Goal: Task Accomplishment & Management: Use online tool/utility

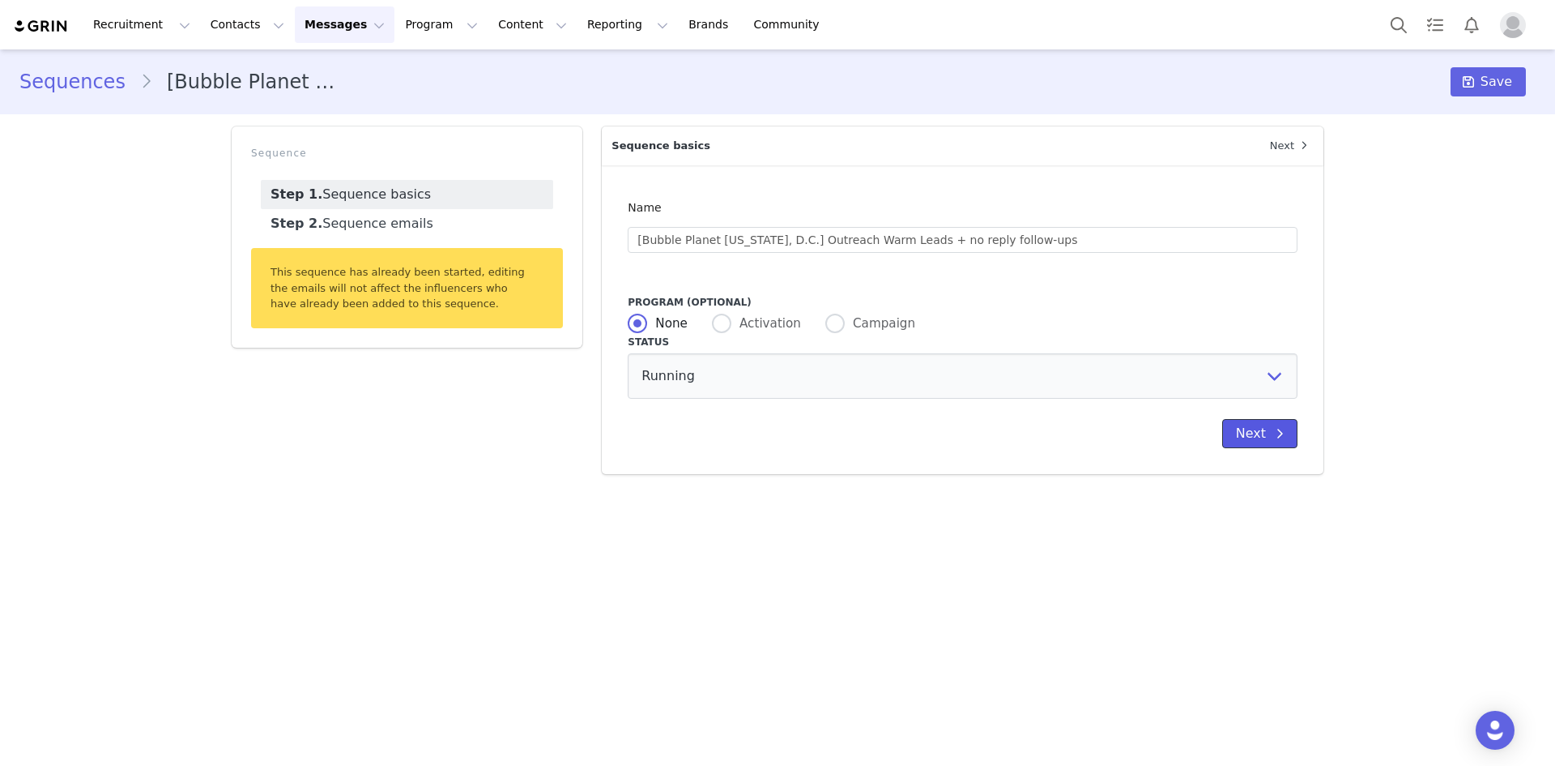
click at [1263, 439] on button "Next" at bounding box center [1259, 433] width 75 height 29
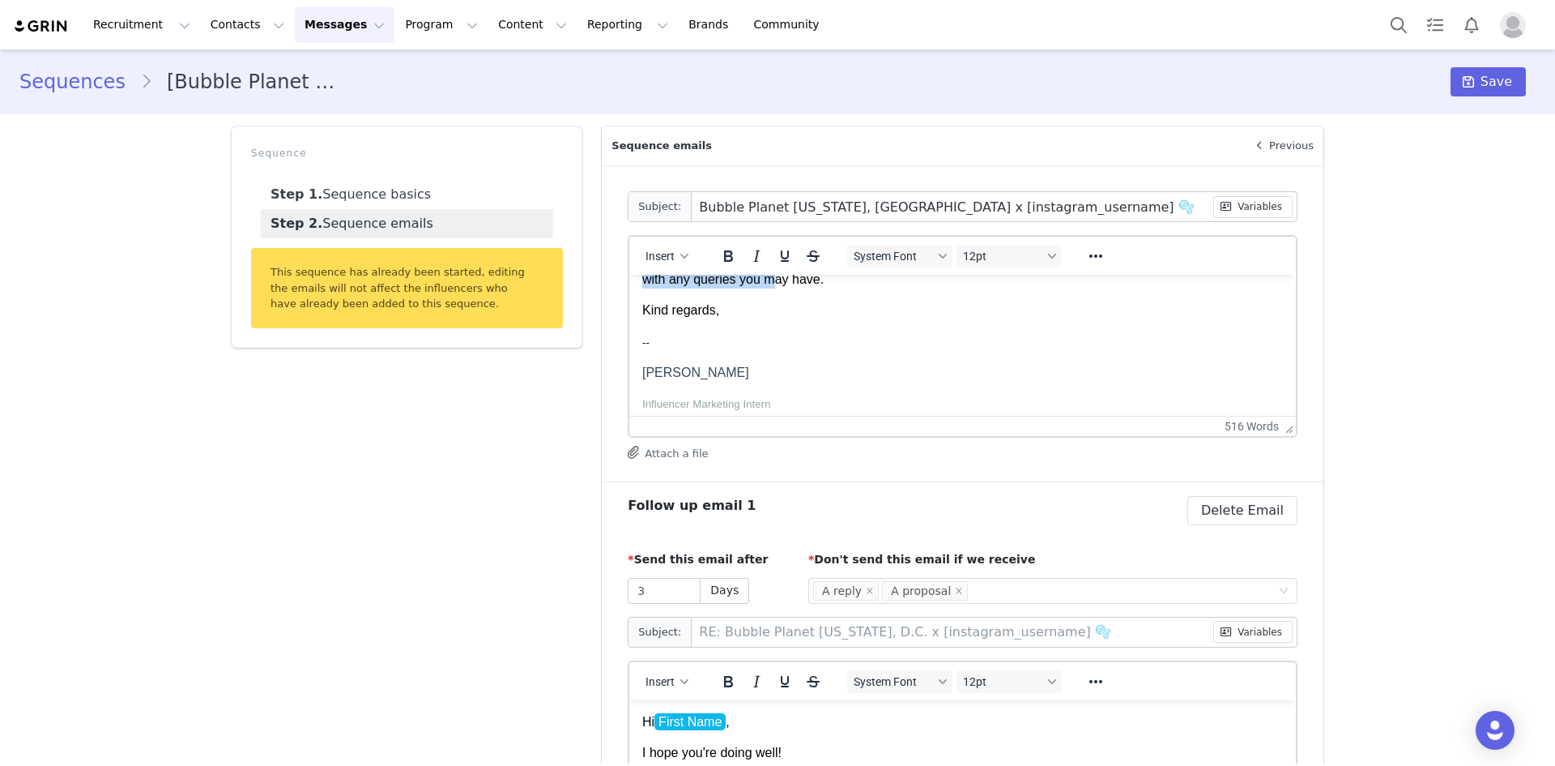
scroll to position [709, 0]
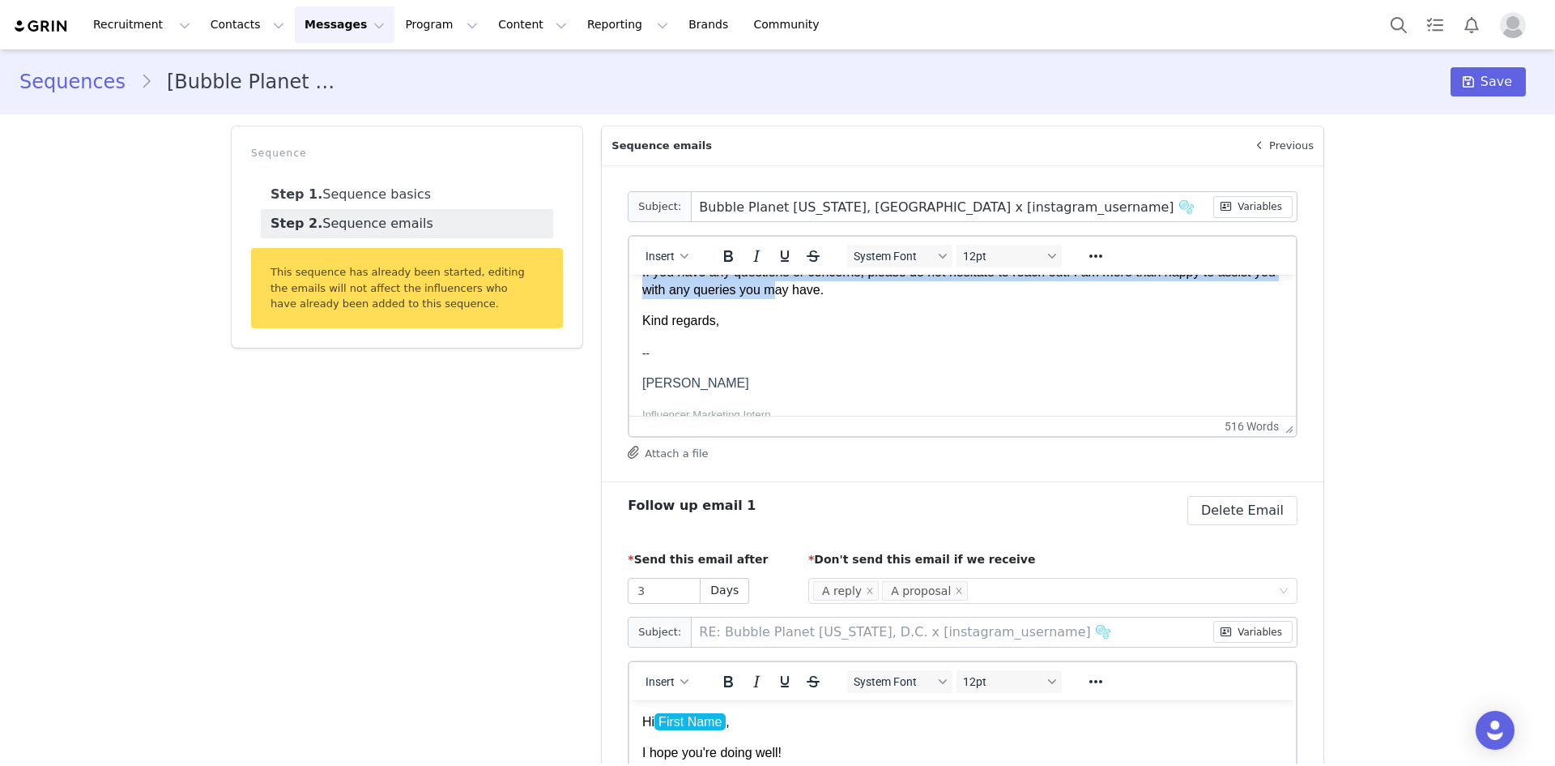
drag, startPoint x: 642, startPoint y: 300, endPoint x: 806, endPoint y: 373, distance: 179.9
click at [806, 373] on body "Hi First Name , I hope this email finds you well! I wanted to personally thank …" at bounding box center [962, 117] width 641 height 1077
click at [996, 252] on span "12pt" at bounding box center [1002, 256] width 79 height 13
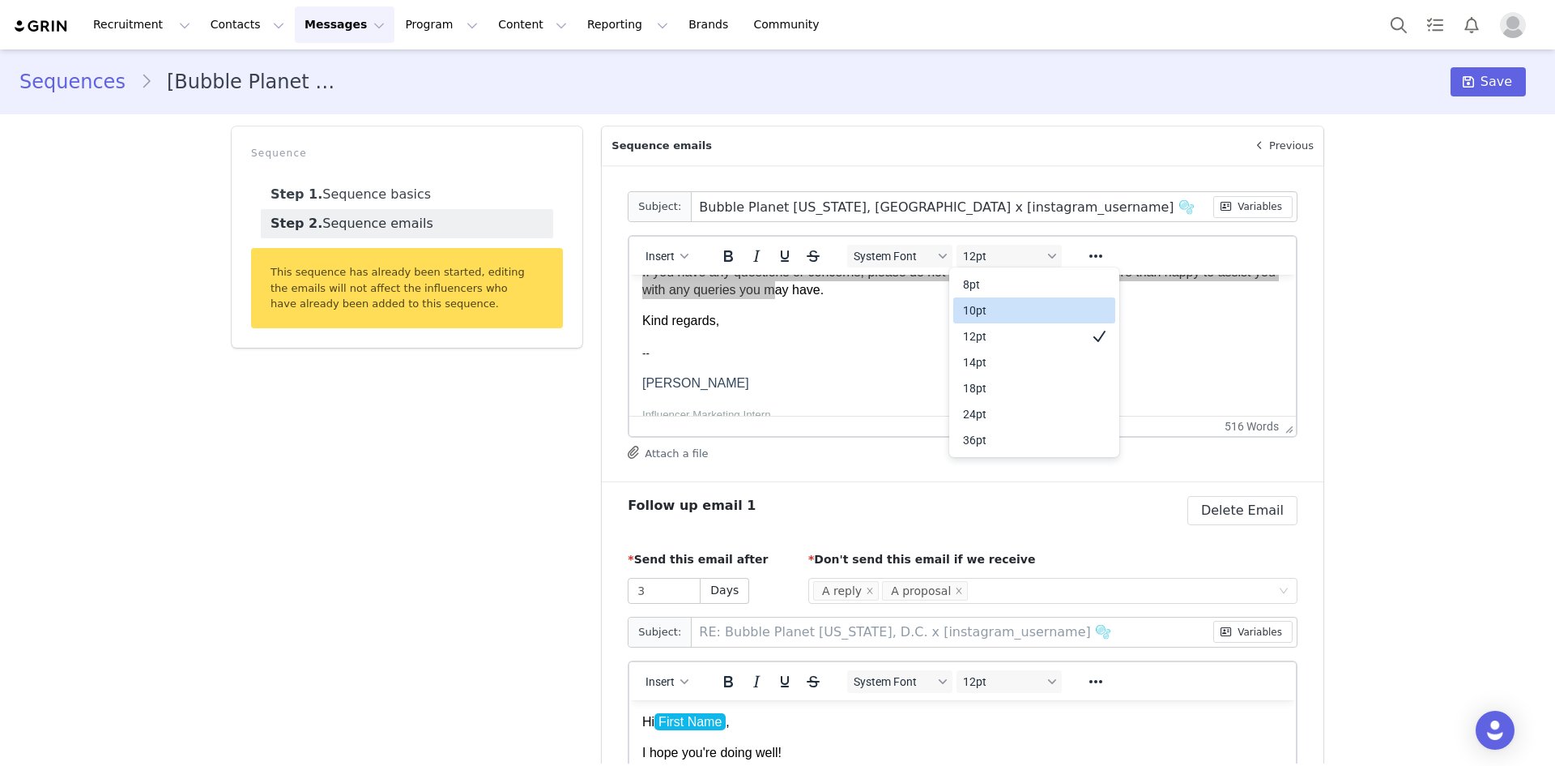
click at [1010, 315] on div "10pt" at bounding box center [1023, 310] width 120 height 19
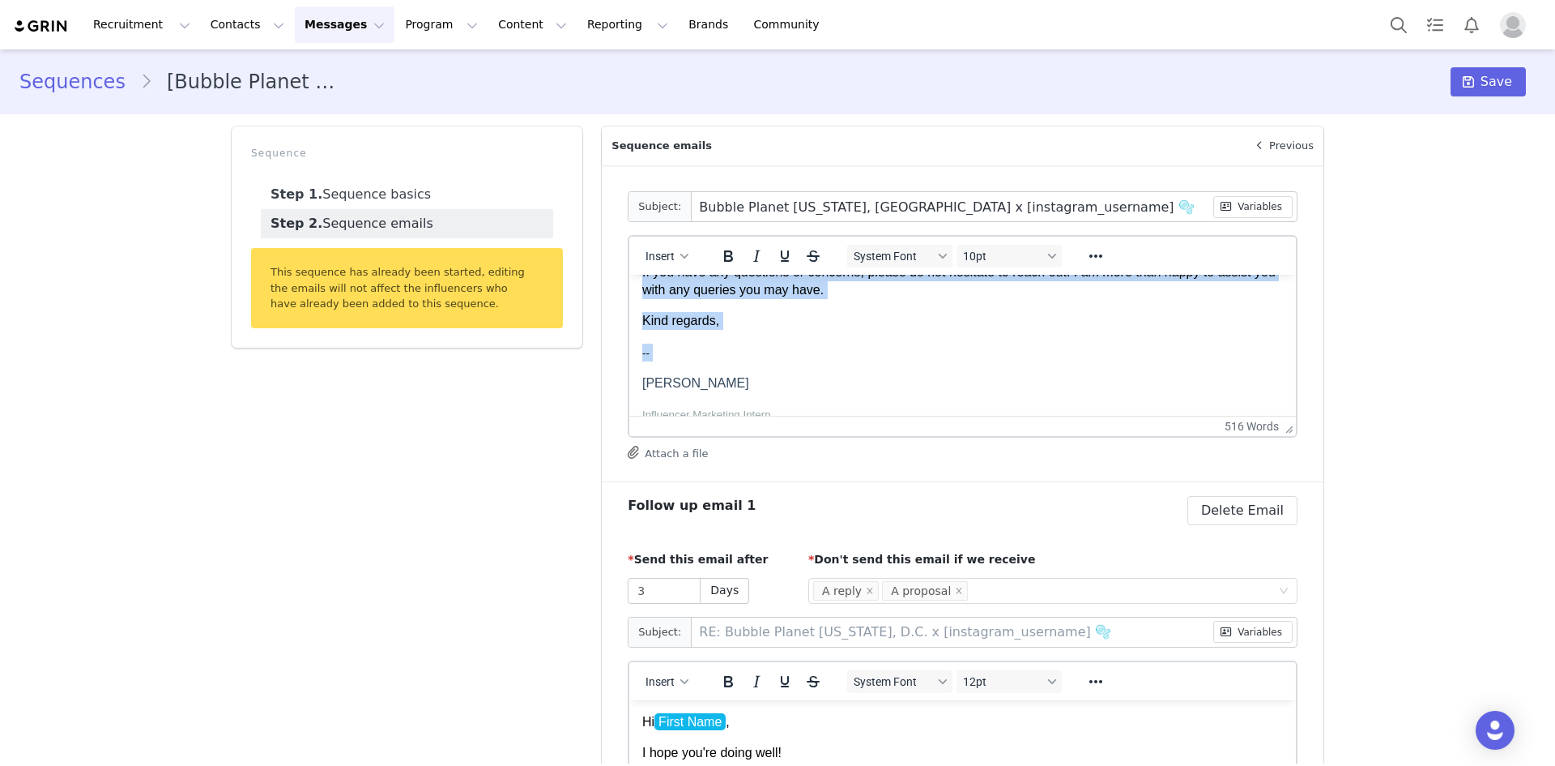
scroll to position [638, 0]
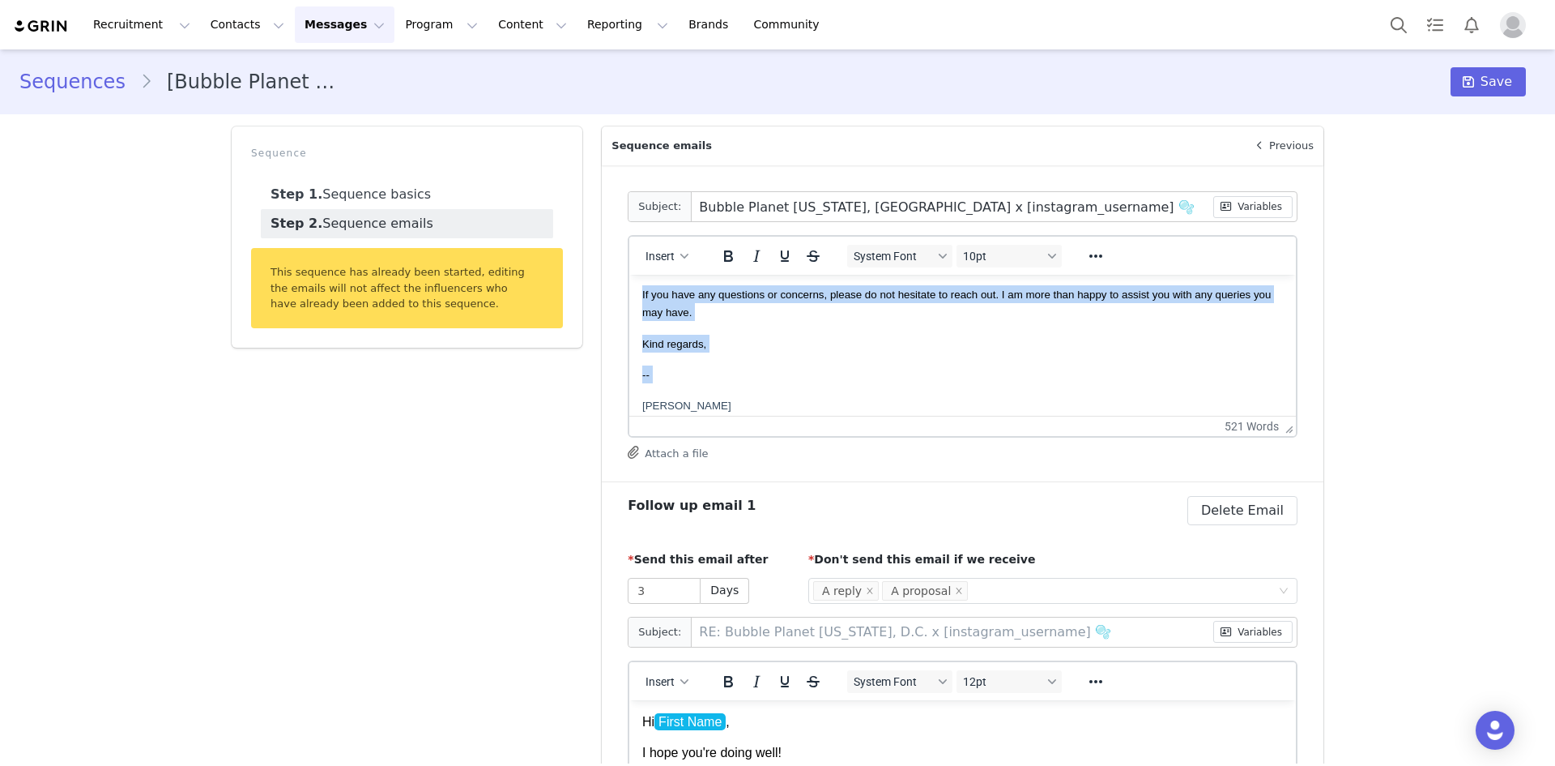
click at [938, 381] on p "--" at bounding box center [962, 374] width 641 height 18
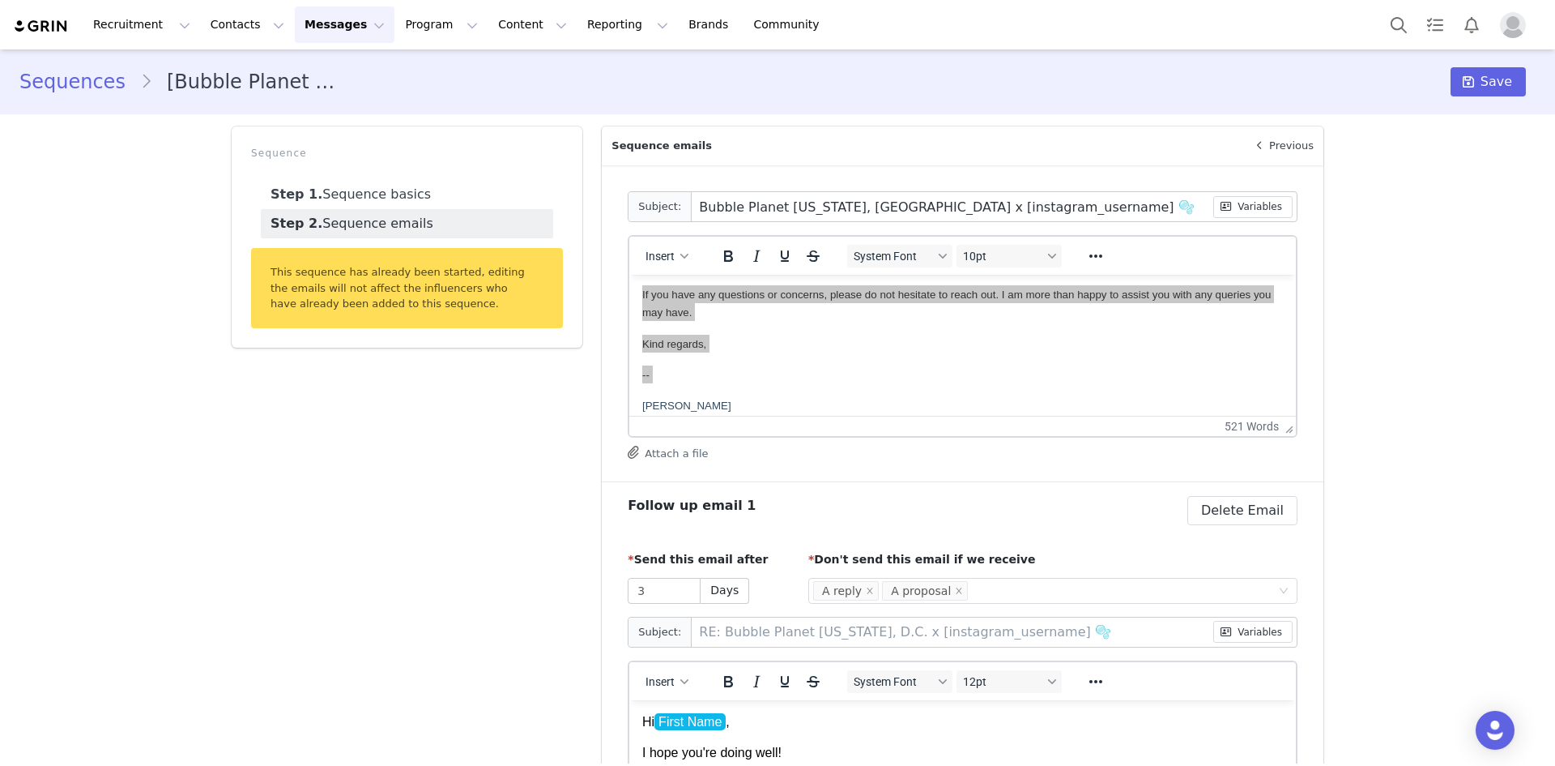
click at [951, 513] on div "Follow up email 1 Delete Sequence email Yes, delete sequence email Delete Email" at bounding box center [963, 510] width 670 height 29
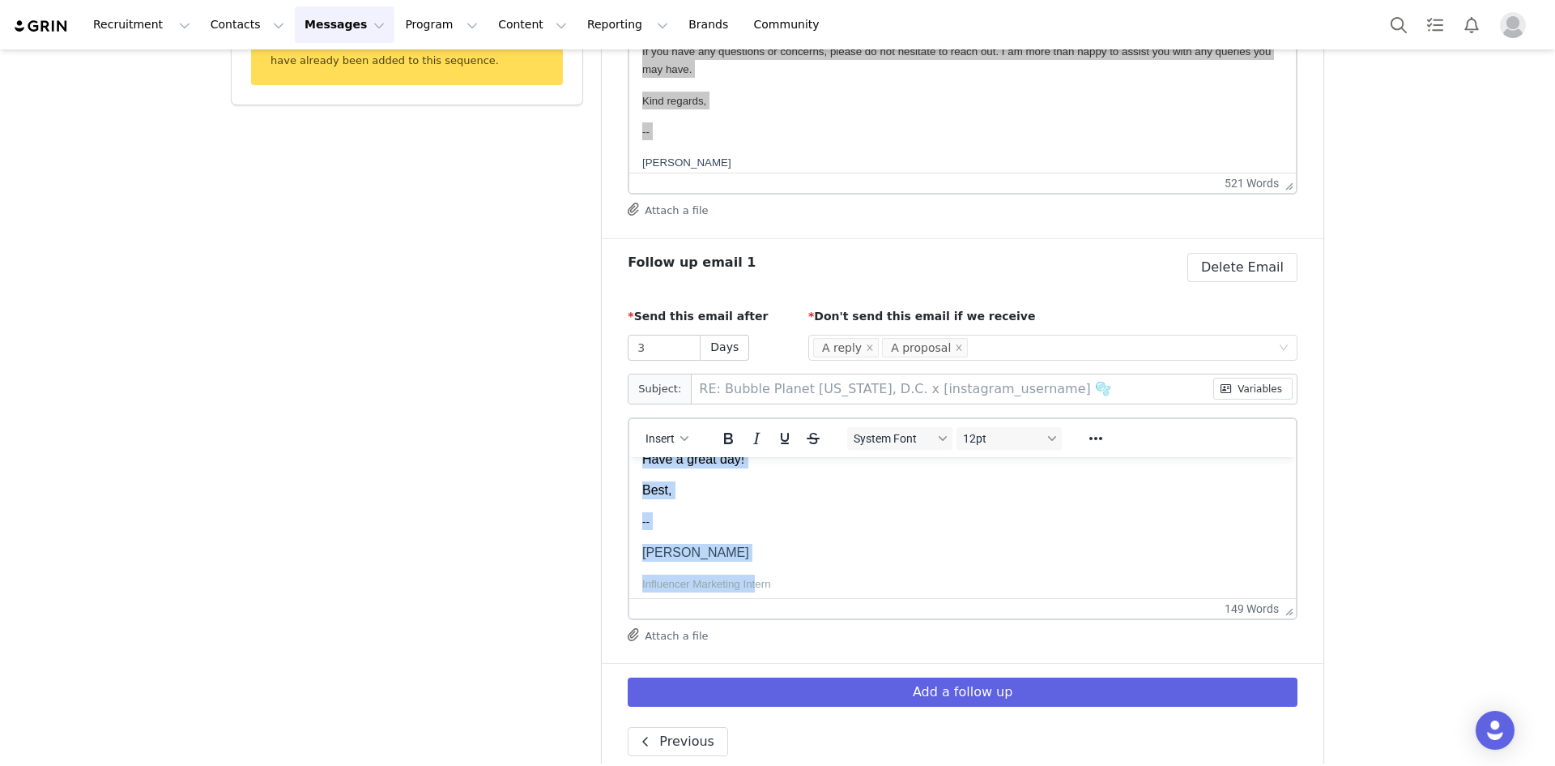
scroll to position [186, 0]
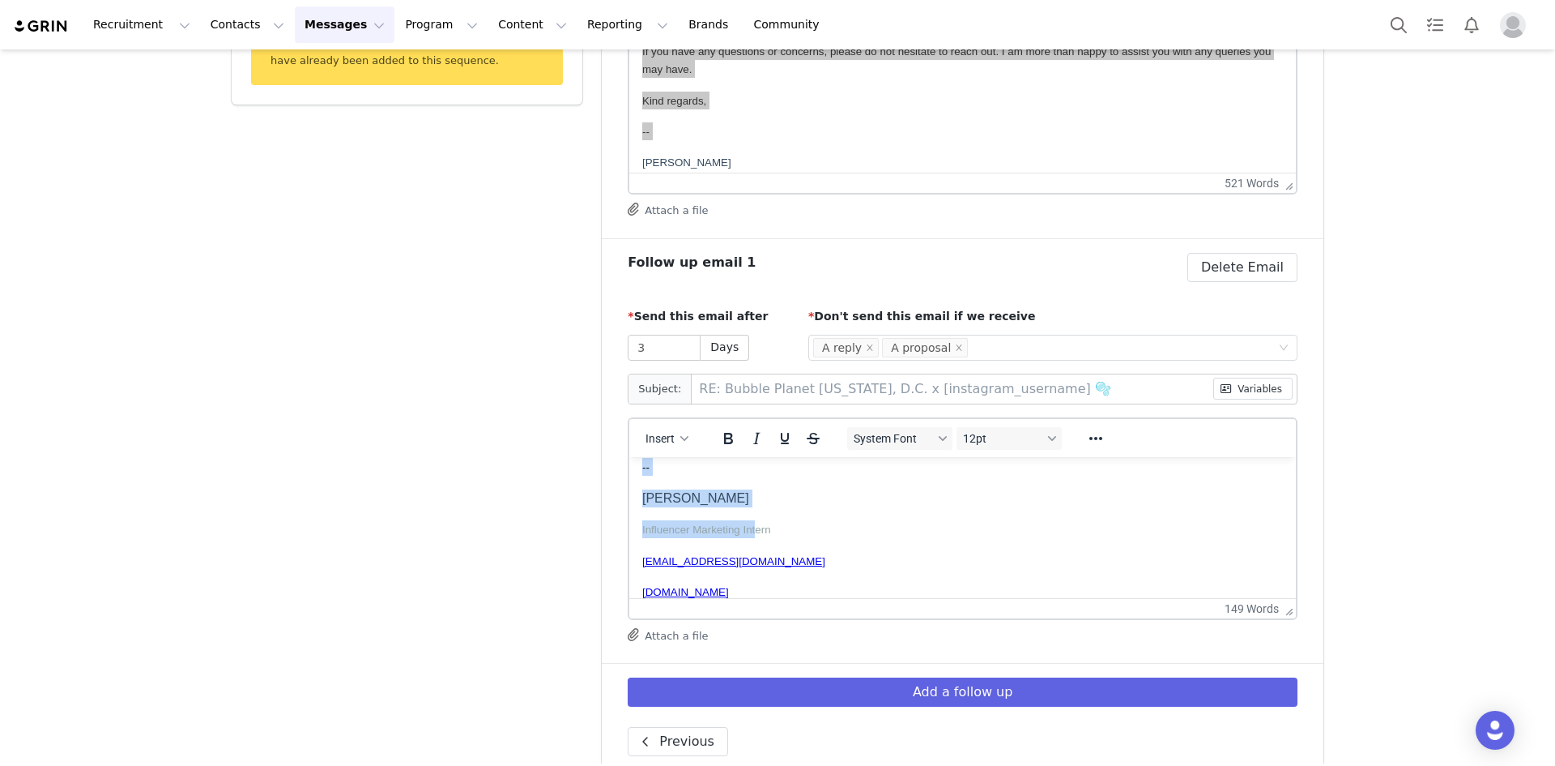
drag, startPoint x: 642, startPoint y: 479, endPoint x: 783, endPoint y: 493, distance: 141.6
click at [778, 501] on body "Hi First Name , I hope you're doing well! We're reaching out to see if you had …" at bounding box center [962, 527] width 641 height 487
click at [992, 442] on span "12pt" at bounding box center [1002, 438] width 79 height 13
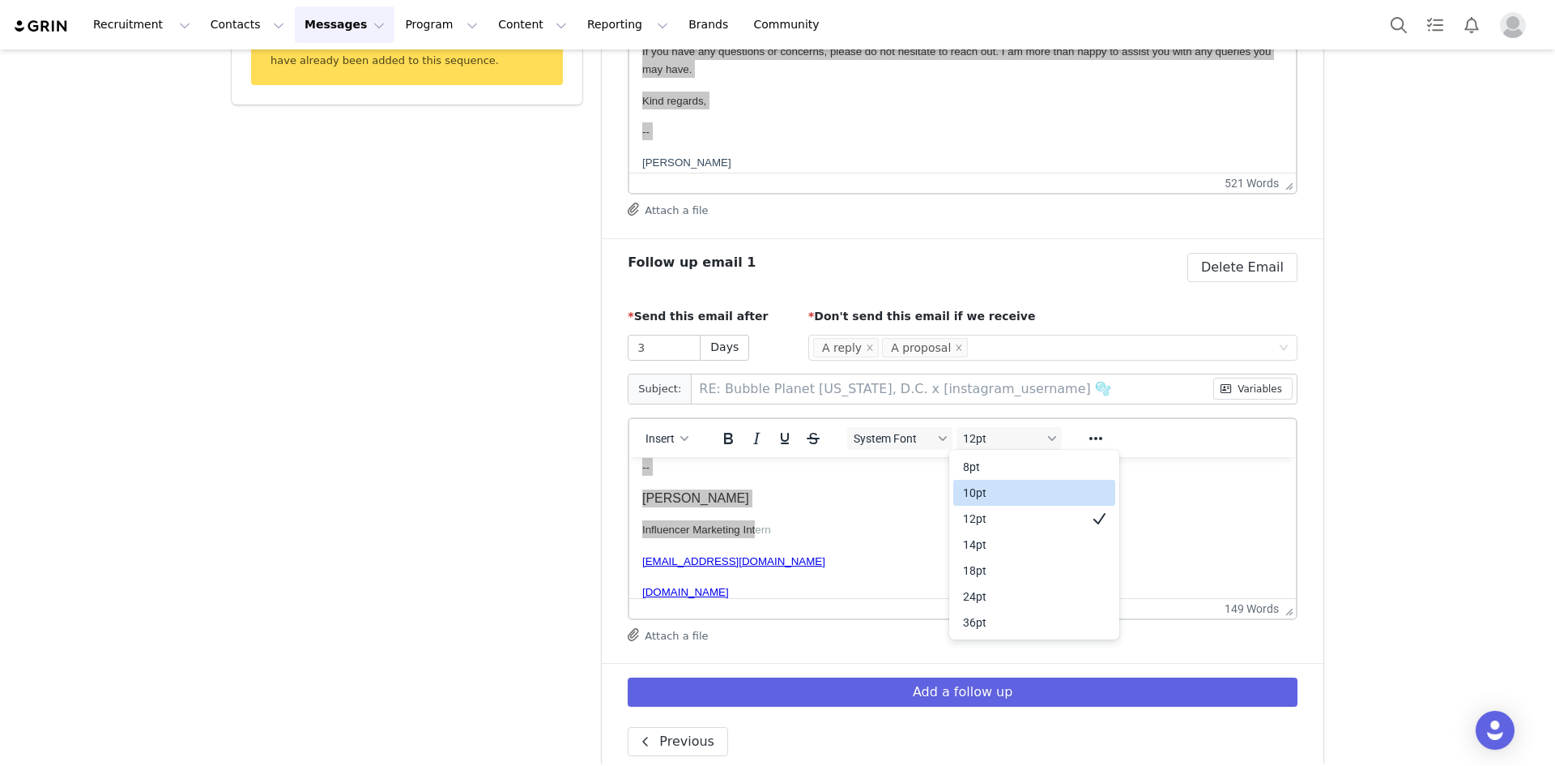
click at [994, 495] on div "10pt" at bounding box center [1023, 492] width 120 height 19
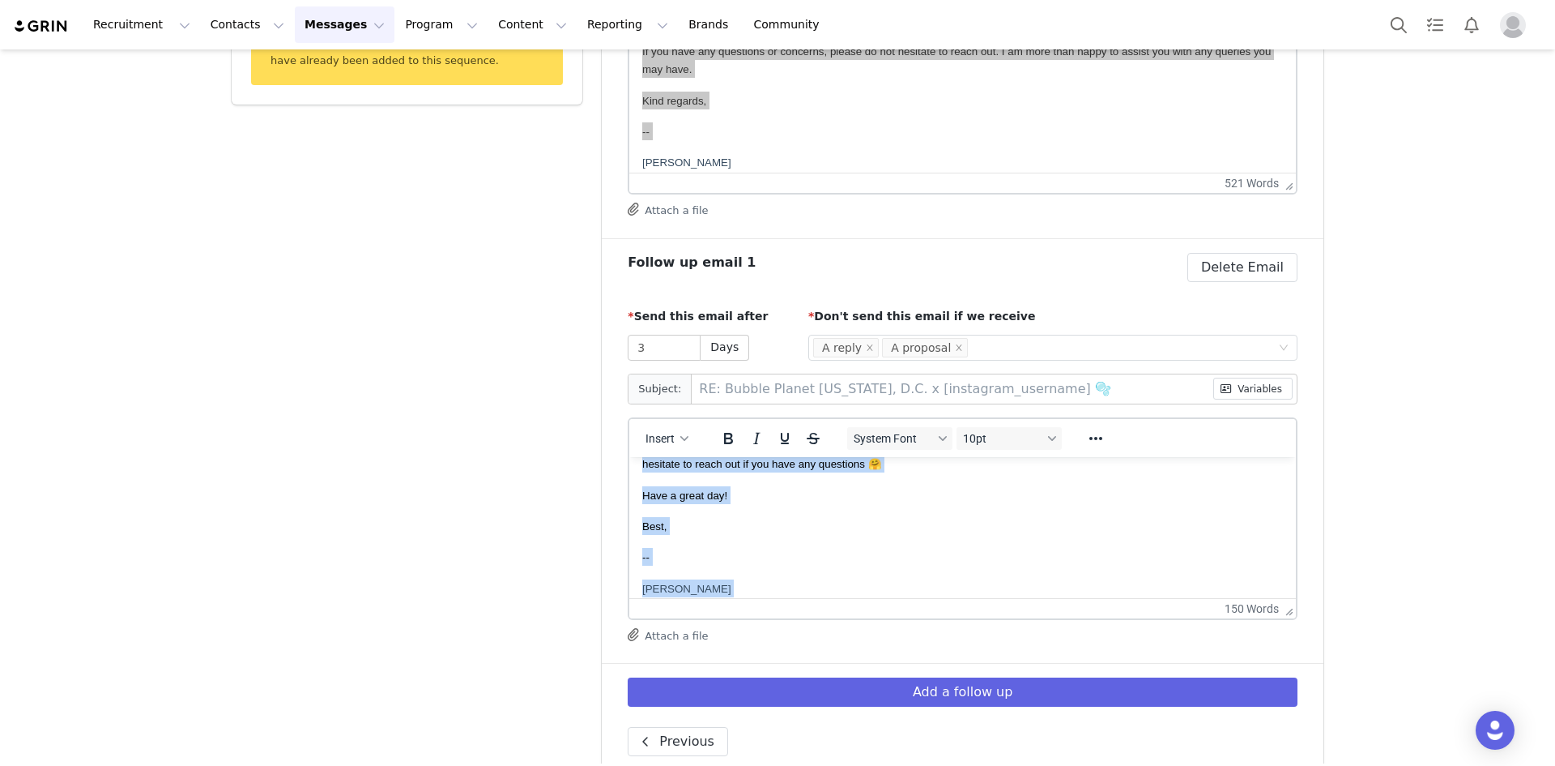
click at [984, 492] on p "Have a great day!" at bounding box center [962, 494] width 641 height 18
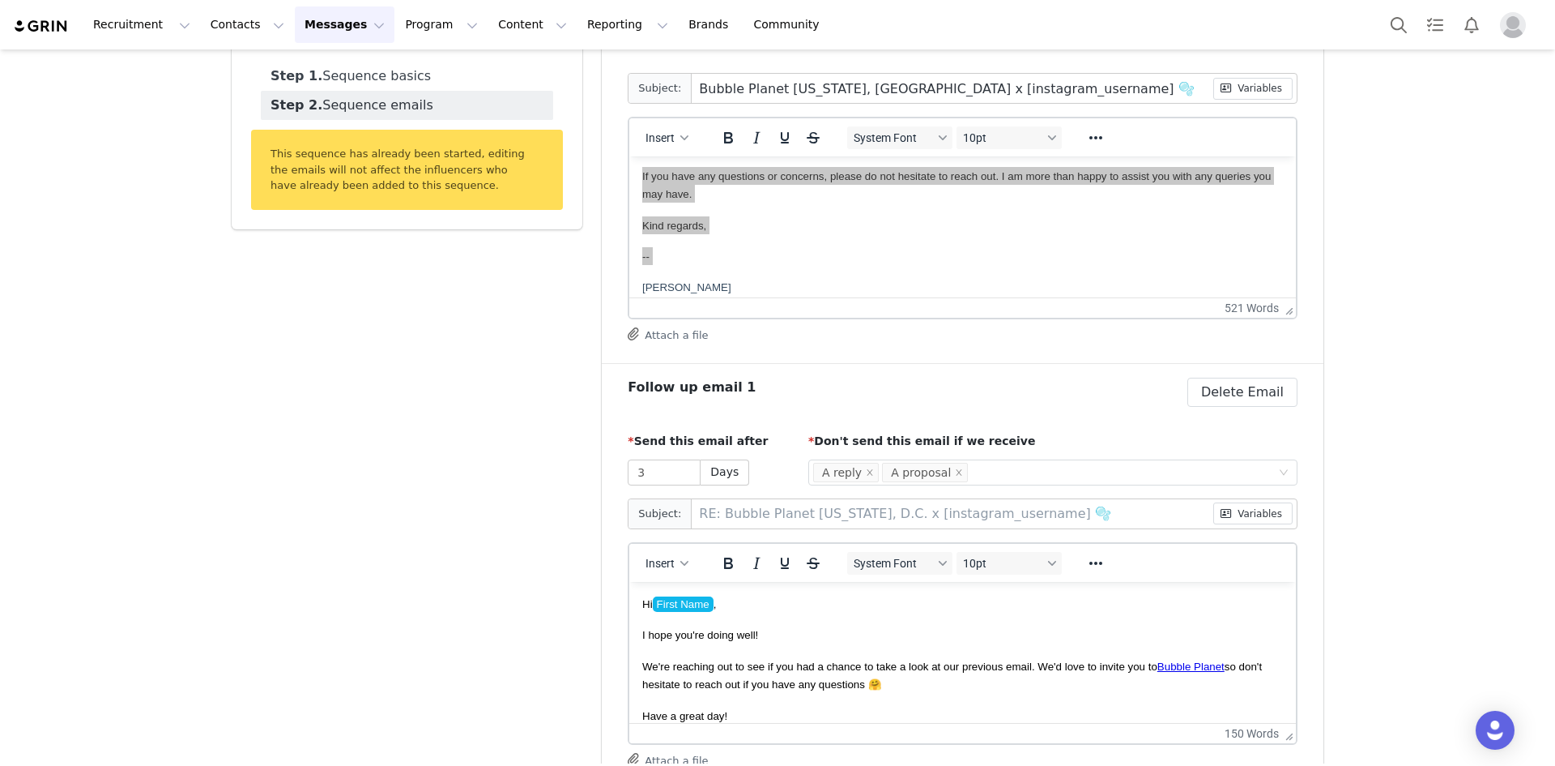
scroll to position [162, 0]
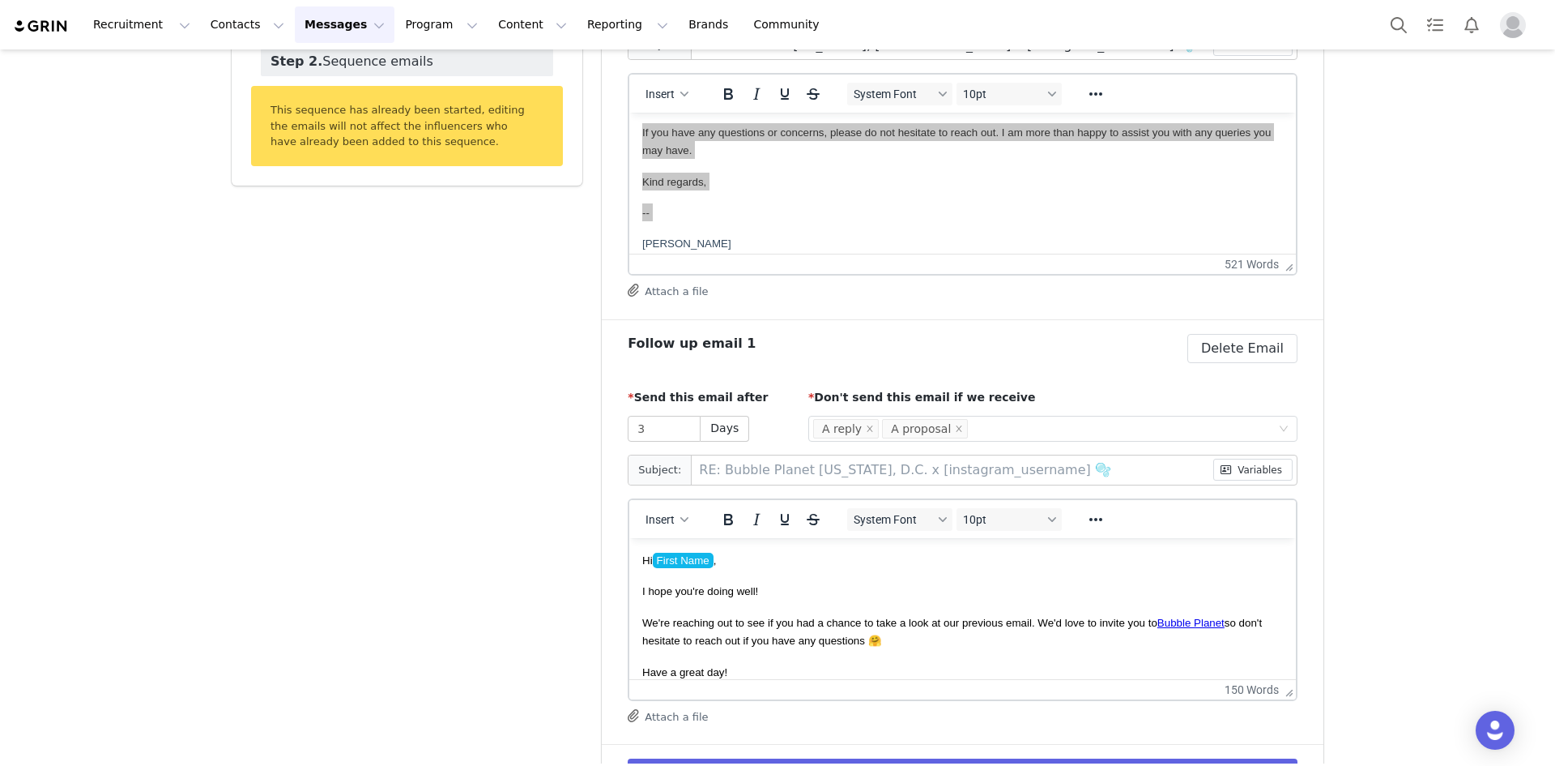
click at [1406, 383] on div "Sequences [Bubble Planet Washington, D.C.] Outreach Warm Leads + no reply follo…" at bounding box center [777, 381] width 1555 height 988
click at [1178, 379] on div "Follow up email 1 Delete Sequence email Yes, delete sequence email Delete Email…" at bounding box center [963, 394] width 670 height 121
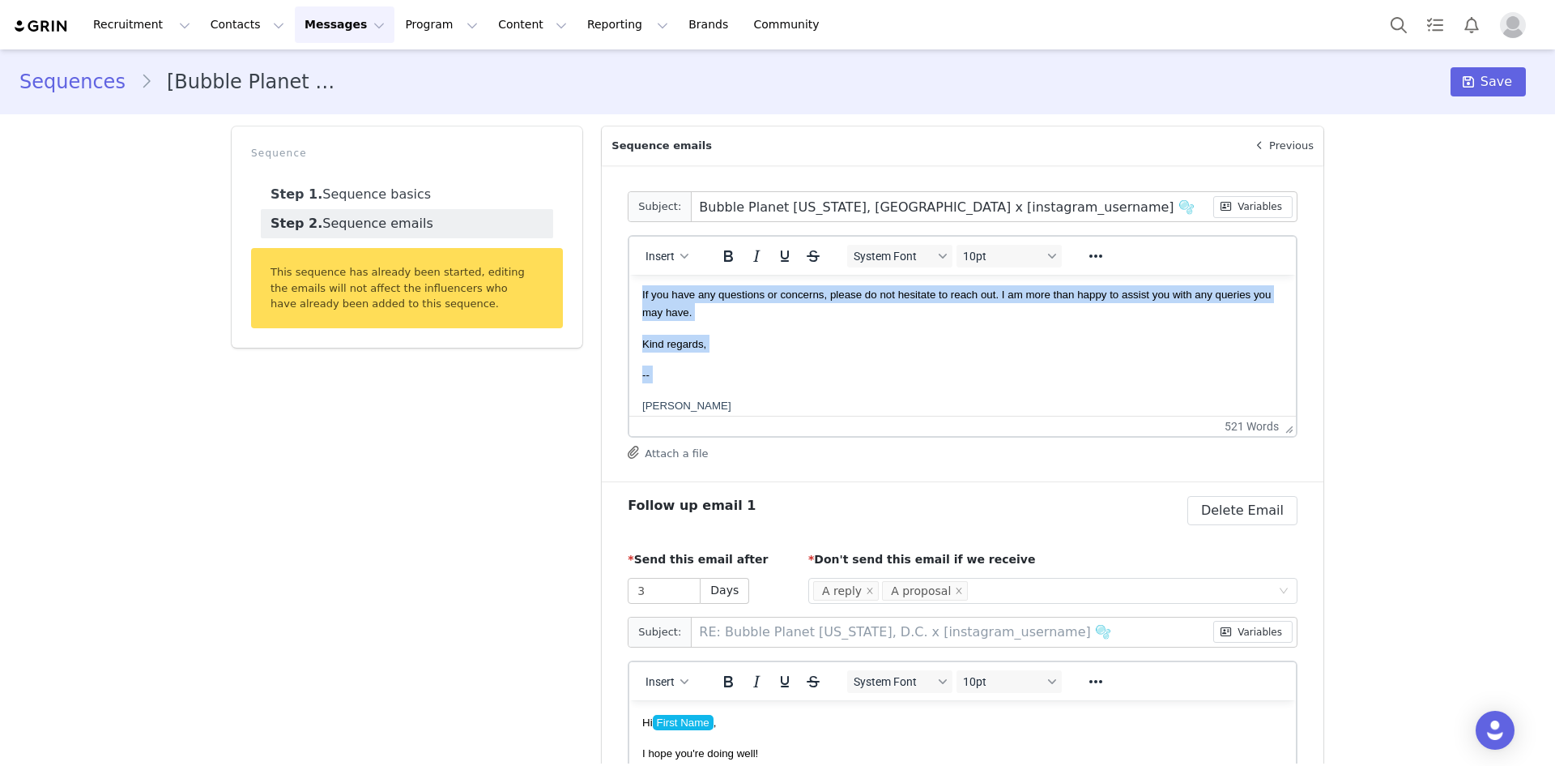
click at [786, 335] on p "Kind regards," at bounding box center [962, 344] width 641 height 18
click at [783, 329] on body "Hi First Name , I hope this email finds you well! I wanted to personally thank …" at bounding box center [962, 163] width 641 height 1029
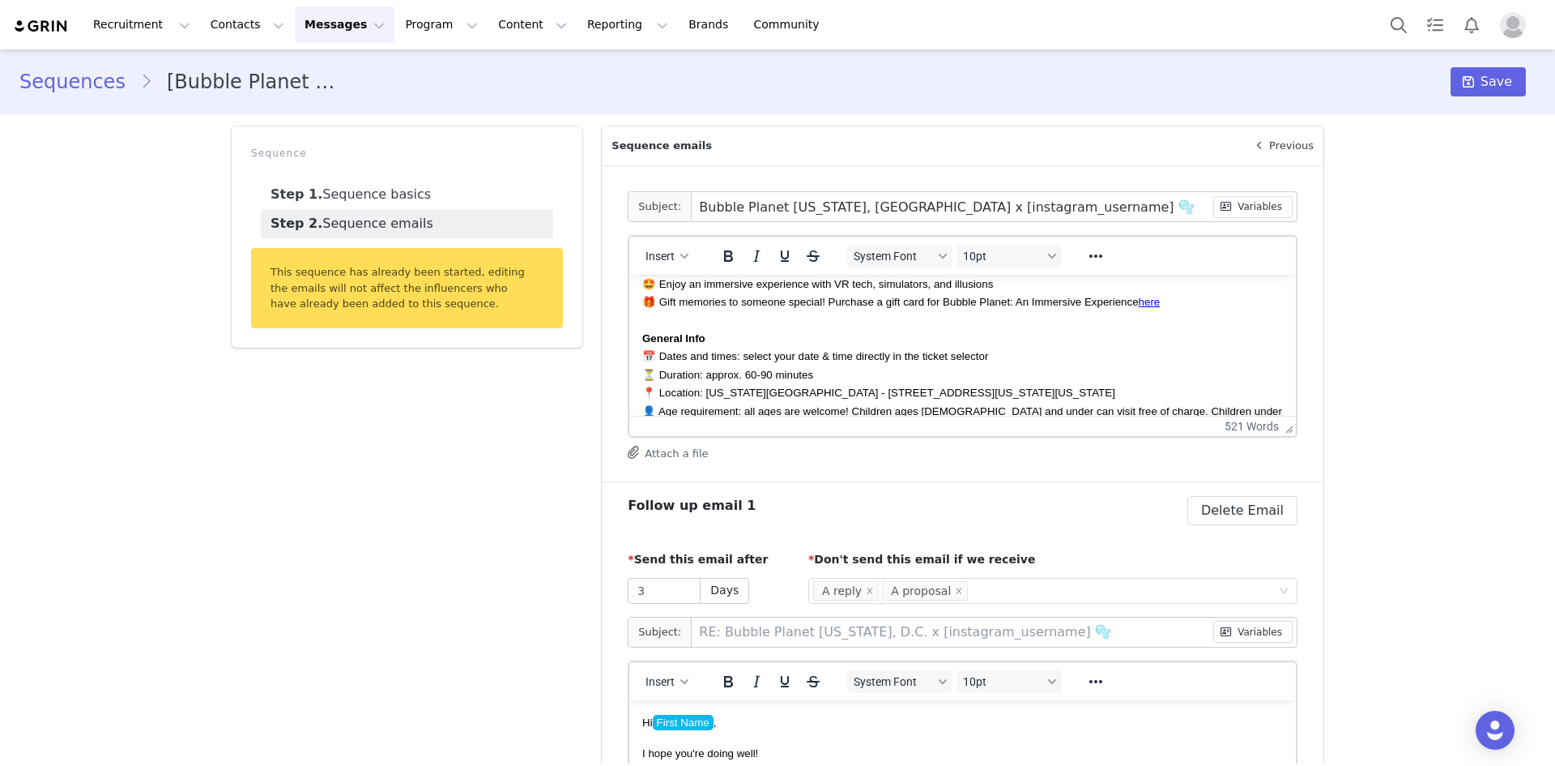
scroll to position [152, 0]
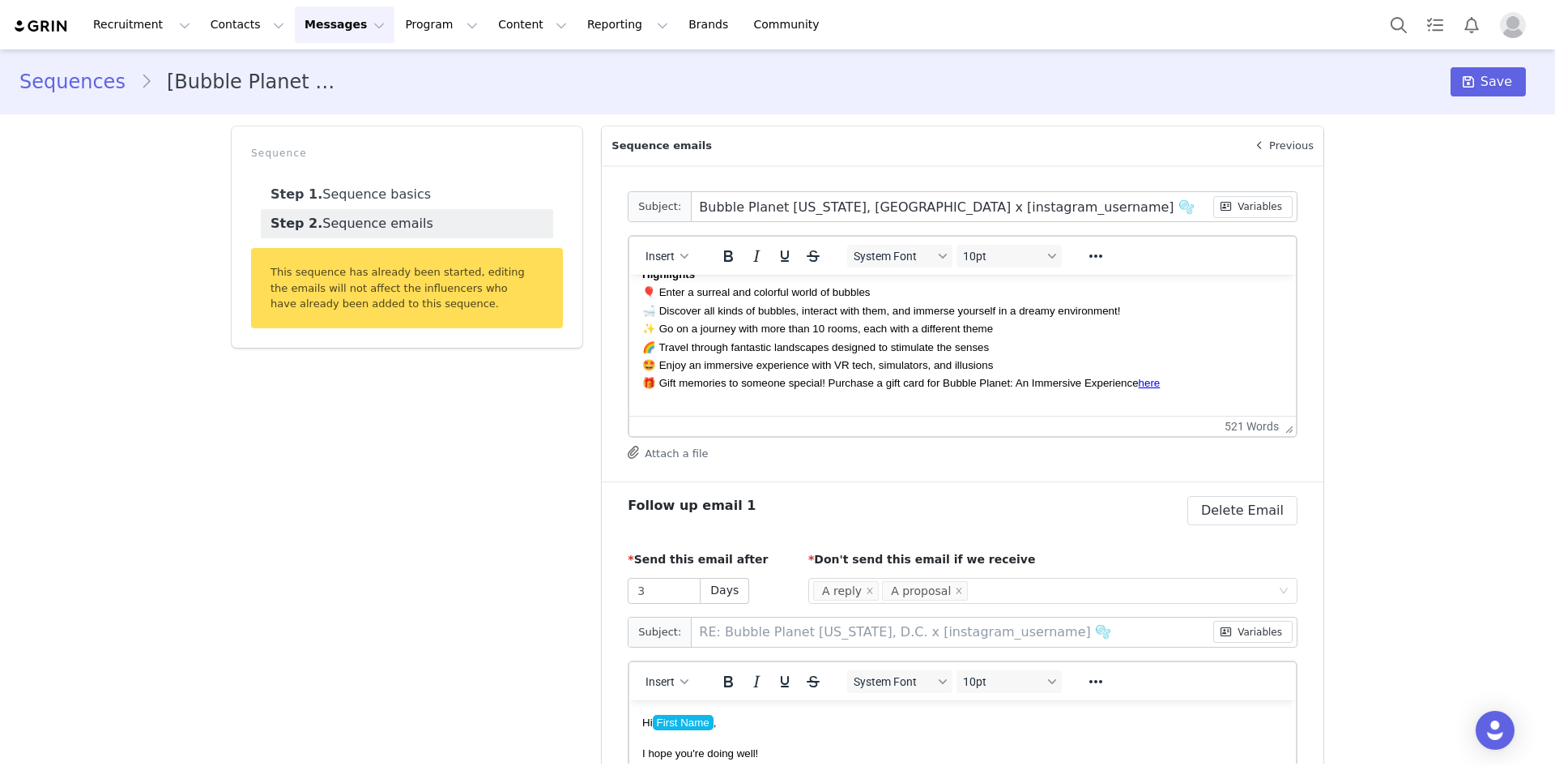
click at [1387, 314] on div "Sequences [Bubble Planet Washington, D.C.] Outreach Warm Leads + no reply follo…" at bounding box center [777, 543] width 1555 height 988
click at [661, 459] on button "Attach a file" at bounding box center [668, 451] width 80 height 19
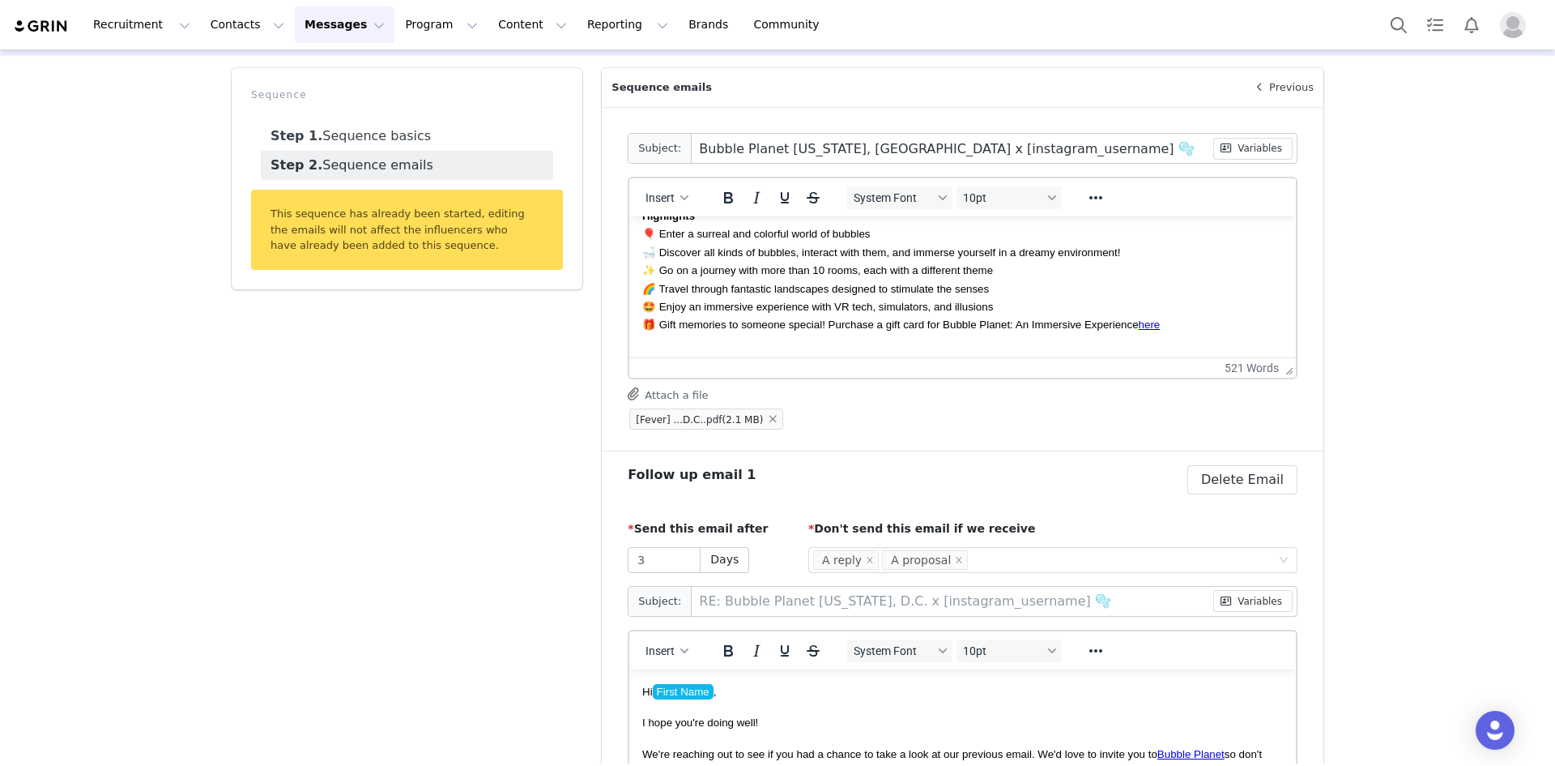
scroll to position [0, 0]
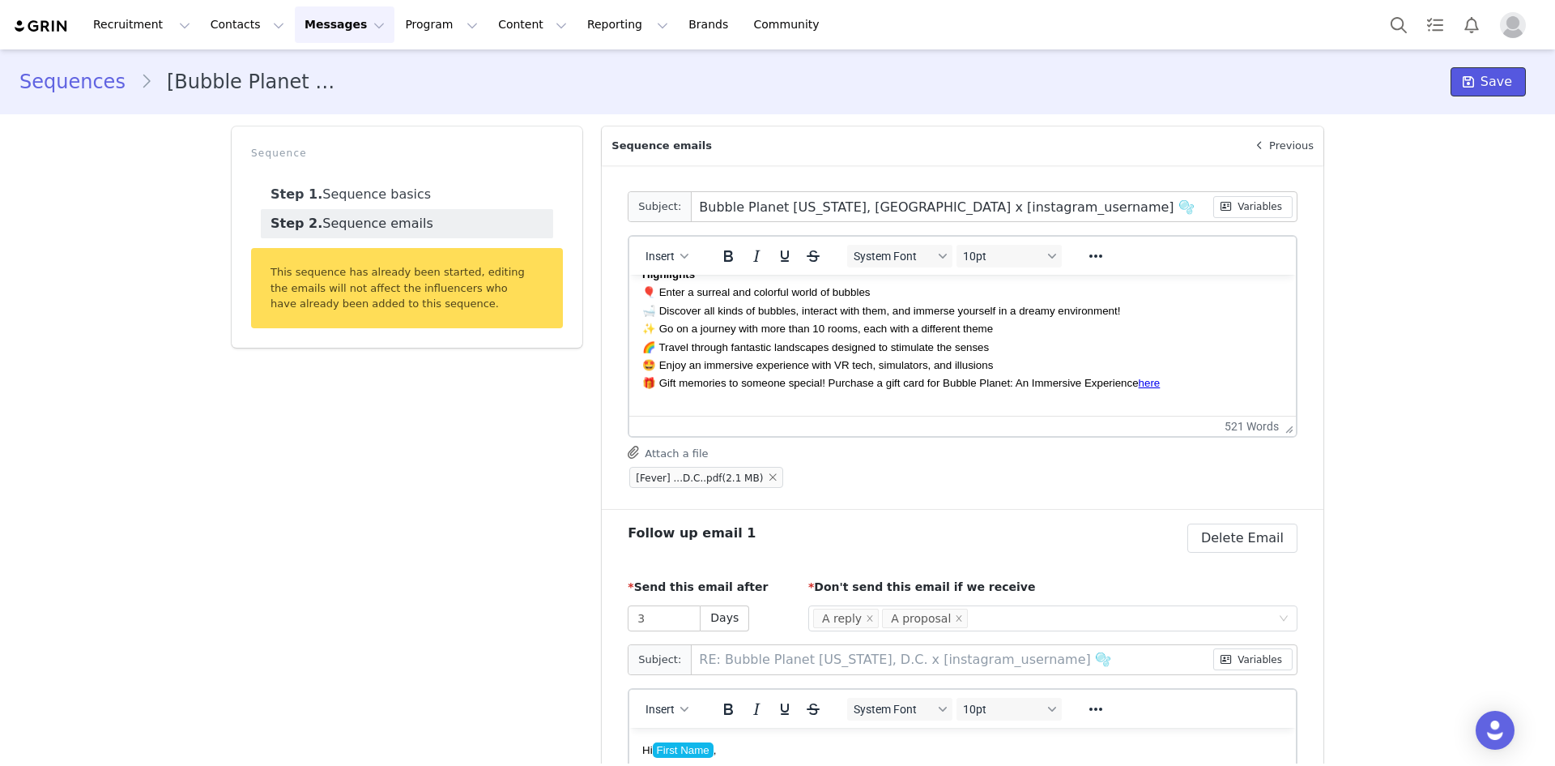
click at [1473, 73] on button "Save" at bounding box center [1488, 81] width 75 height 29
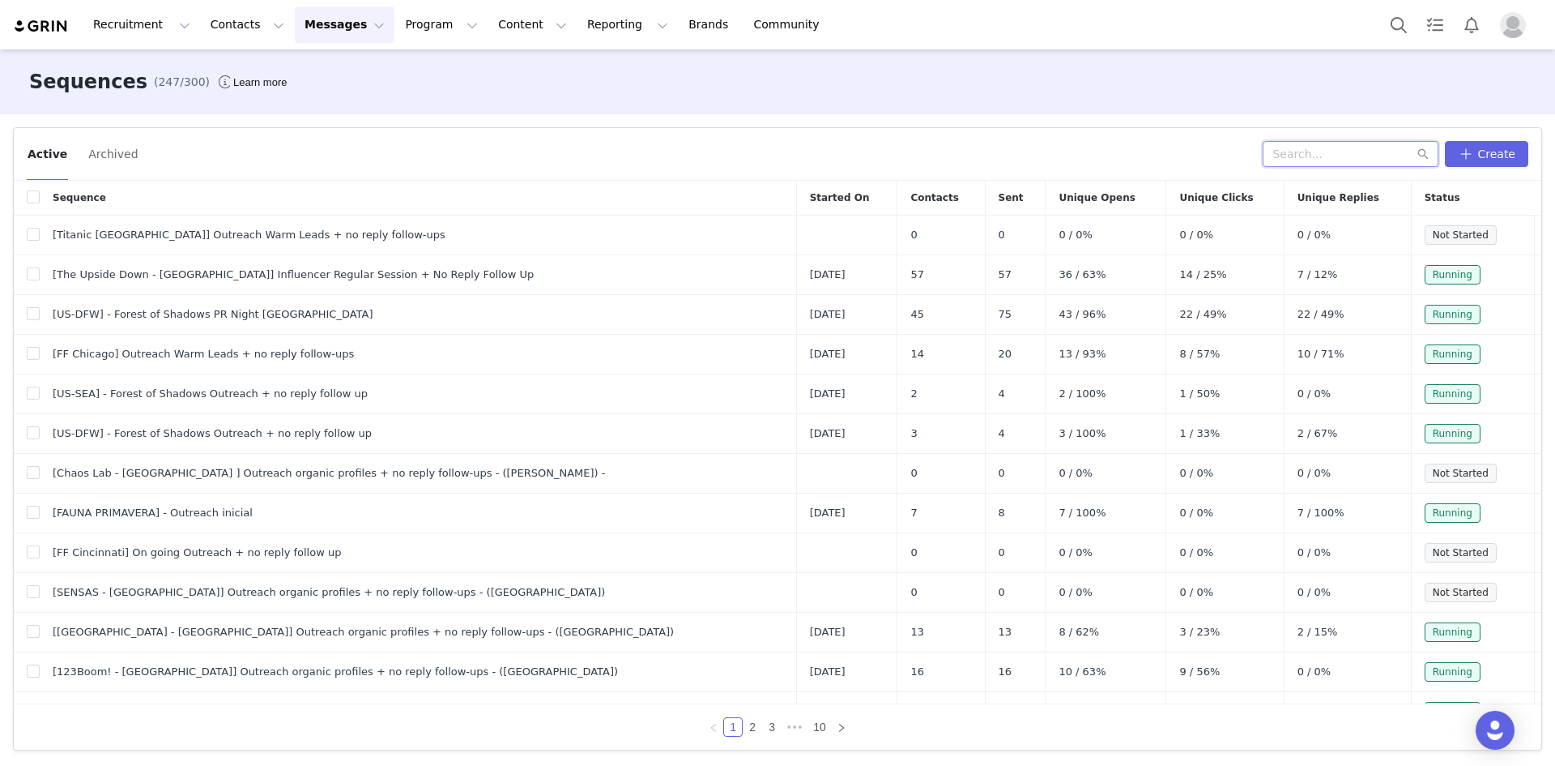
click at [1344, 157] on input "text" at bounding box center [1351, 154] width 176 height 26
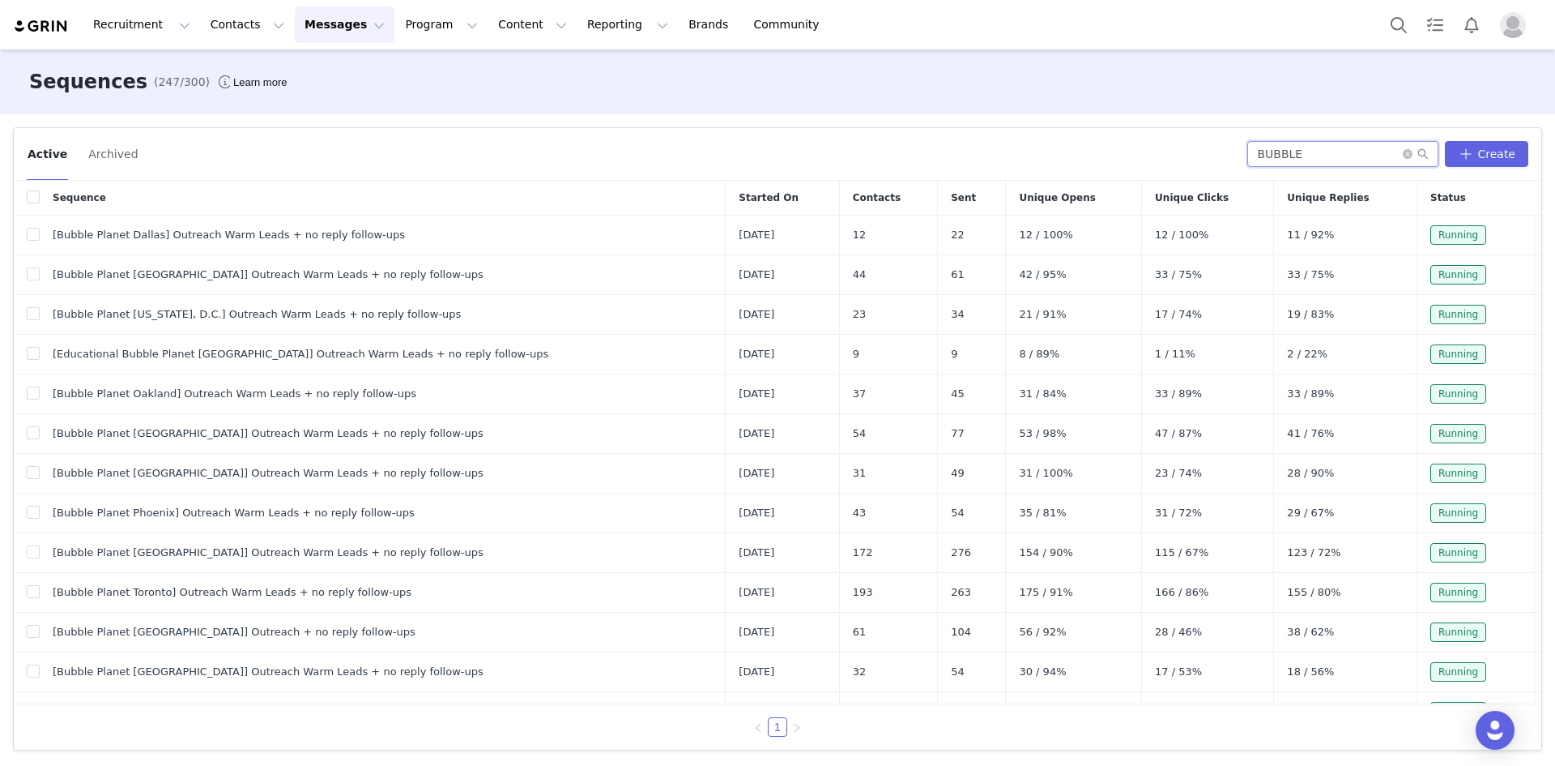
type input "BUBBLE"
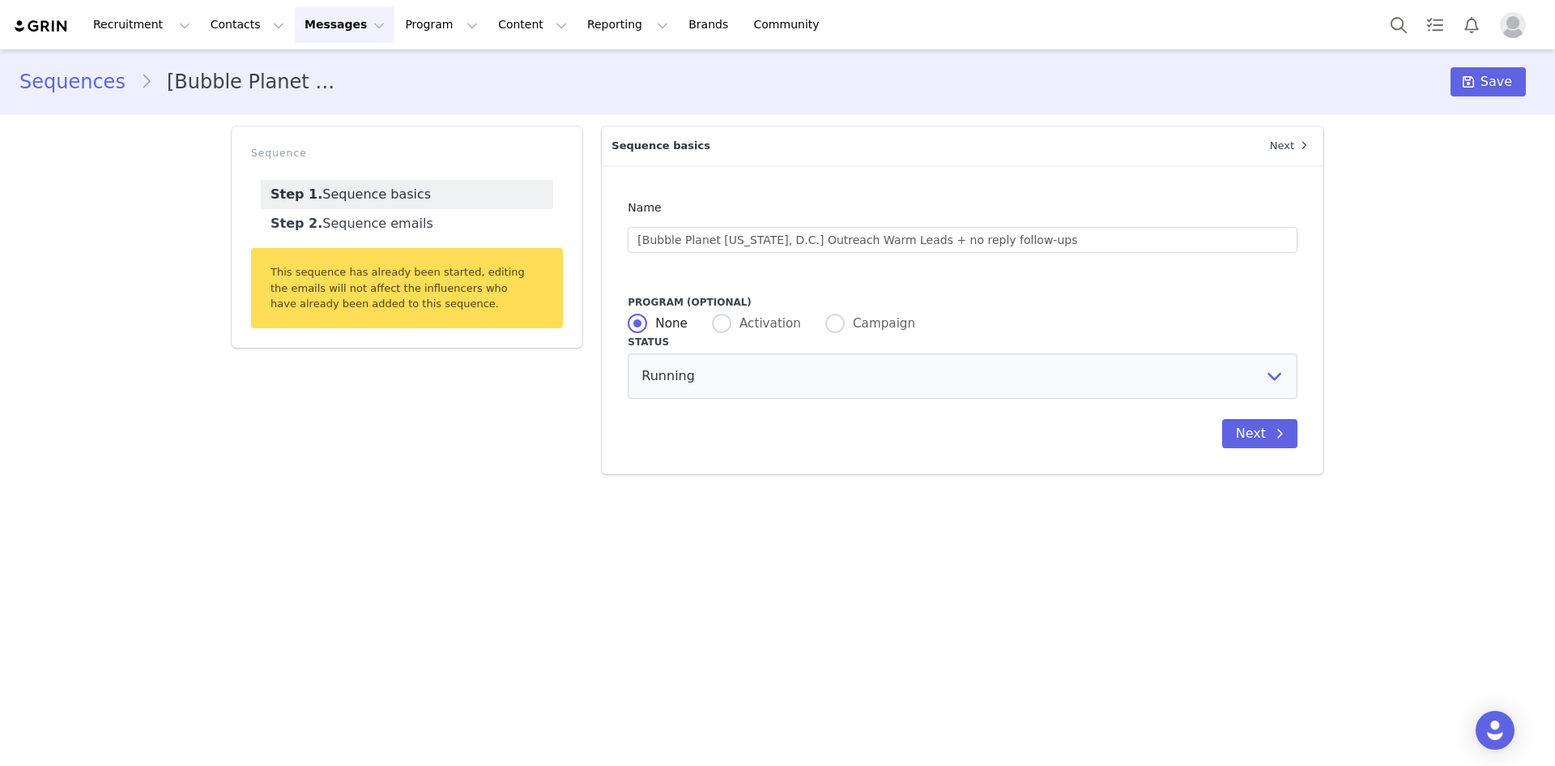
click at [301, 25] on button "Messages Messages" at bounding box center [345, 24] width 100 height 36
click at [334, 128] on div "Templates" at bounding box center [332, 131] width 109 height 17
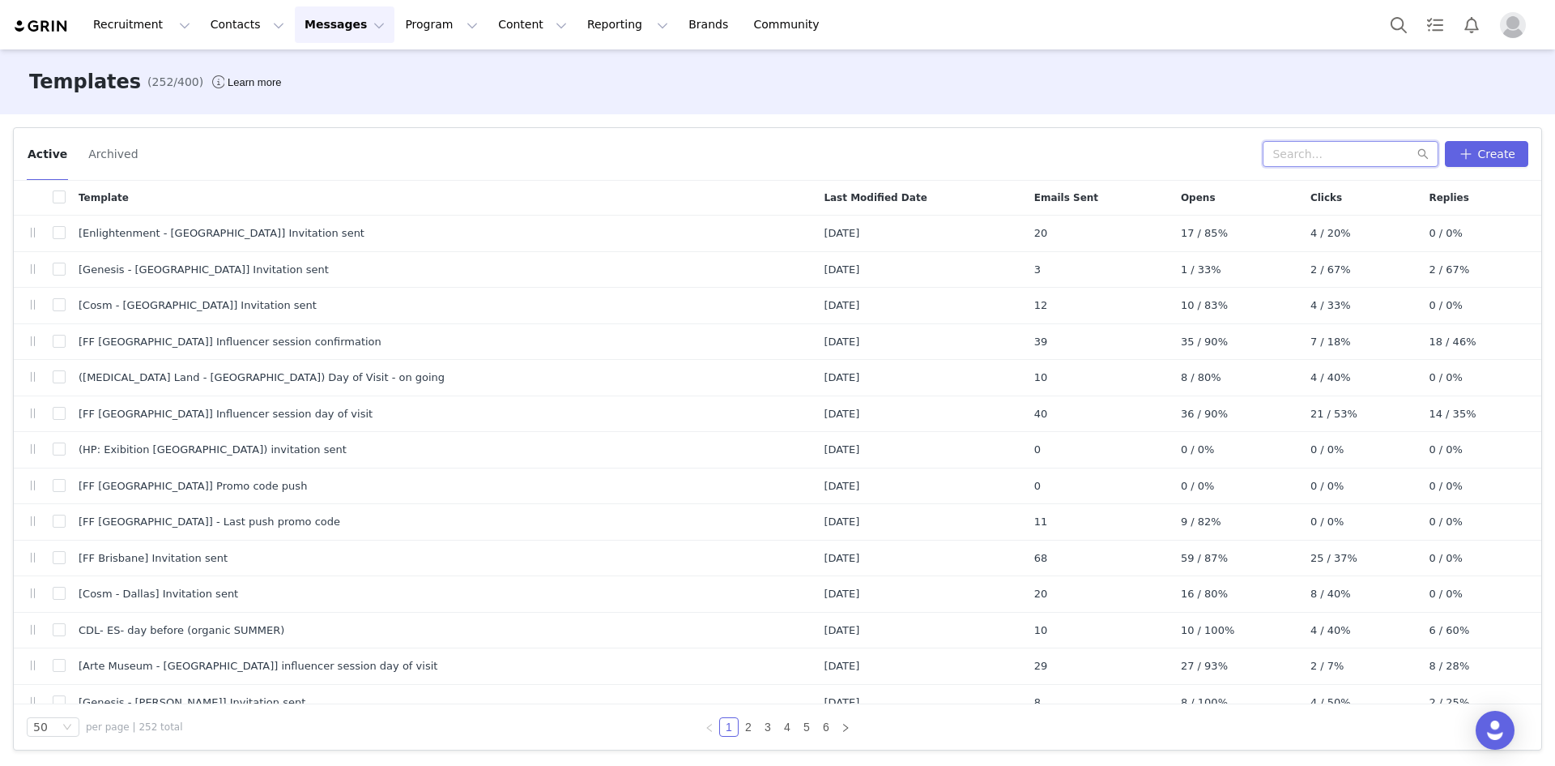
click at [1318, 146] on input "text" at bounding box center [1351, 154] width 176 height 26
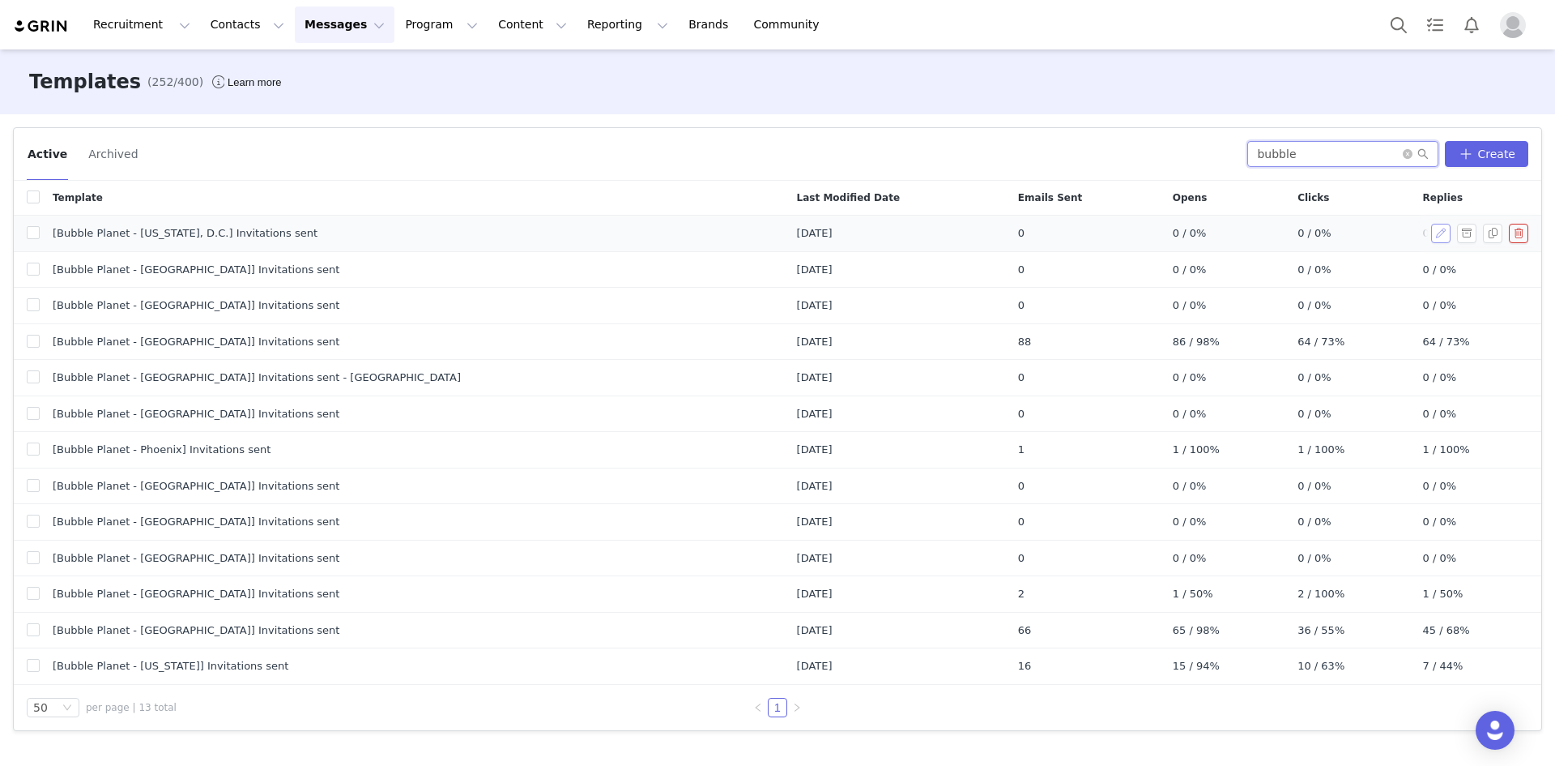
type input "bubble"
click at [1444, 232] on button "button" at bounding box center [1440, 233] width 19 height 19
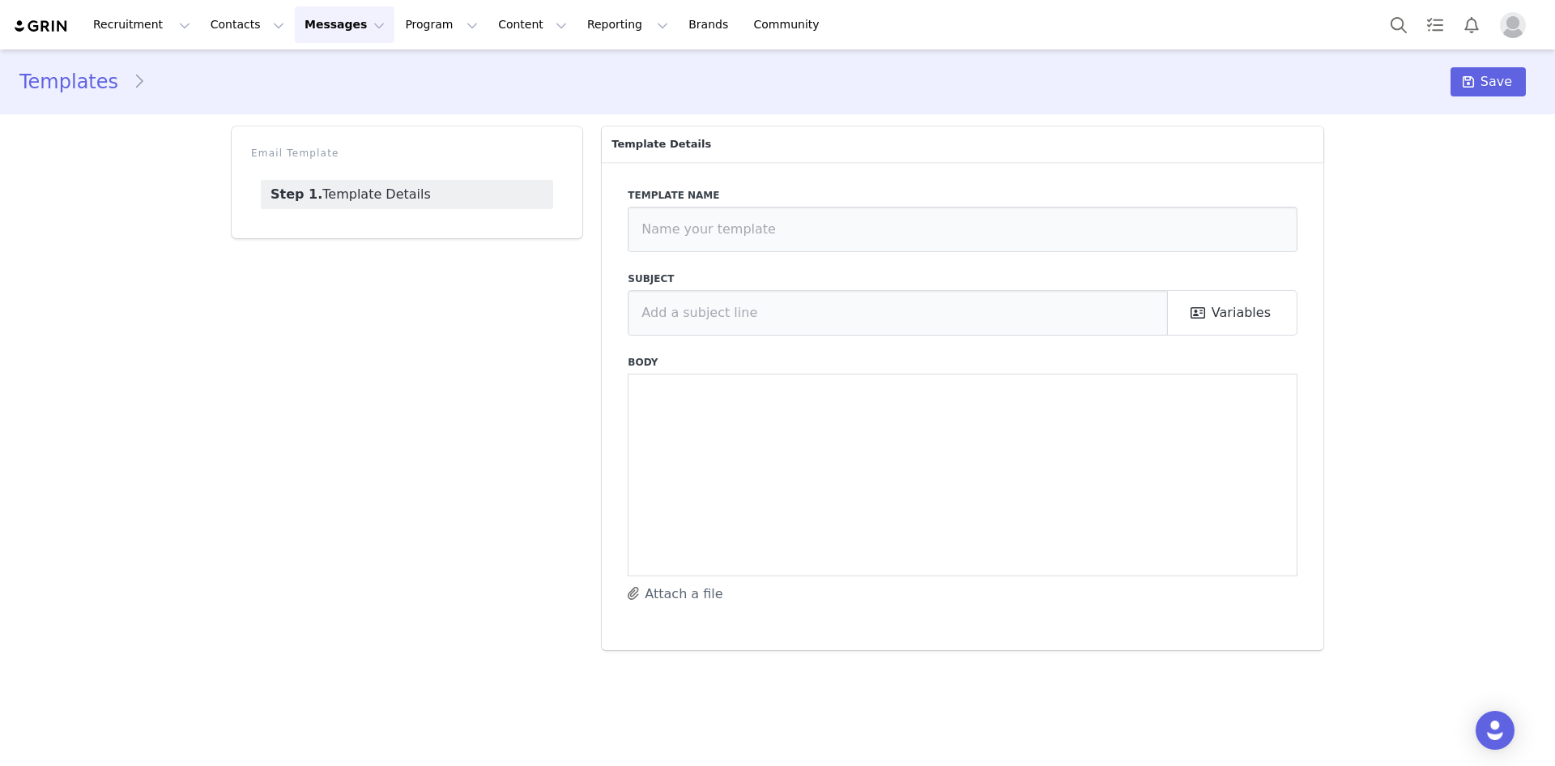
type input "[Bubble Planet - Washington, D.C.] Invitations sent"
type input "We look forward to having you in Bubble Planet in Washington, D.C.!"
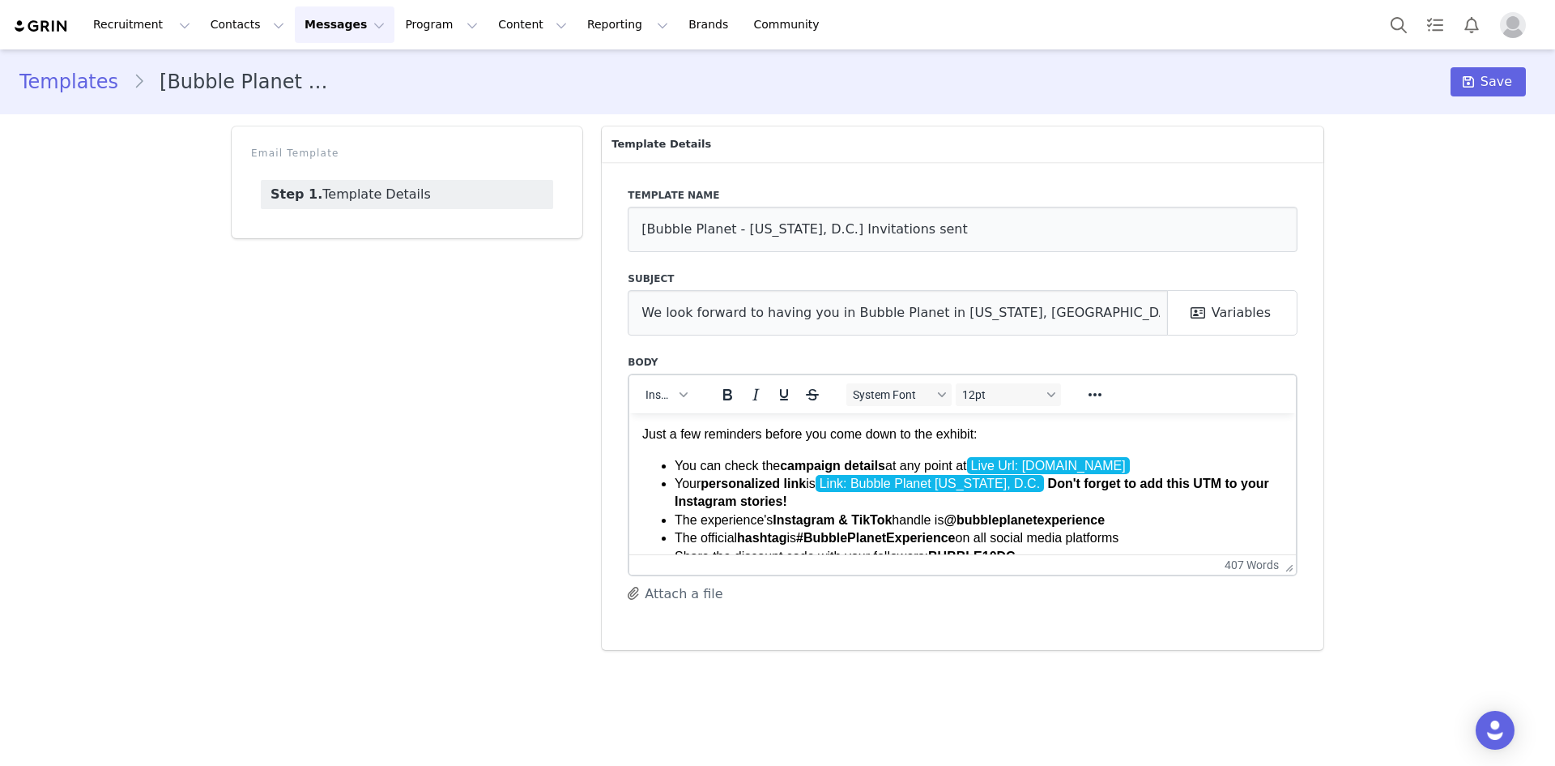
scroll to position [162, 0]
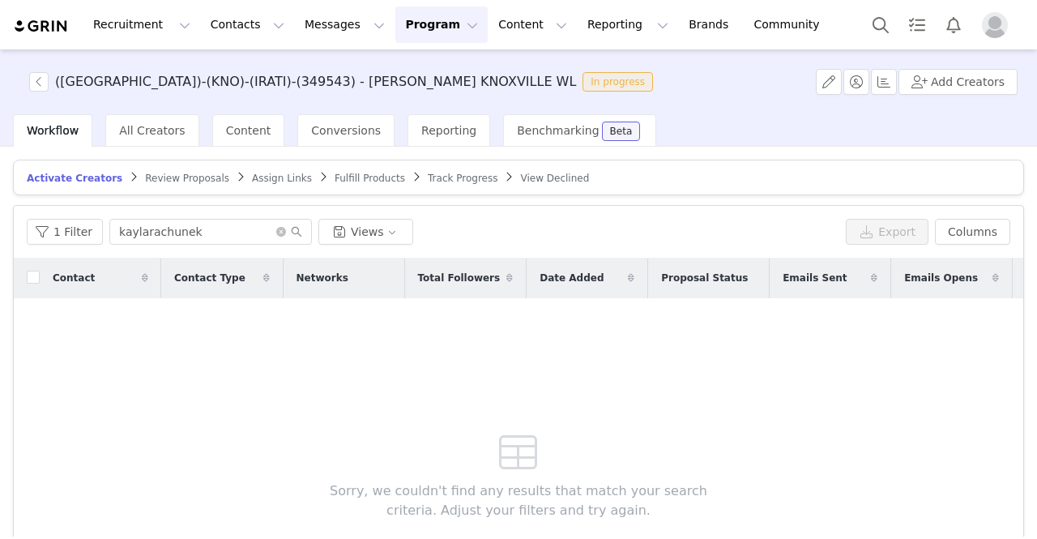
click at [419, 28] on button "Program Program" at bounding box center [441, 24] width 92 height 36
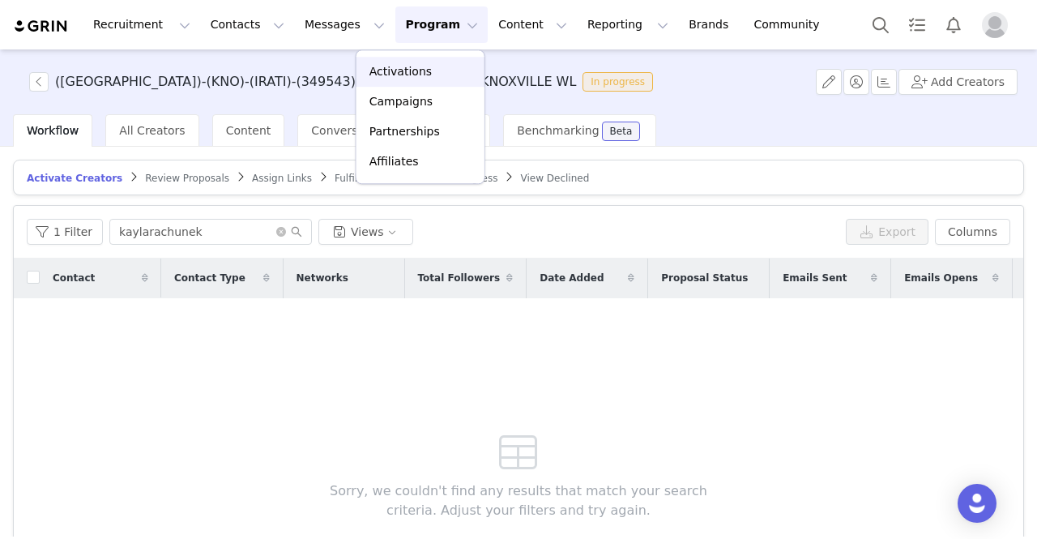
click at [408, 74] on p "Activations" at bounding box center [400, 71] width 62 height 17
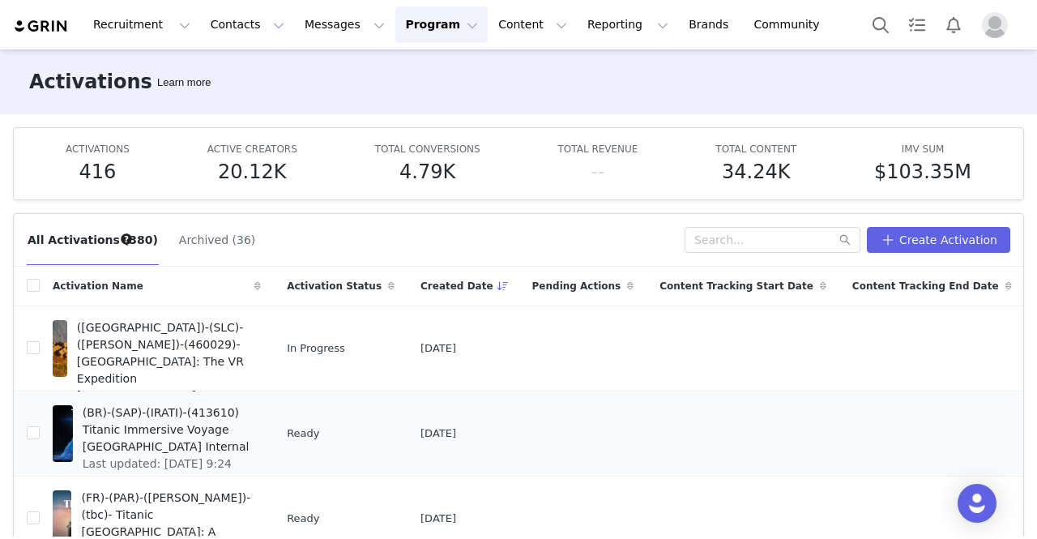
scroll to position [81, 0]
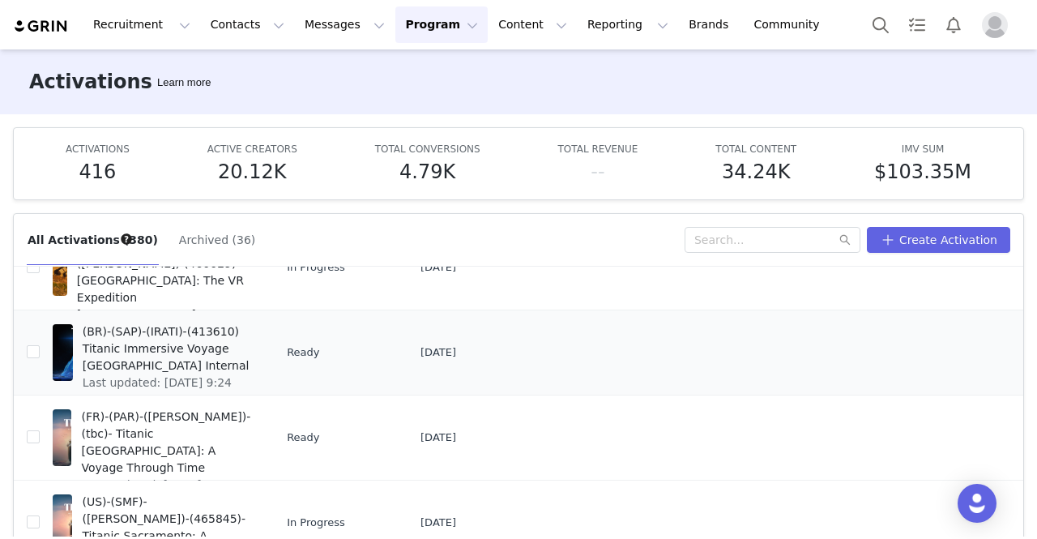
drag, startPoint x: 282, startPoint y: 352, endPoint x: 214, endPoint y: 356, distance: 68.2
click at [274, 351] on td "(BR)-(SAP)-(IRATI)-(413610) Titanic Immersive Voyage [GEOGRAPHIC_DATA] Internal…" at bounding box center [157, 351] width 234 height 85
click at [188, 357] on span "(BR)-(SAP)-(IRATI)-(413610) Titanic Immersive Voyage [GEOGRAPHIC_DATA] Internal" at bounding box center [167, 348] width 169 height 51
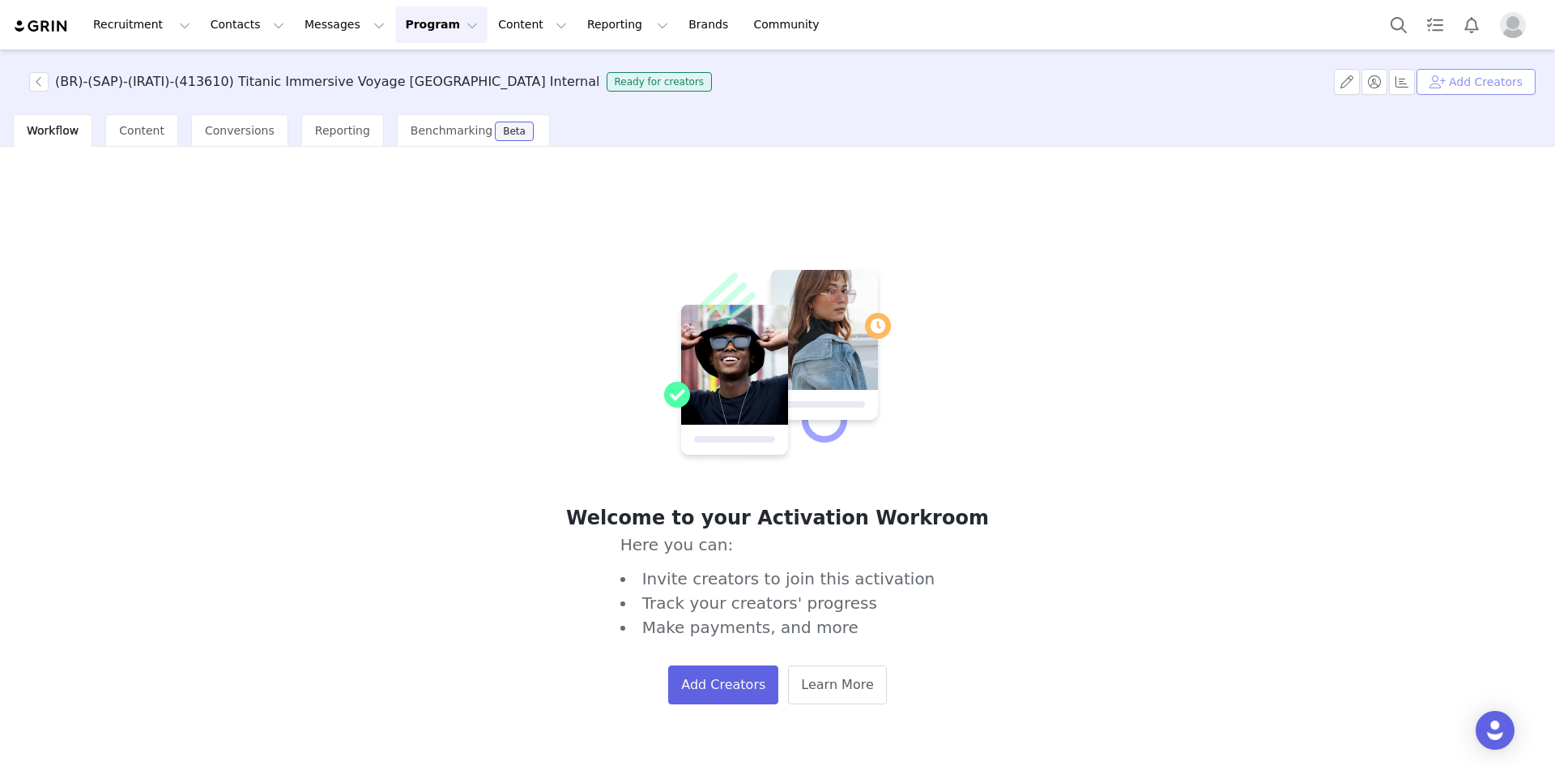
click at [1036, 87] on button "Add Creators" at bounding box center [1476, 82] width 119 height 26
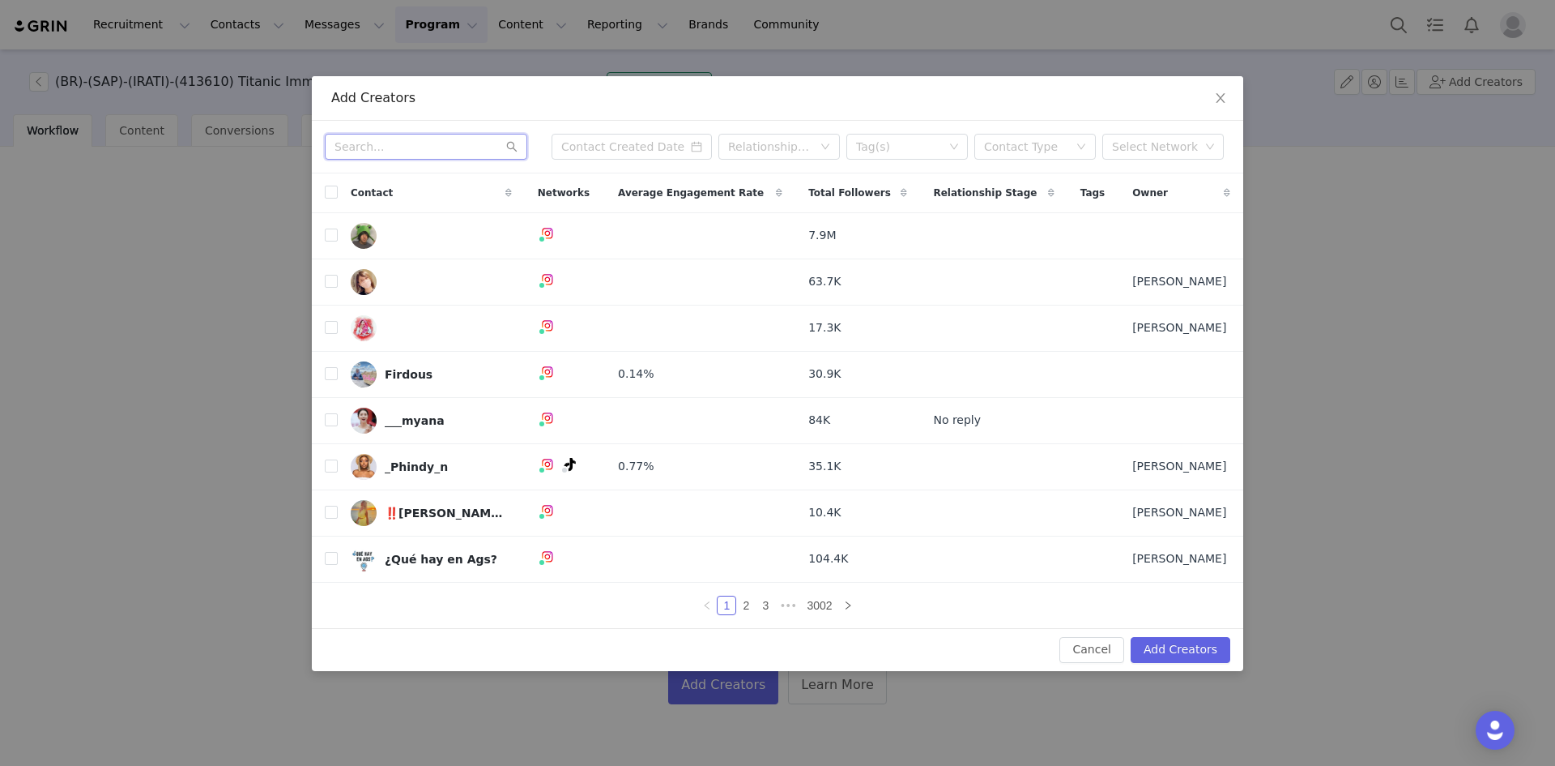
click at [400, 139] on input "text" at bounding box center [426, 147] width 203 height 26
paste input "chibmiu"
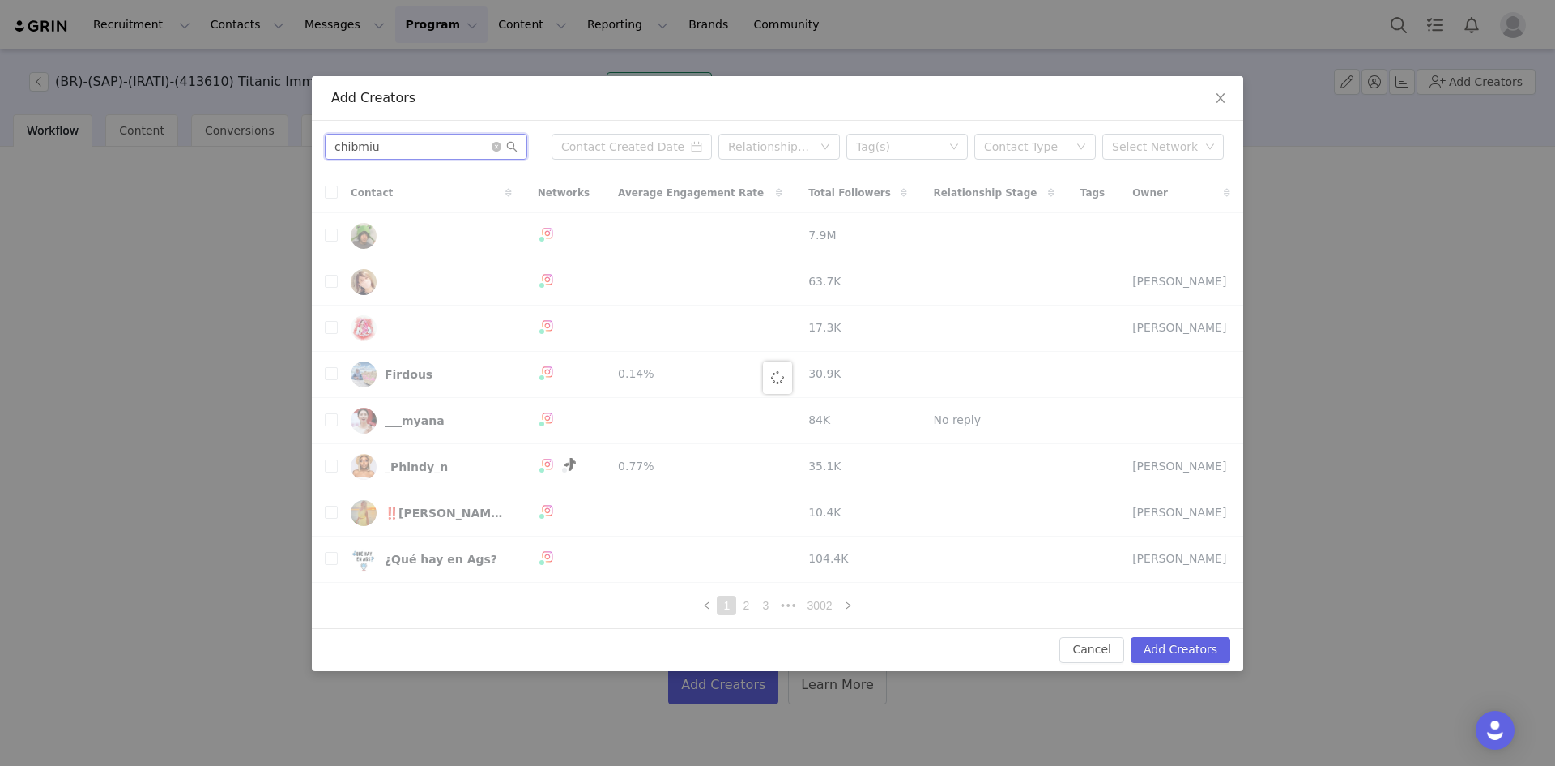
type input "chibmiu"
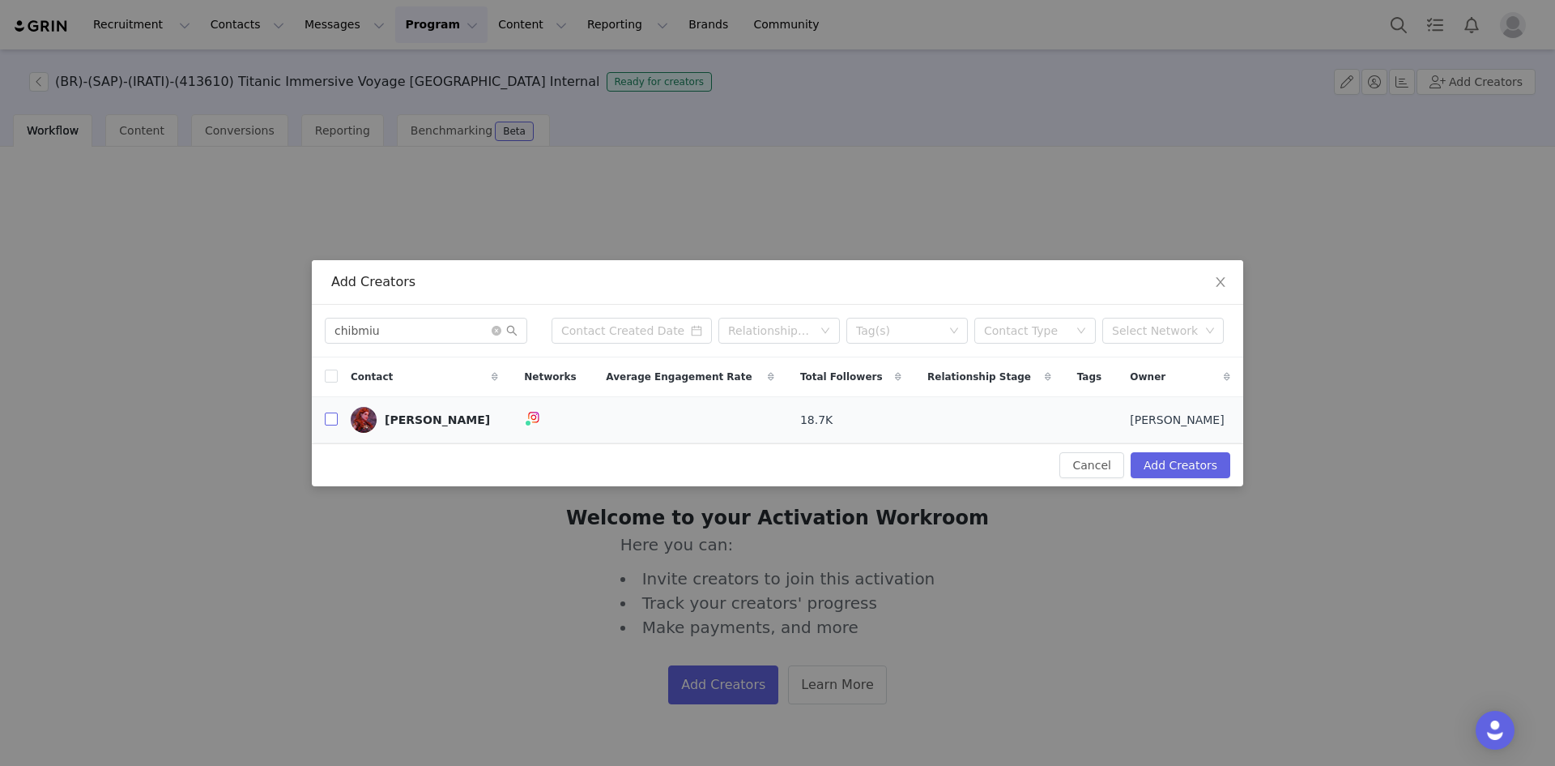
click at [326, 422] on input "checkbox" at bounding box center [331, 418] width 13 height 13
checkbox input "true"
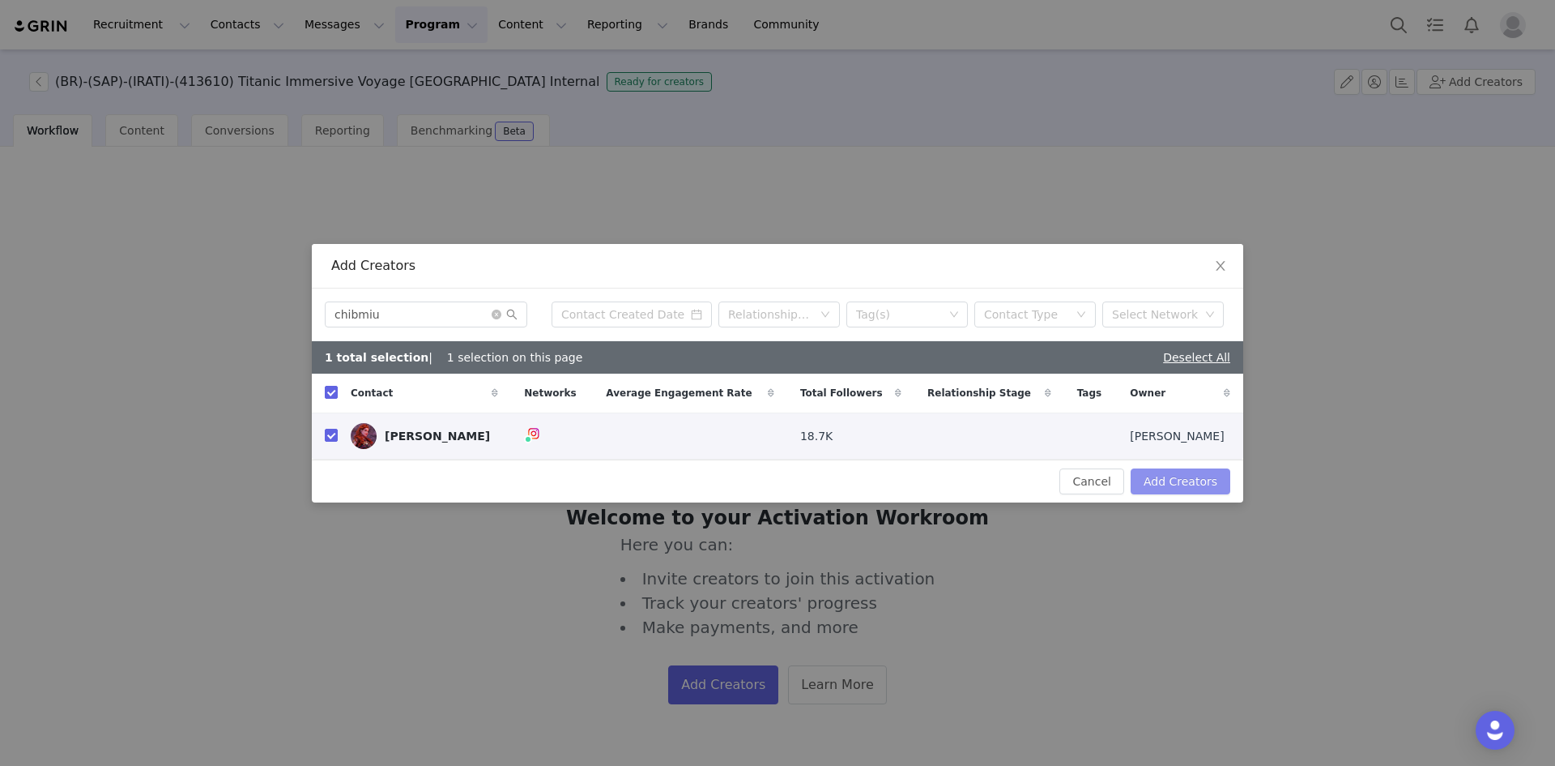
click at [1036, 481] on button "Add Creators" at bounding box center [1181, 481] width 100 height 26
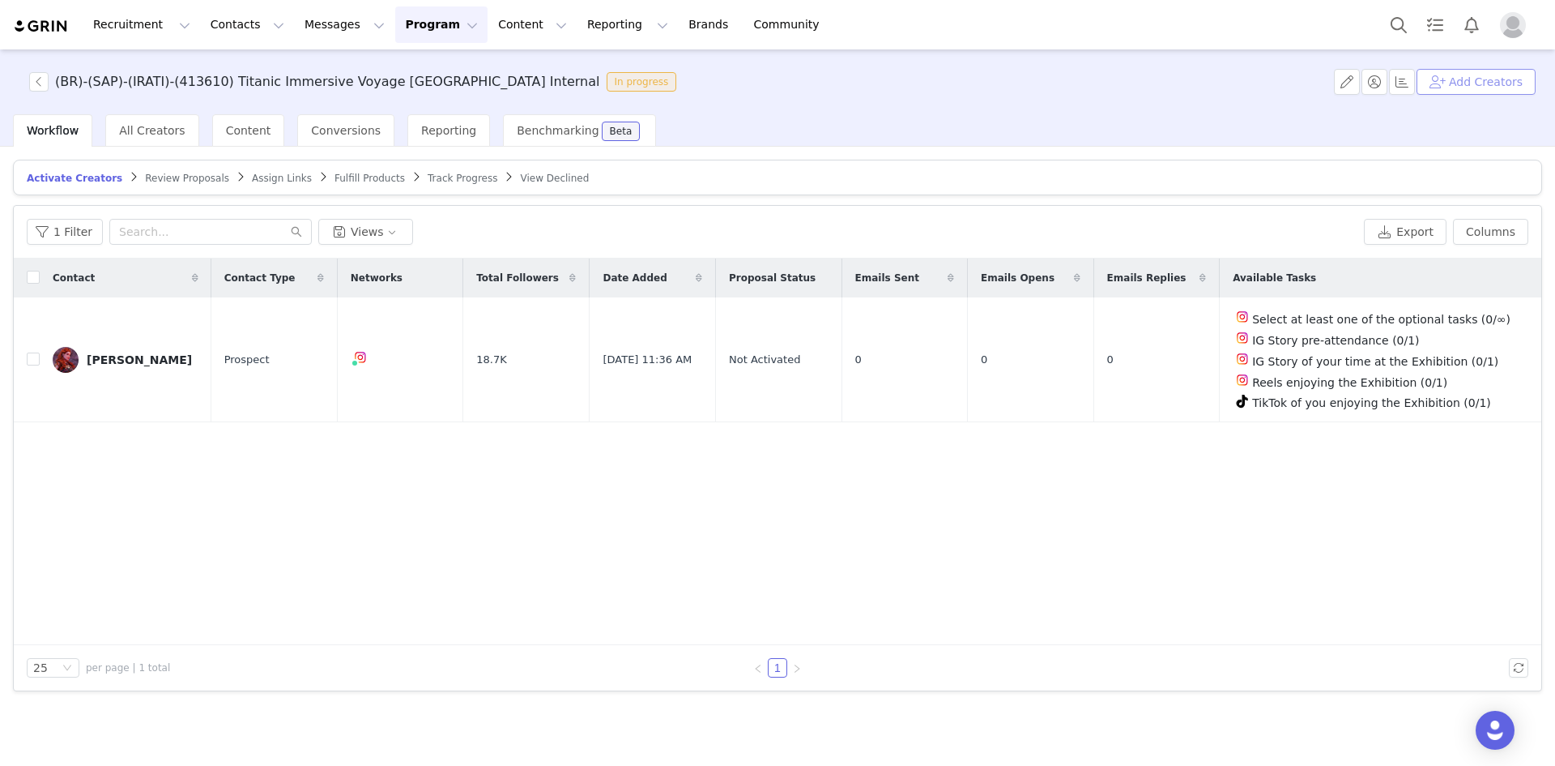
click at [1036, 77] on button "Add Creators" at bounding box center [1476, 82] width 119 height 26
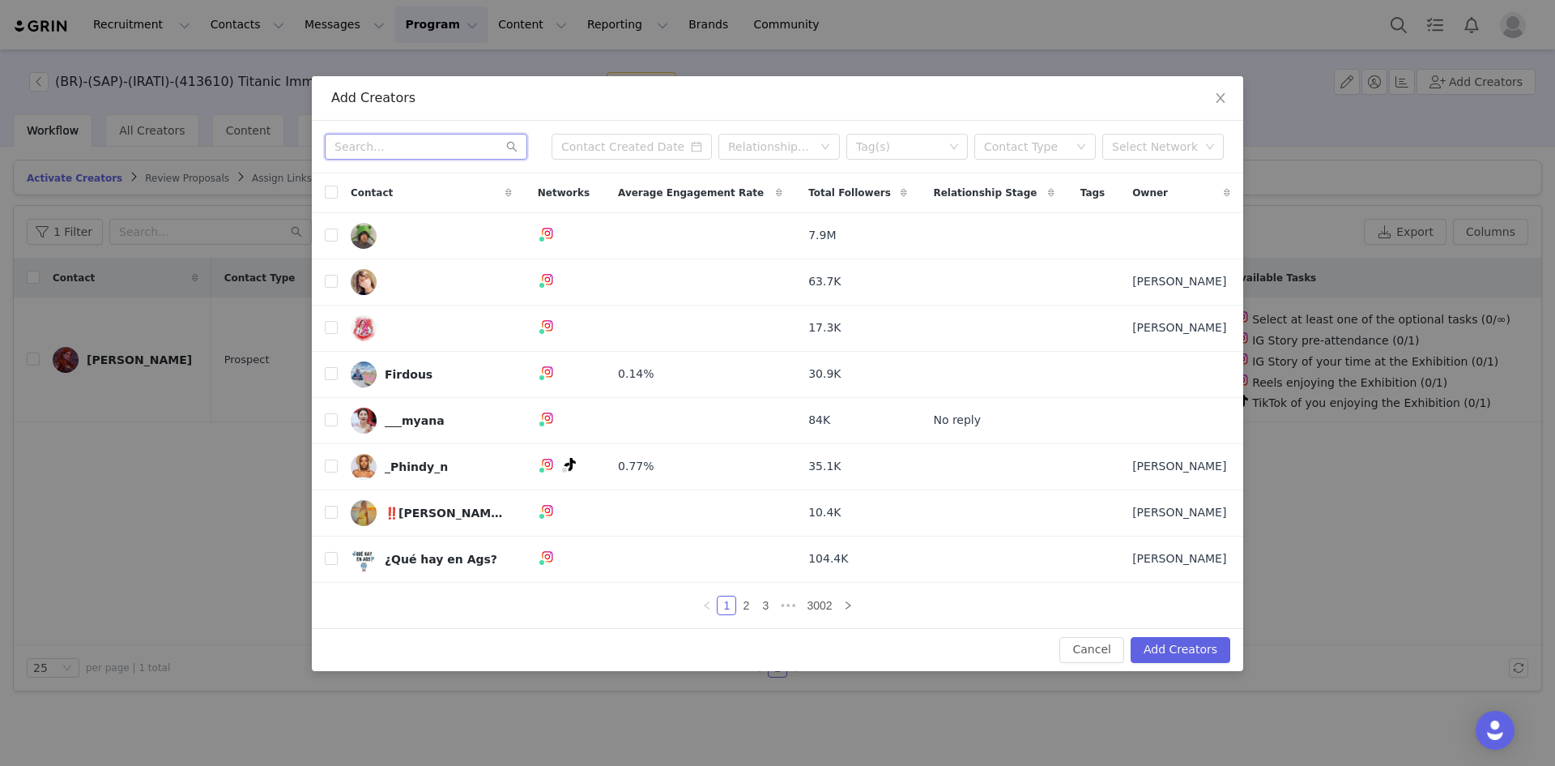
click at [371, 137] on input "text" at bounding box center [426, 147] width 203 height 26
paste input "lisbellaandreazzi"
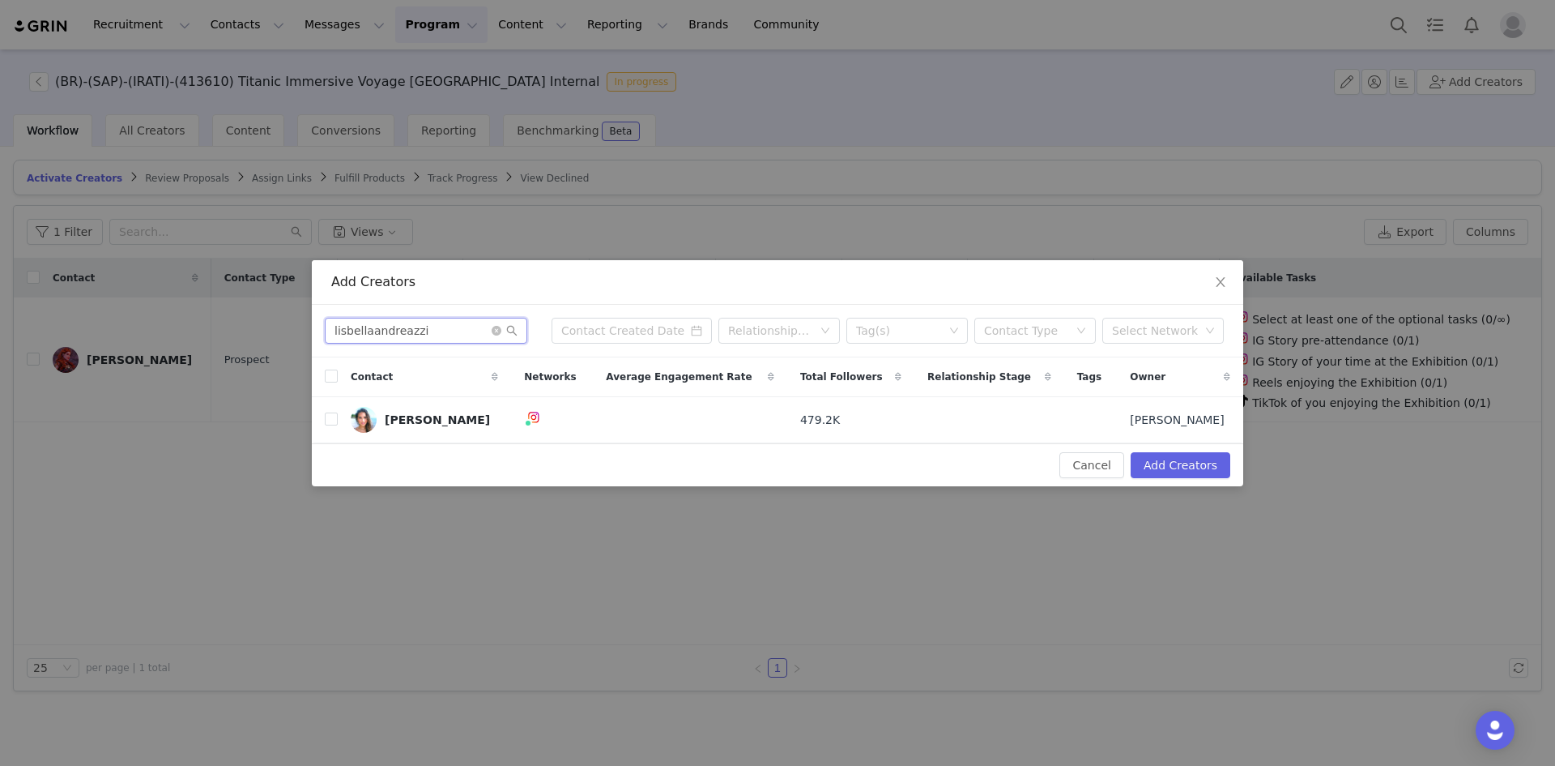
type input "lisbellaandreazzi"
click at [324, 422] on td at bounding box center [325, 420] width 26 height 46
click at [330, 422] on input "checkbox" at bounding box center [331, 418] width 13 height 13
checkbox input "true"
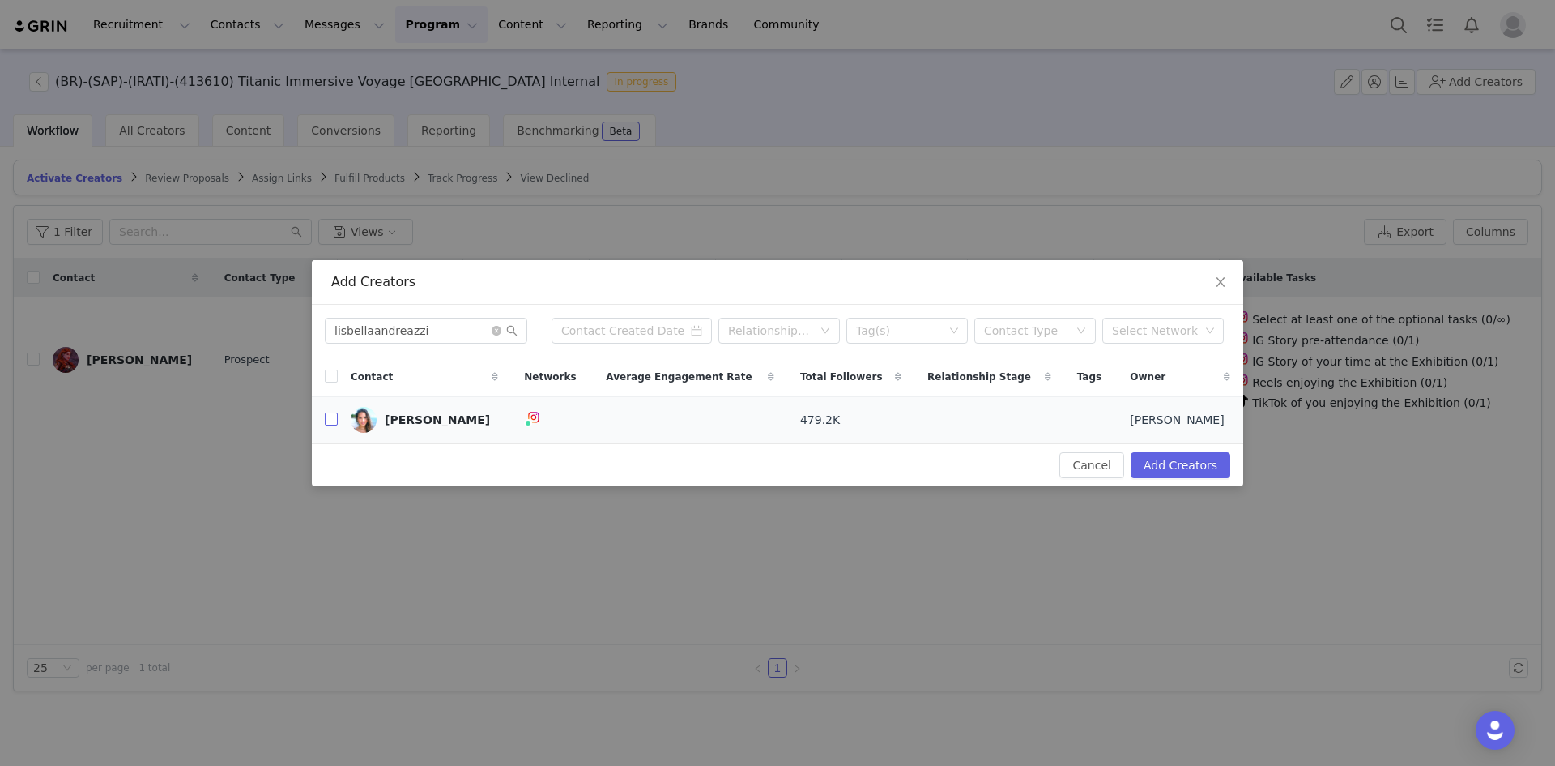
checkbox input "true"
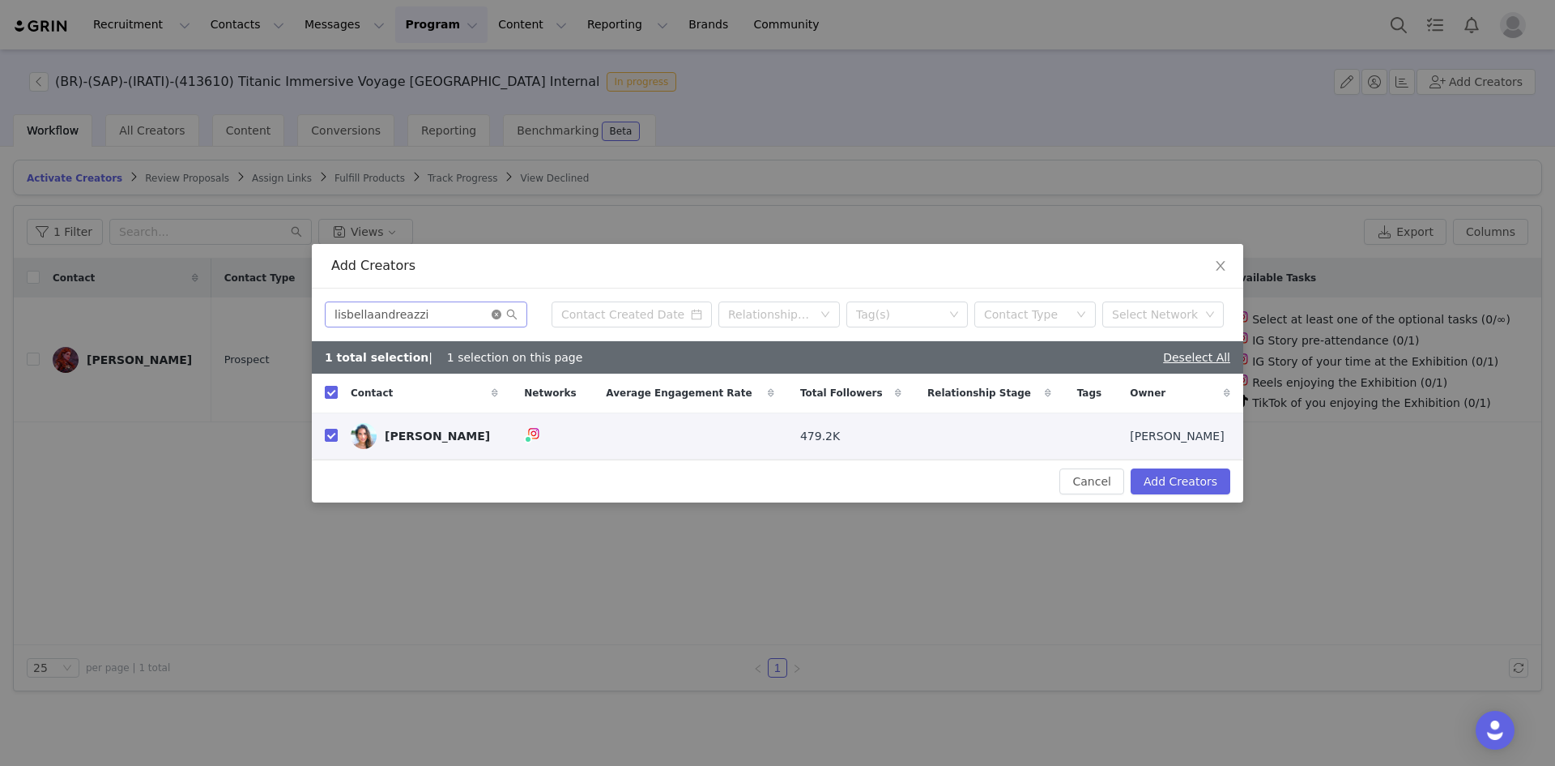
click at [493, 314] on icon "icon: close-circle" at bounding box center [497, 314] width 10 height 10
click at [483, 311] on input "text" at bounding box center [426, 314] width 203 height 26
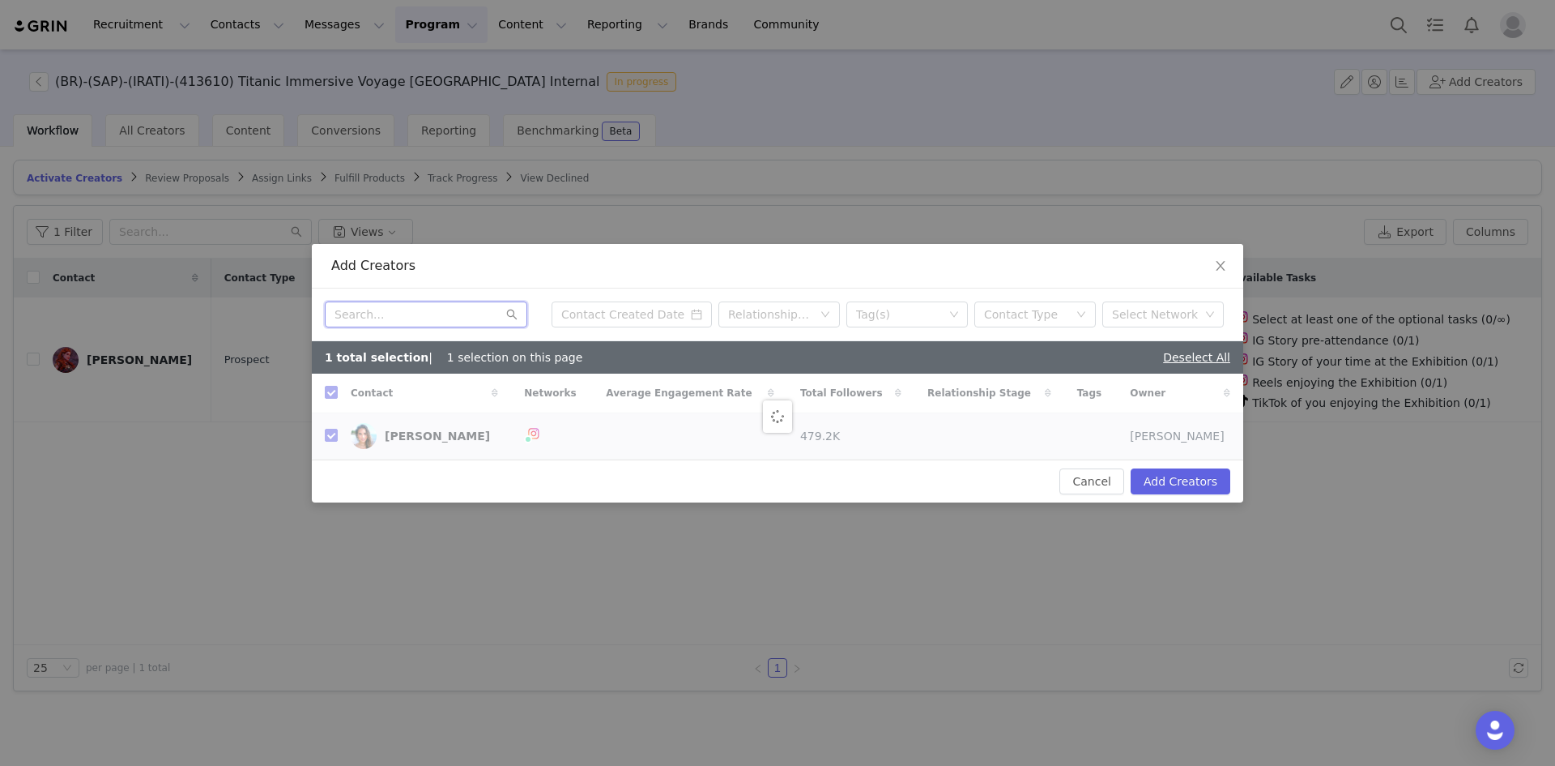
paste input "mirella.porto_"
type input "mirella.porto_"
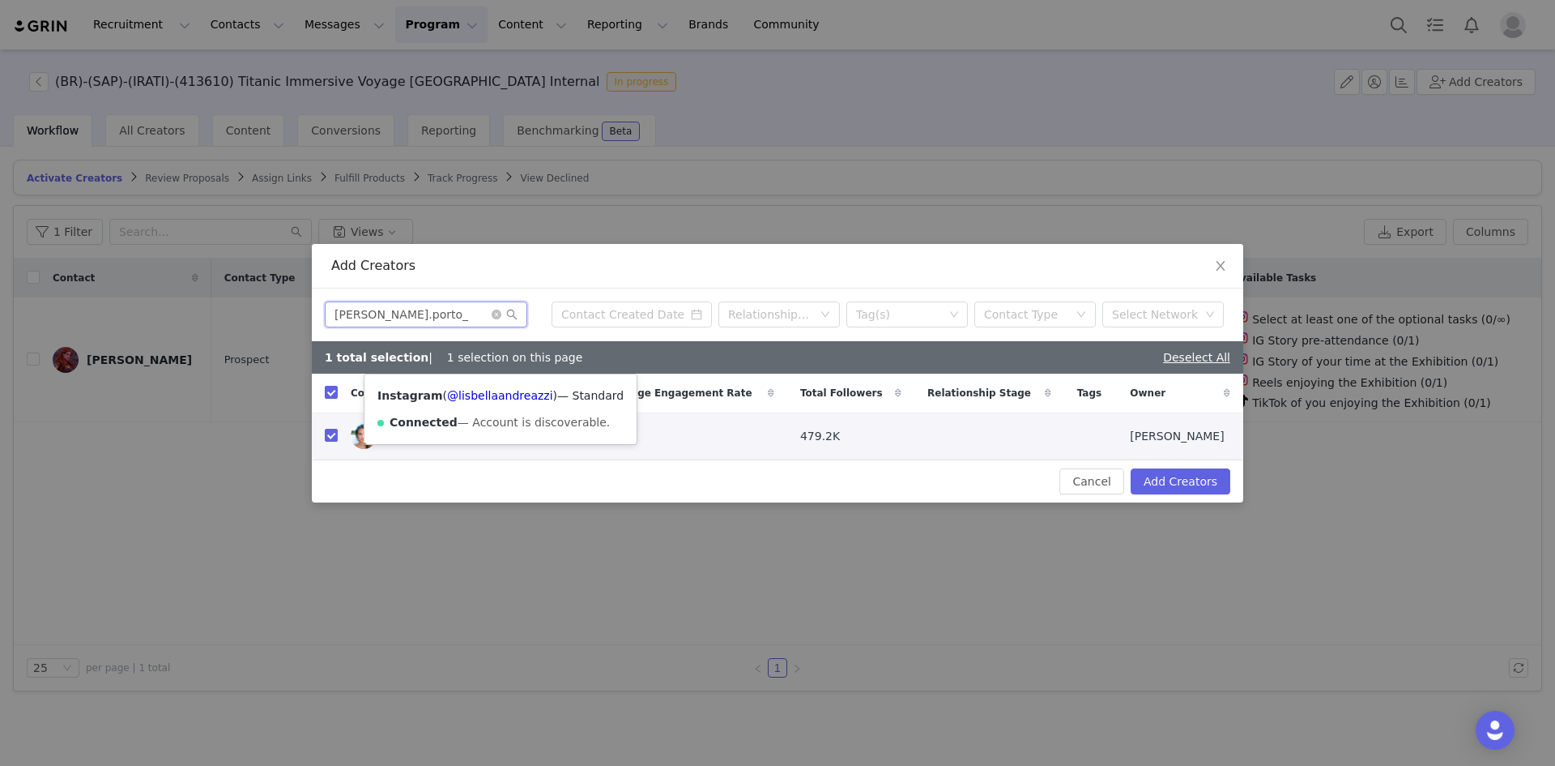
checkbox input "false"
click at [331, 437] on input "checkbox" at bounding box center [331, 435] width 13 height 13
checkbox input "true"
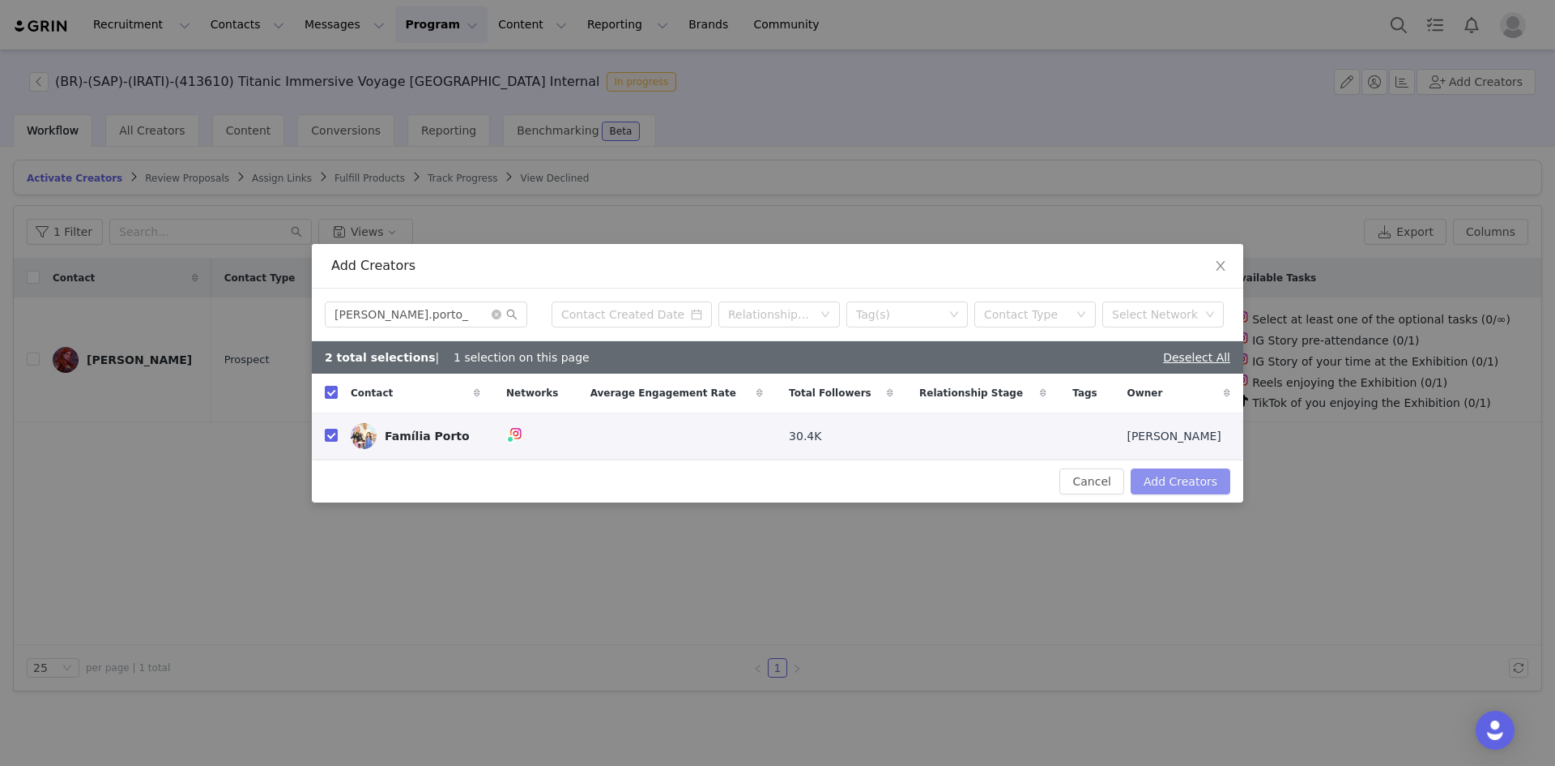
click at [1036, 485] on button "Add Creators" at bounding box center [1181, 481] width 100 height 26
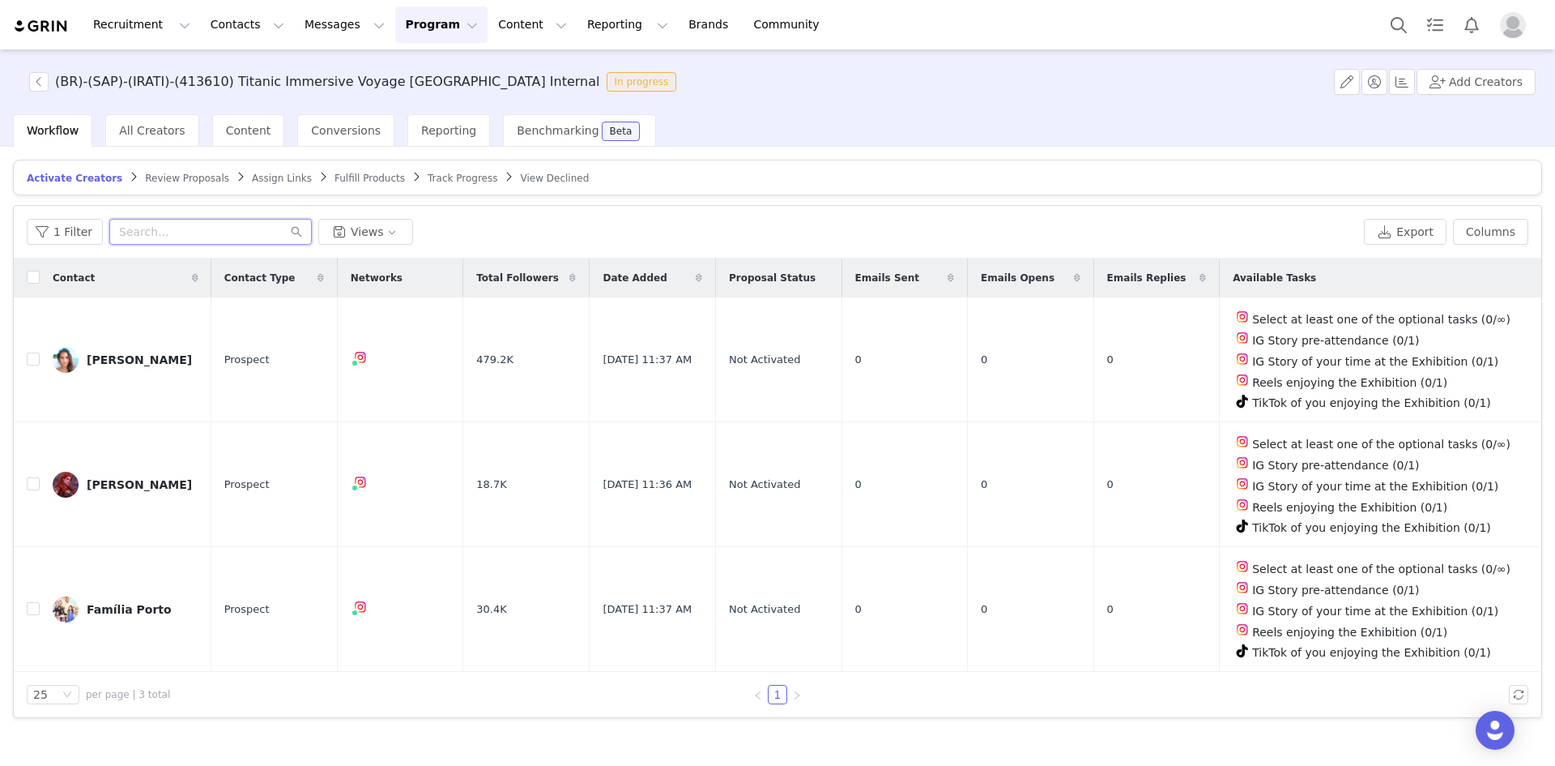
click at [224, 230] on input "text" at bounding box center [210, 232] width 203 height 26
paste input "mirella.porto_"
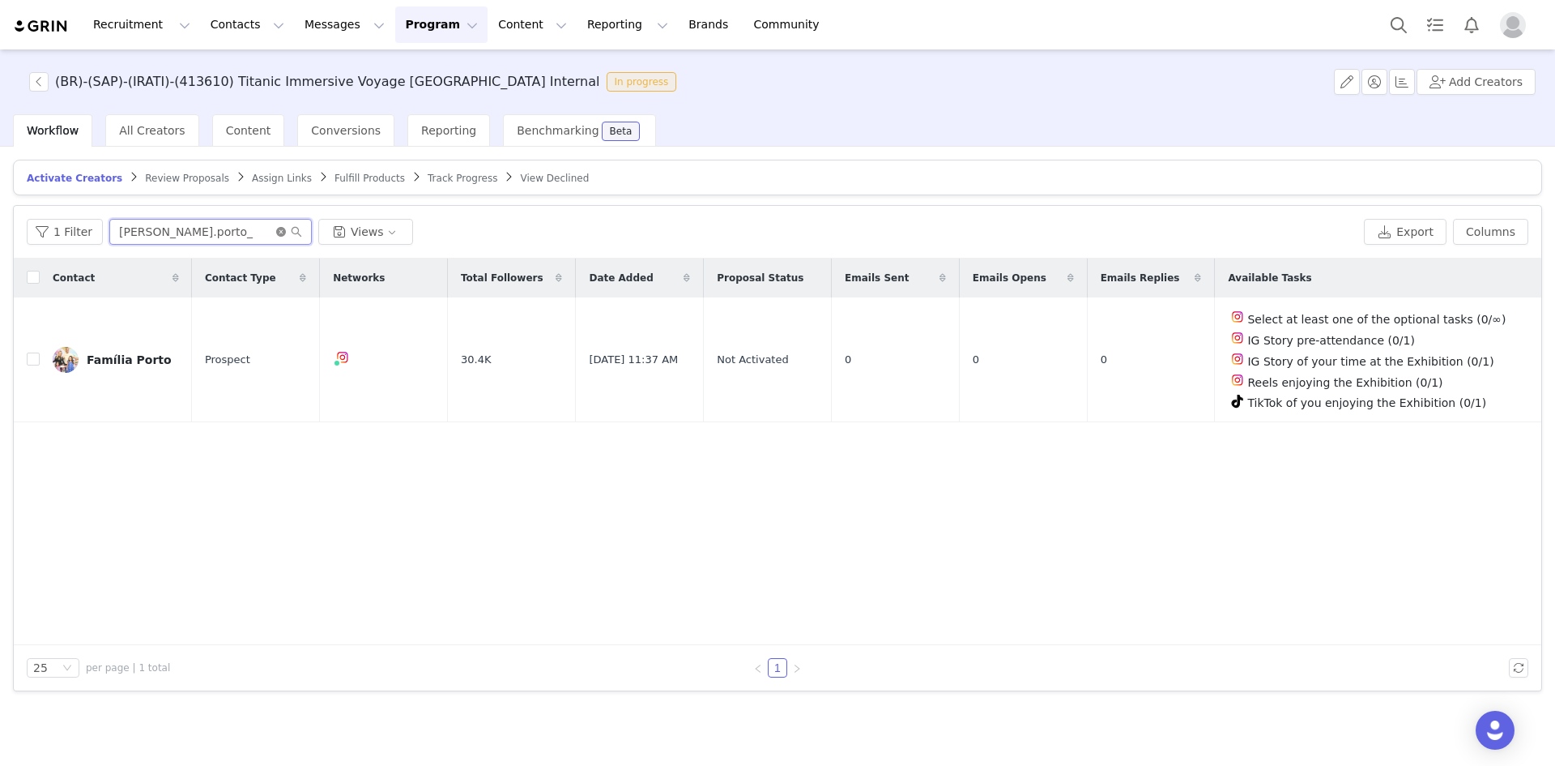
type input "mirella.porto_"
click at [276, 229] on icon "icon: close-circle" at bounding box center [281, 232] width 10 height 10
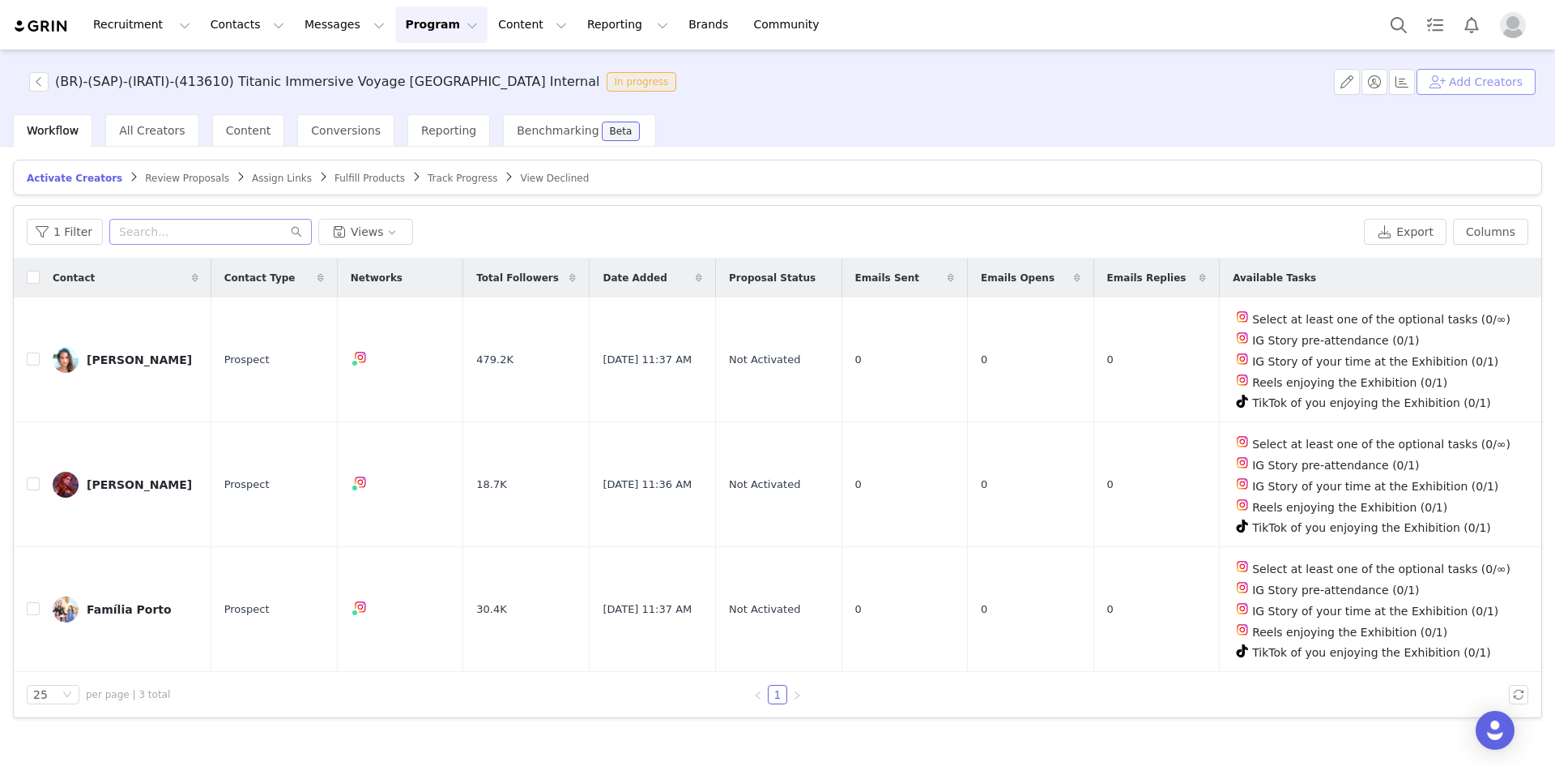
click at [1036, 81] on button "Add Creators" at bounding box center [1476, 82] width 119 height 26
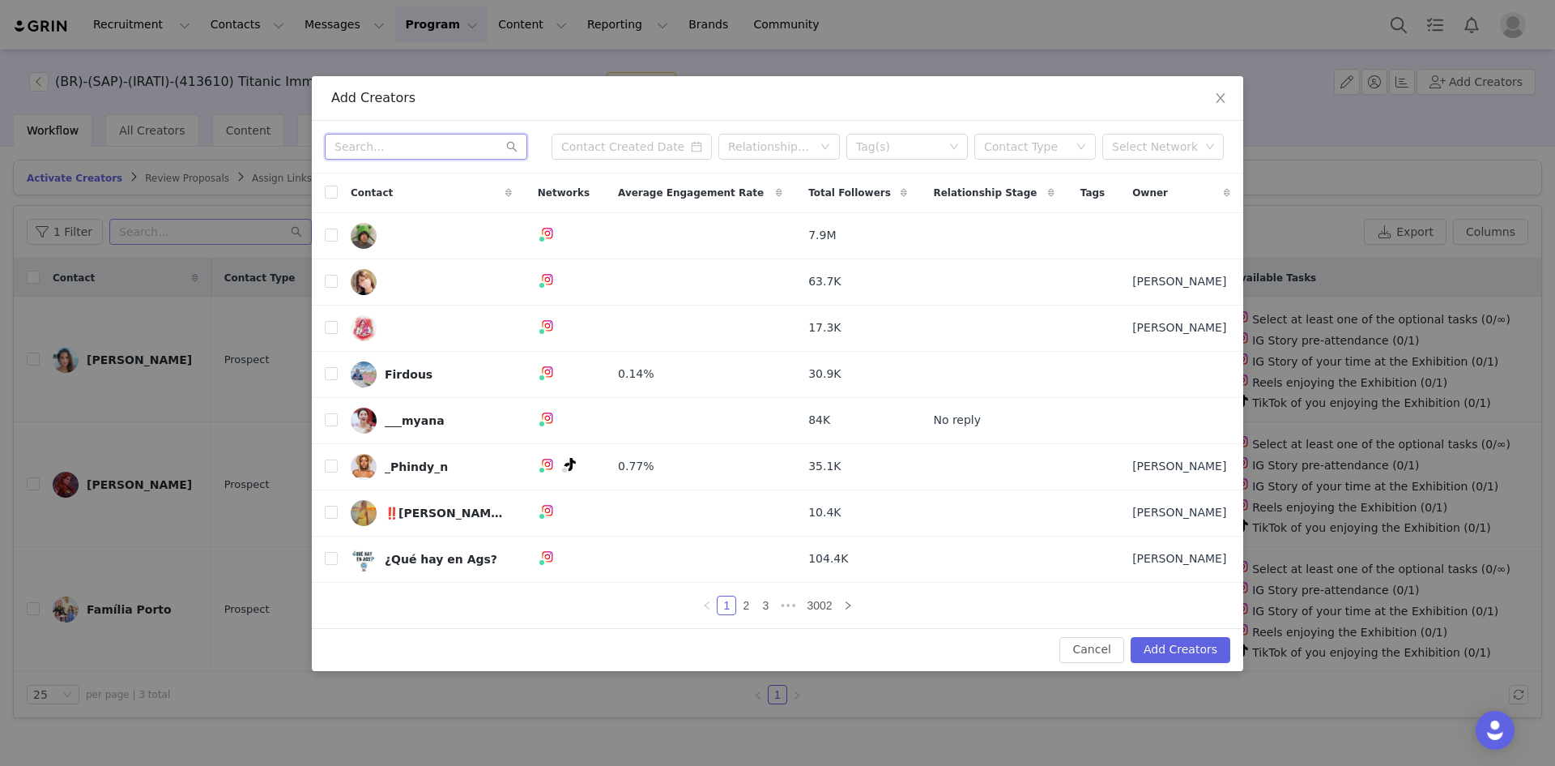
click at [363, 152] on input "text" at bounding box center [426, 147] width 203 height 26
paste input "explorandosp.insta"
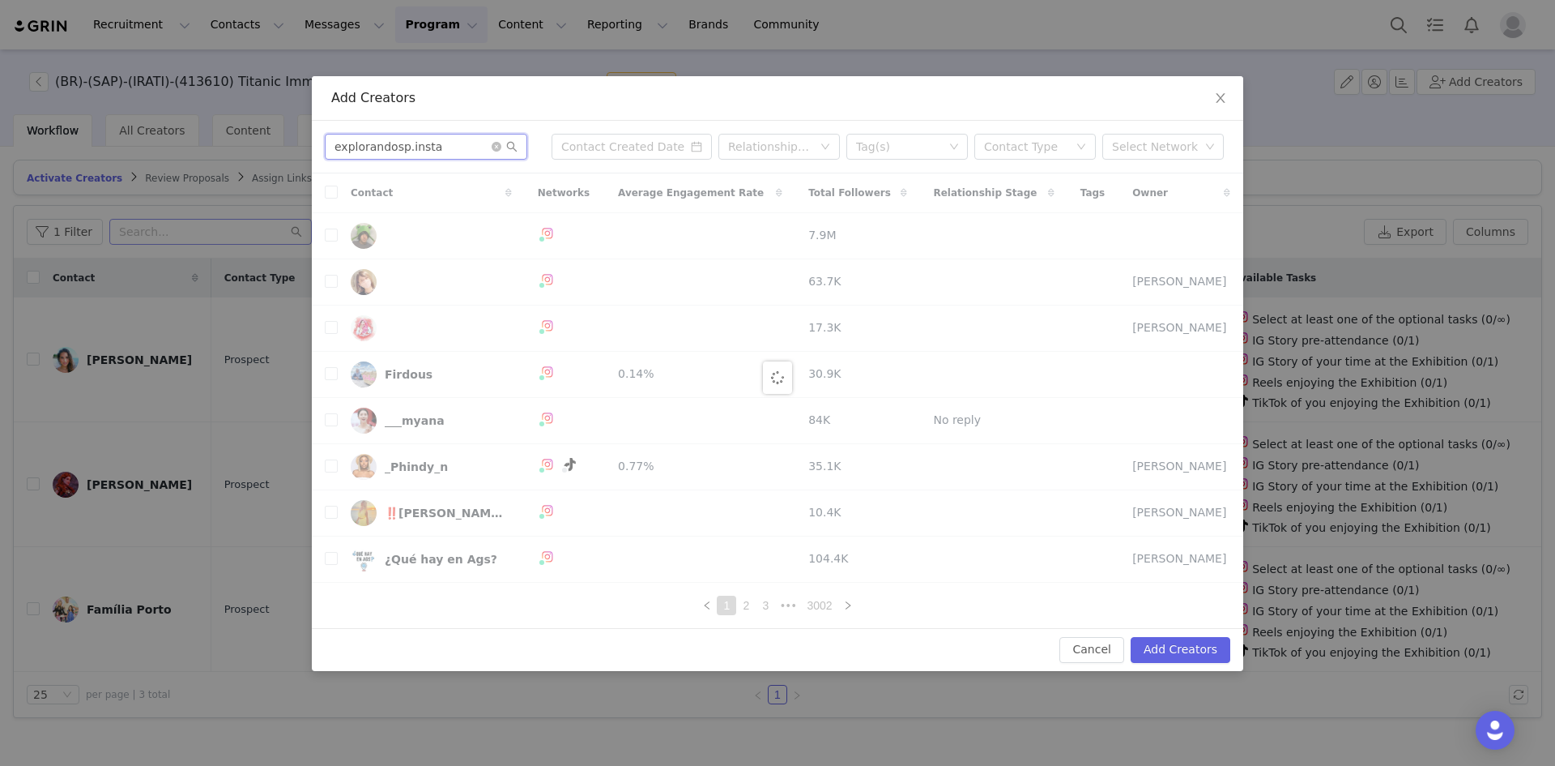
type input "explorandosp.insta"
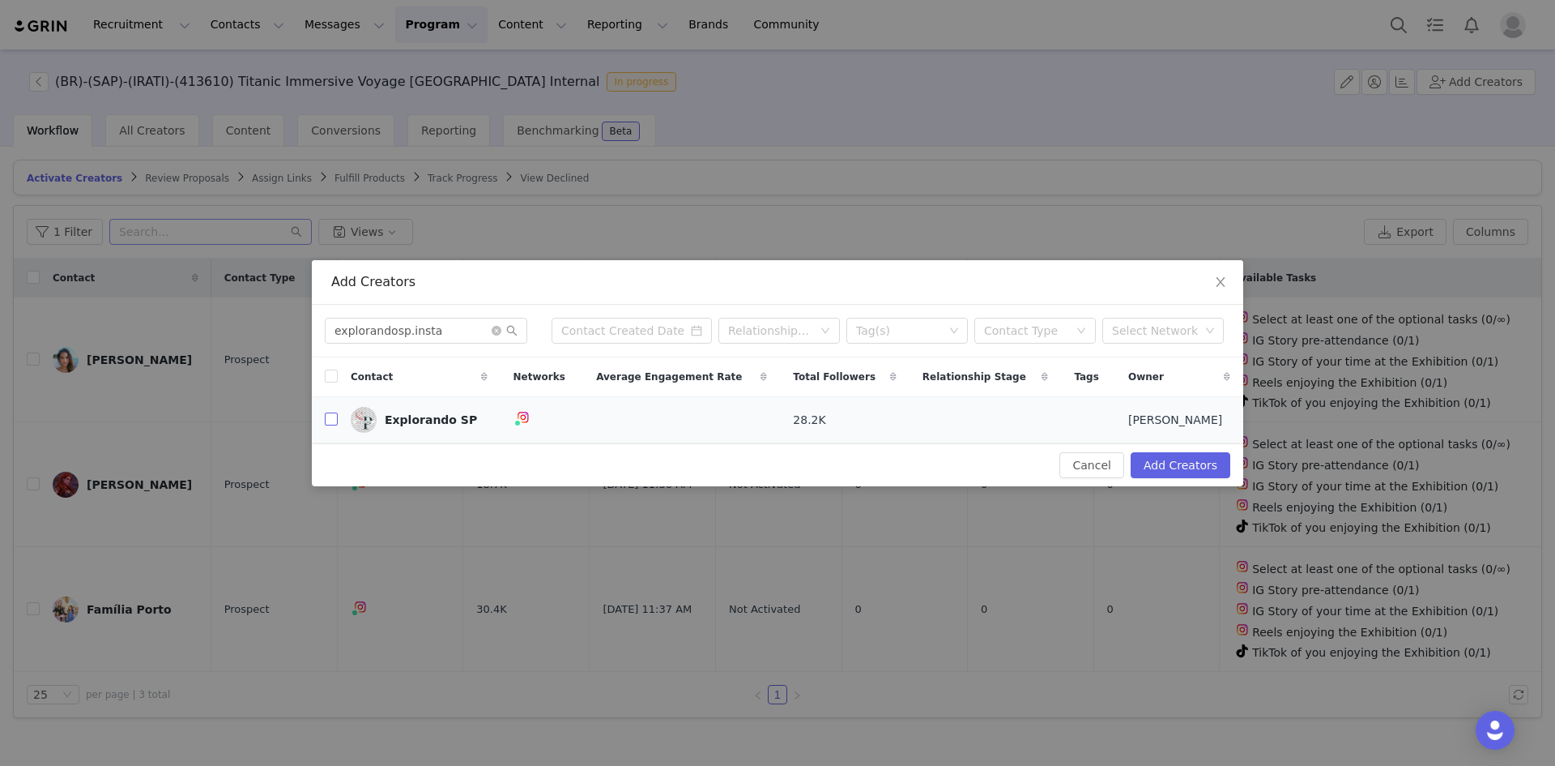
click at [333, 423] on input "checkbox" at bounding box center [331, 418] width 13 height 13
checkbox input "true"
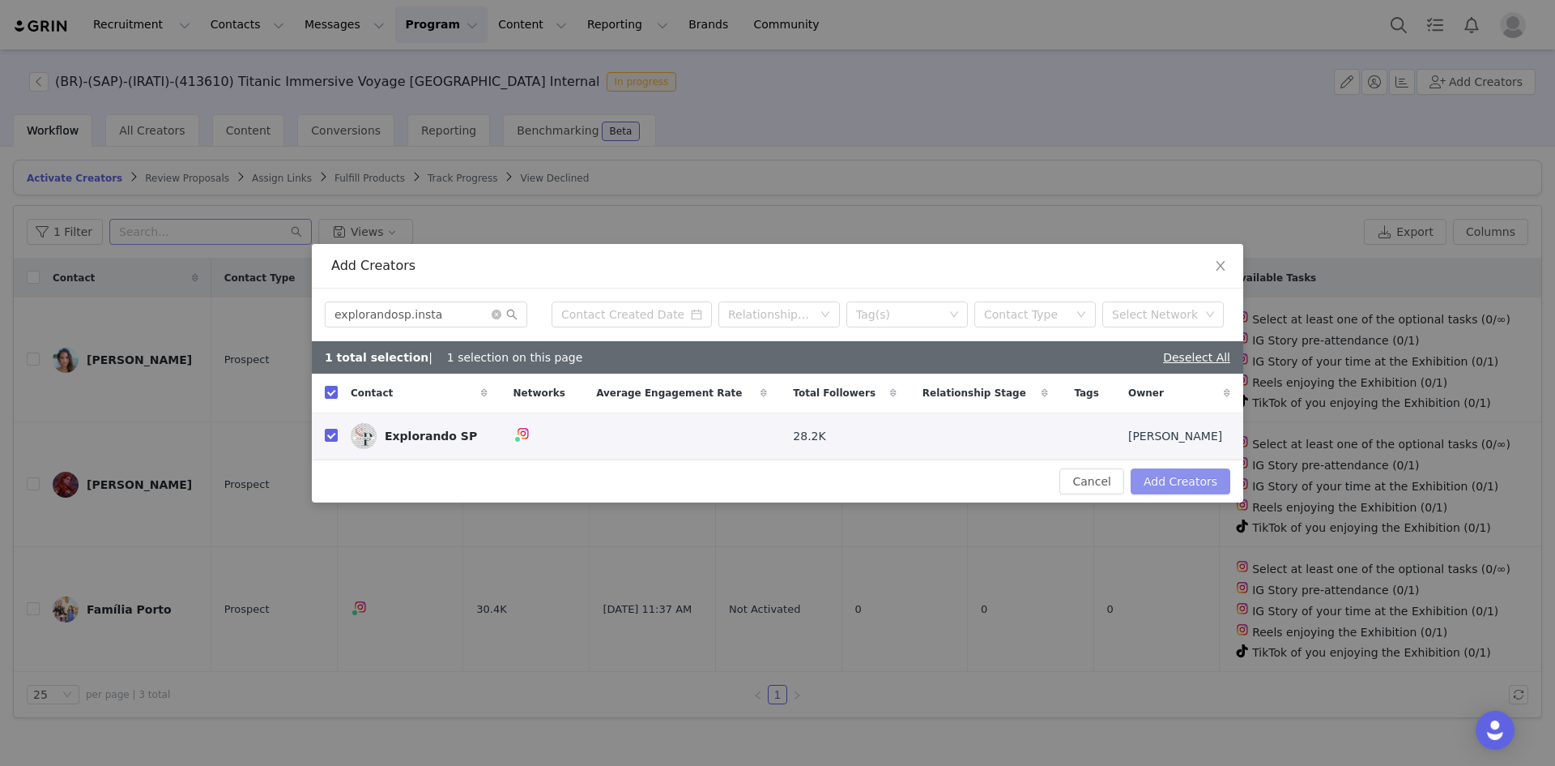
click at [1036, 479] on button "Add Creators" at bounding box center [1181, 481] width 100 height 26
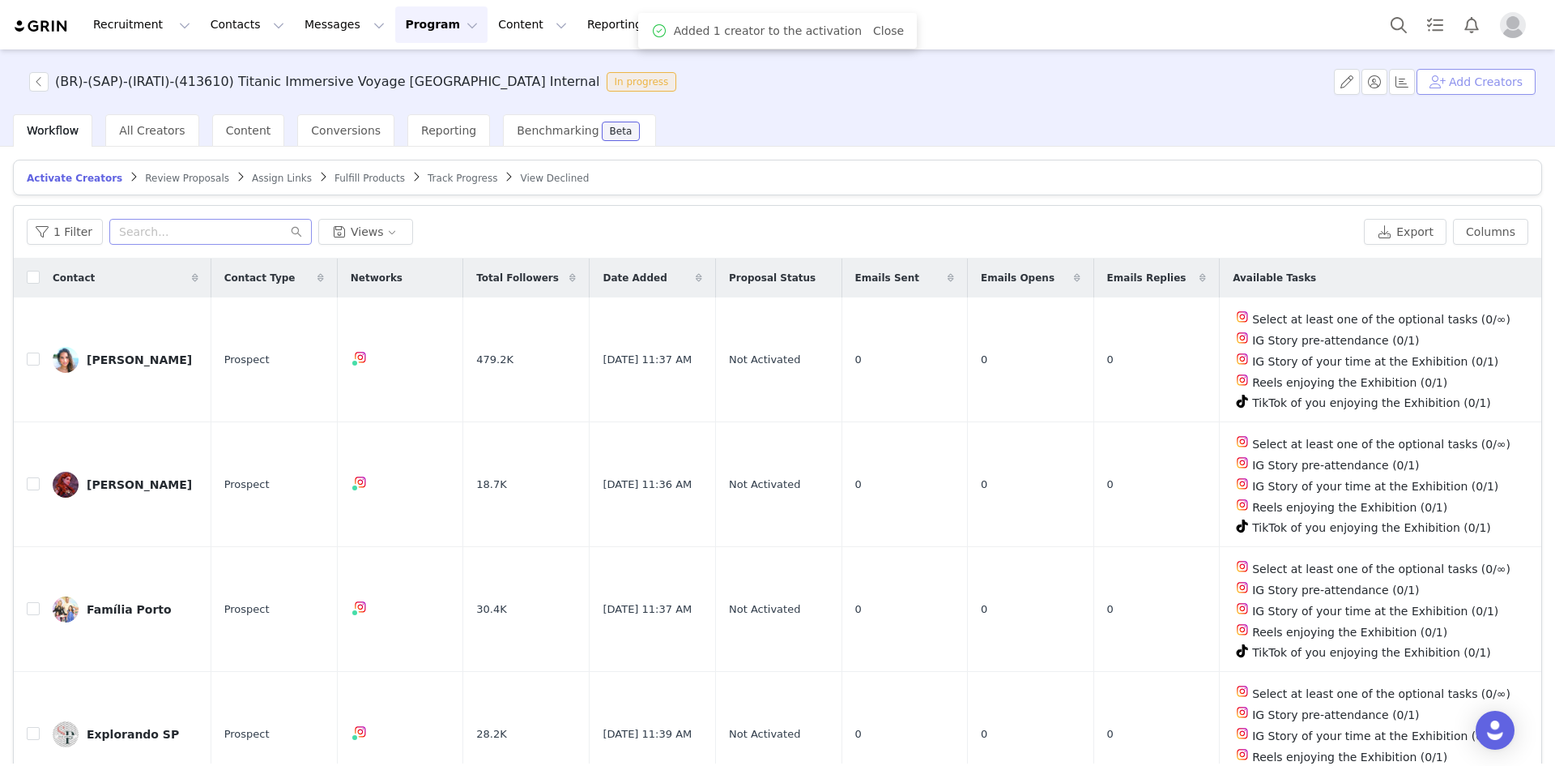
click at [1036, 76] on button "Add Creators" at bounding box center [1476, 82] width 119 height 26
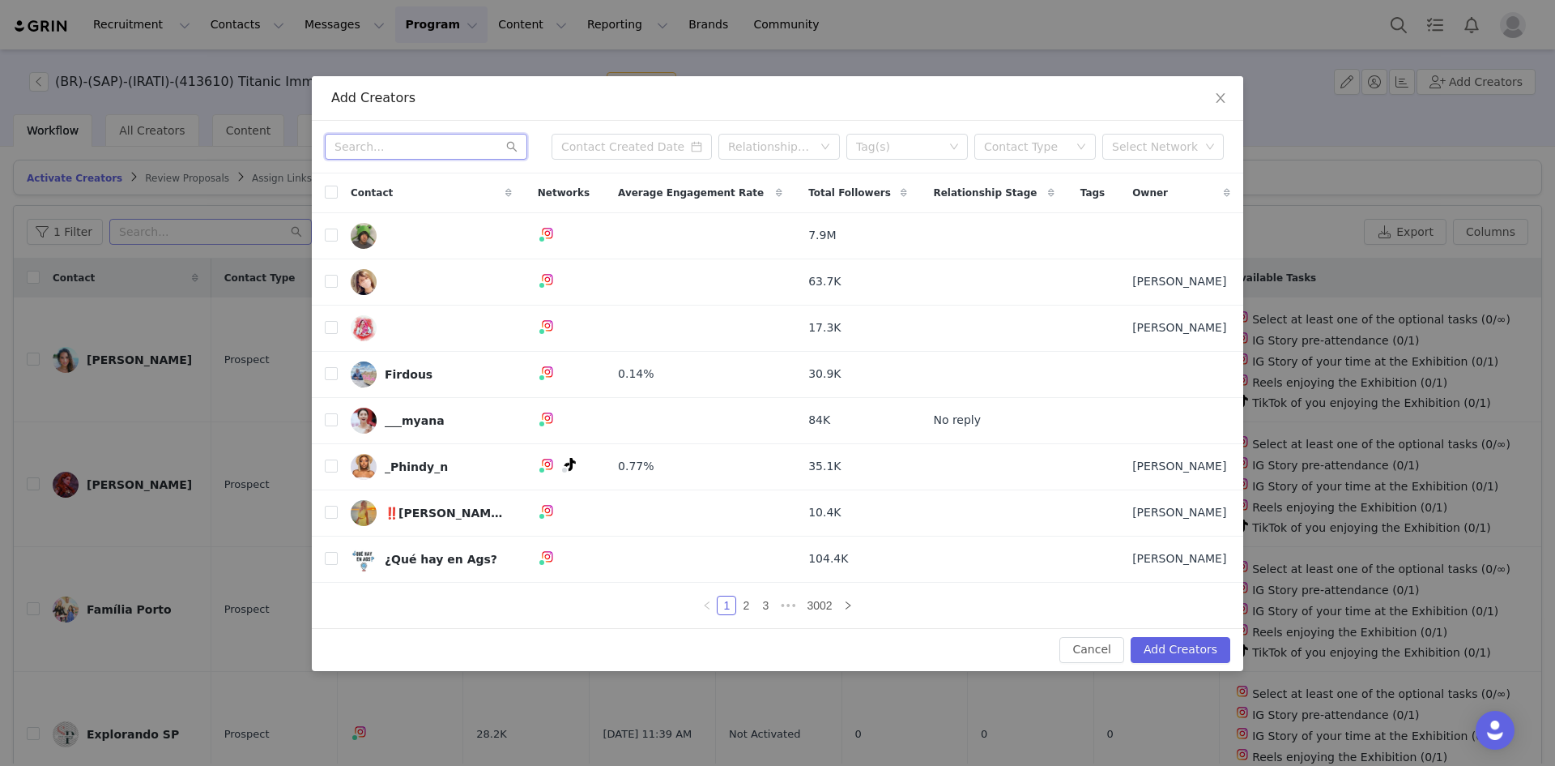
click at [414, 147] on input "text" at bounding box center [426, 147] width 203 height 26
paste input "nandabande"
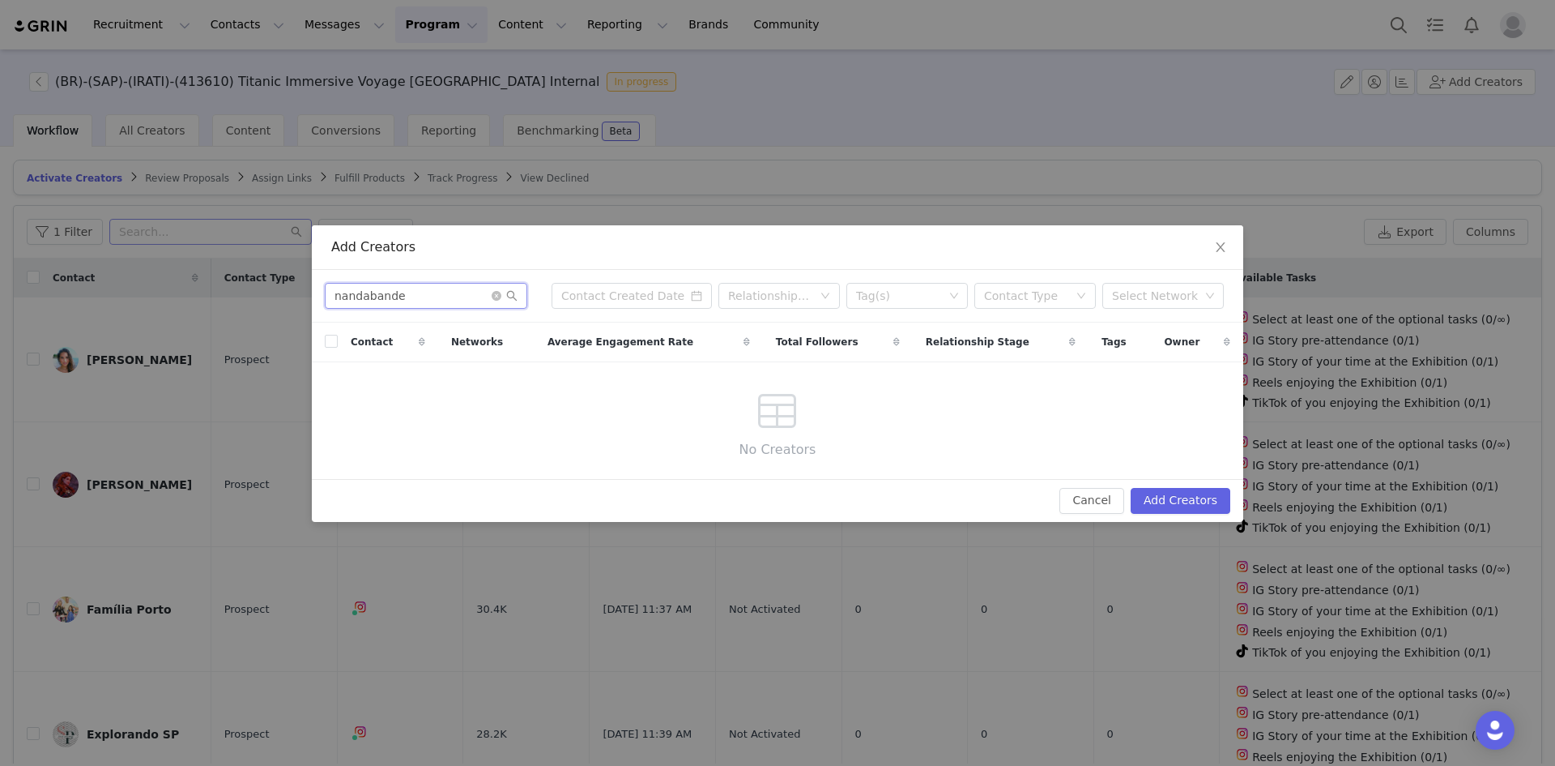
click at [416, 293] on input "nandabande" at bounding box center [426, 296] width 203 height 26
type input "nandaband"
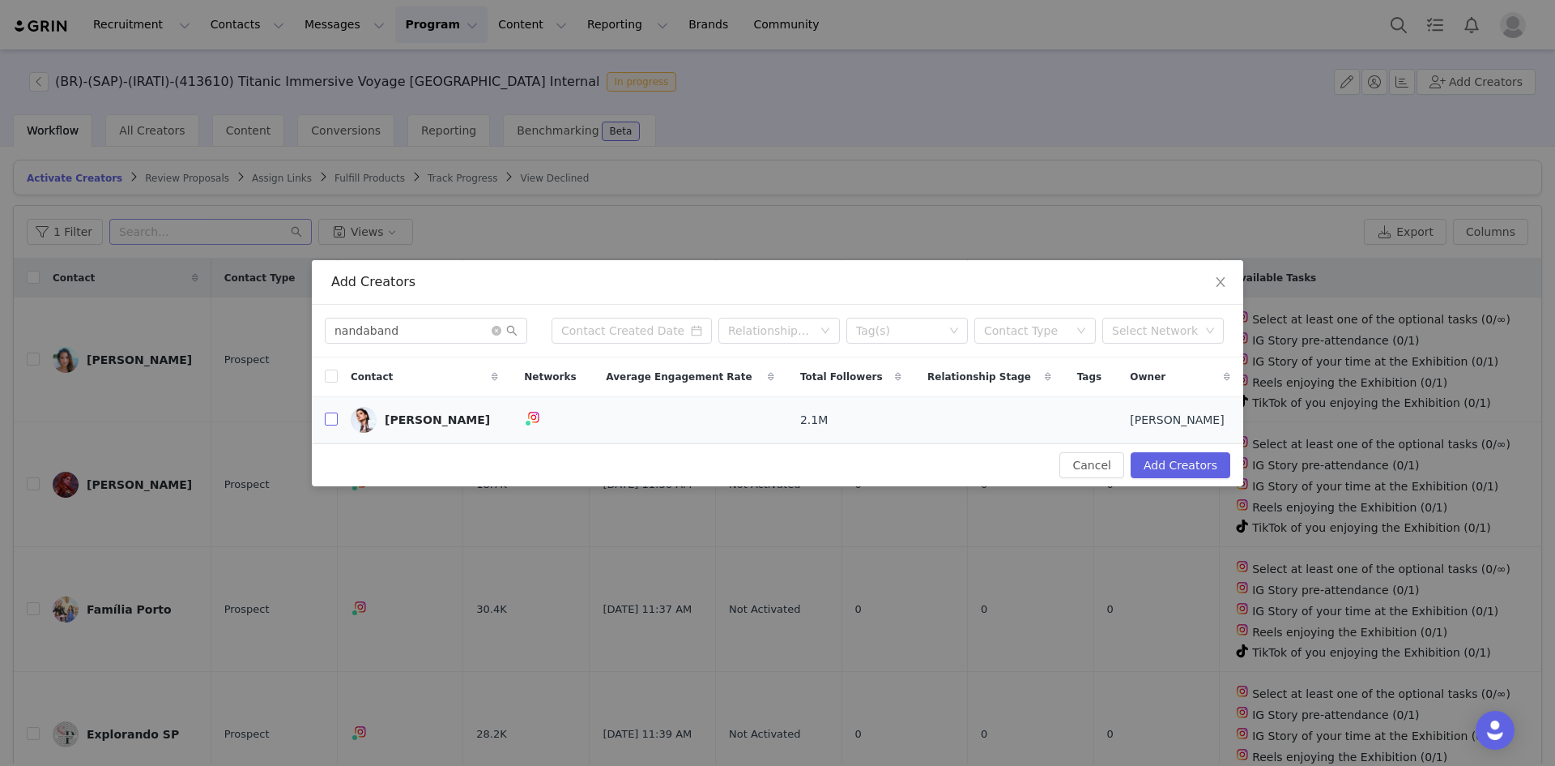
click at [333, 420] on input "checkbox" at bounding box center [331, 418] width 13 height 13
checkbox input "true"
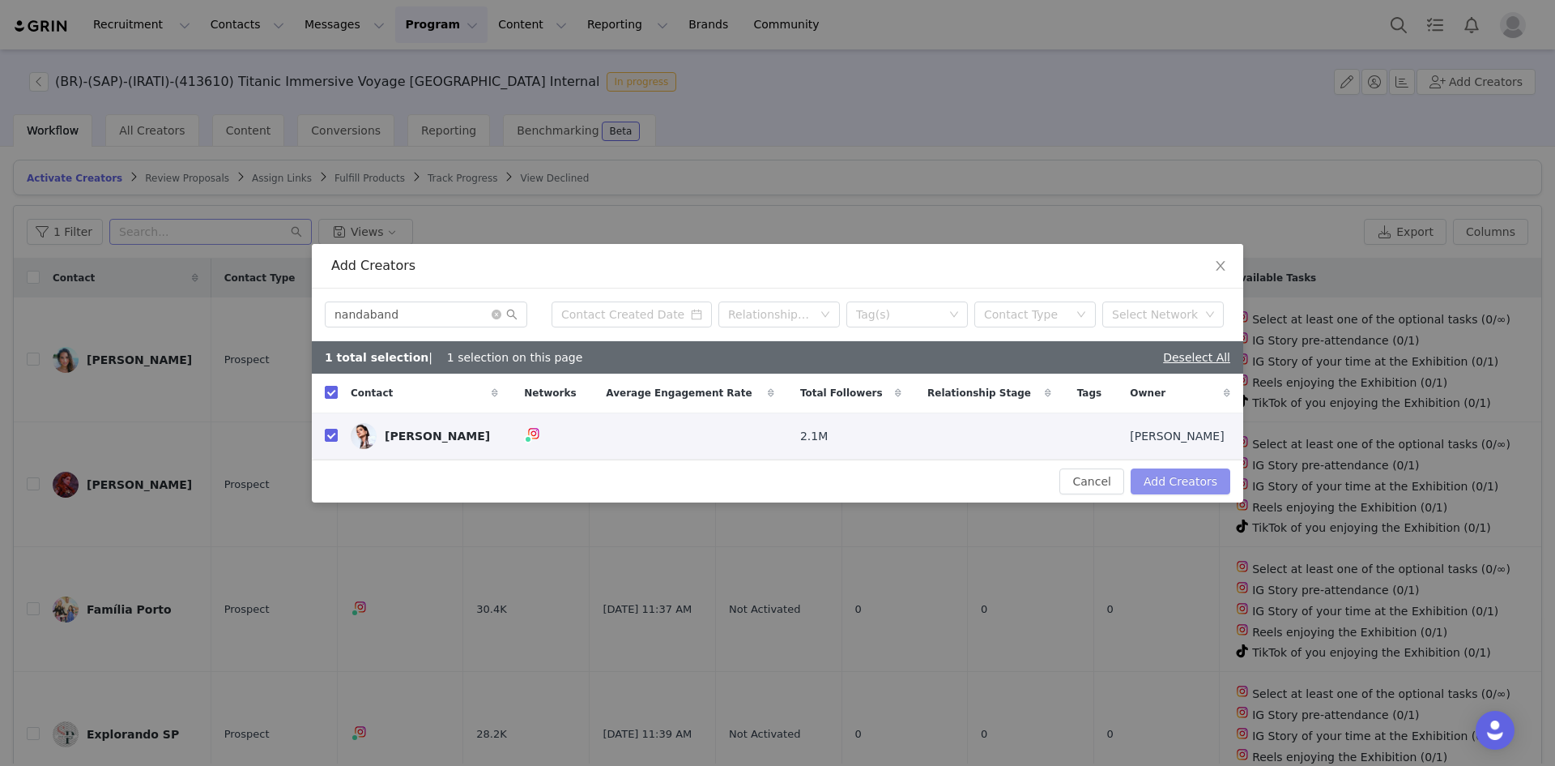
click at [1036, 480] on button "Add Creators" at bounding box center [1181, 481] width 100 height 26
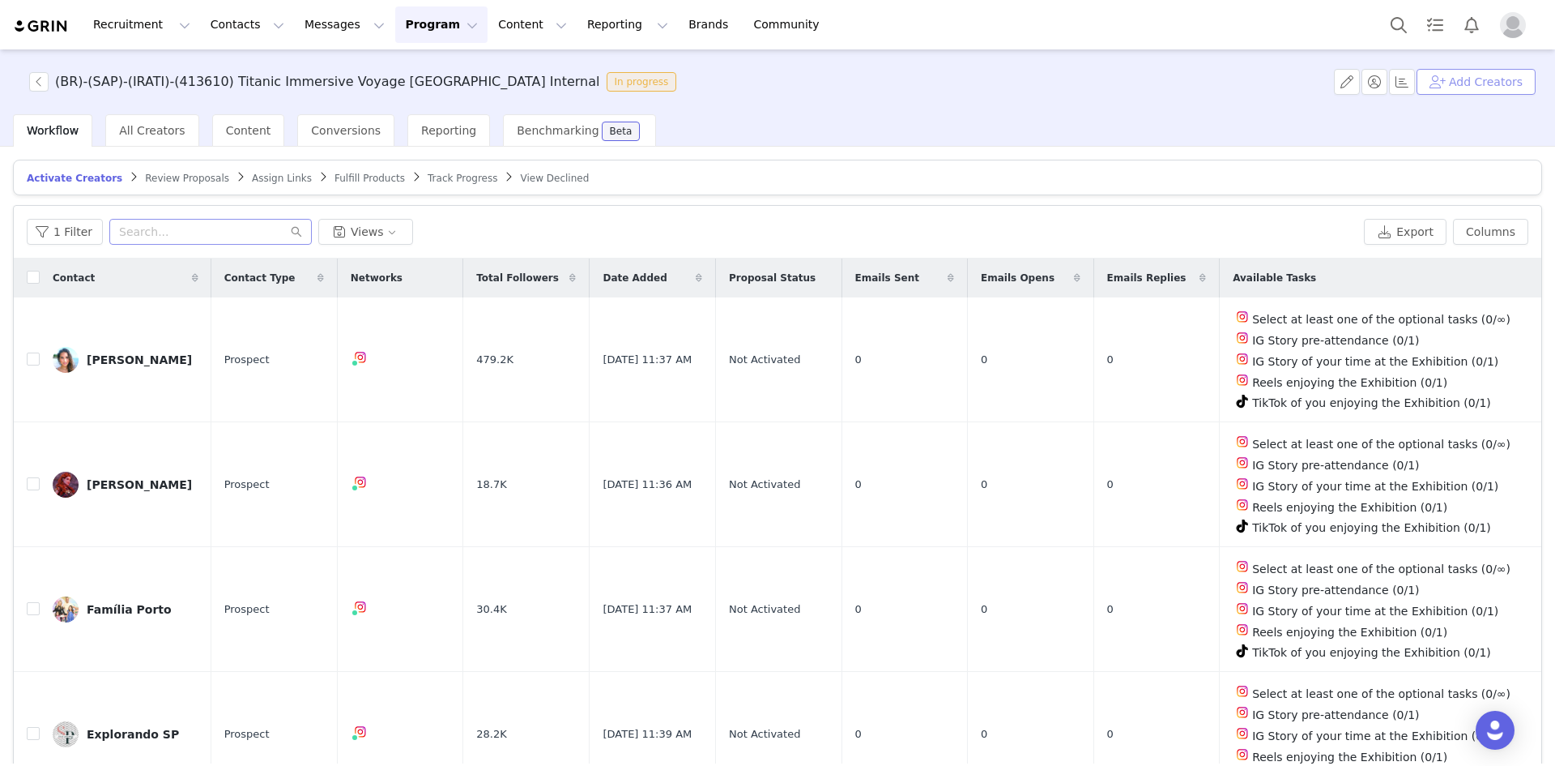
click at [1036, 79] on button "Add Creators" at bounding box center [1476, 82] width 119 height 26
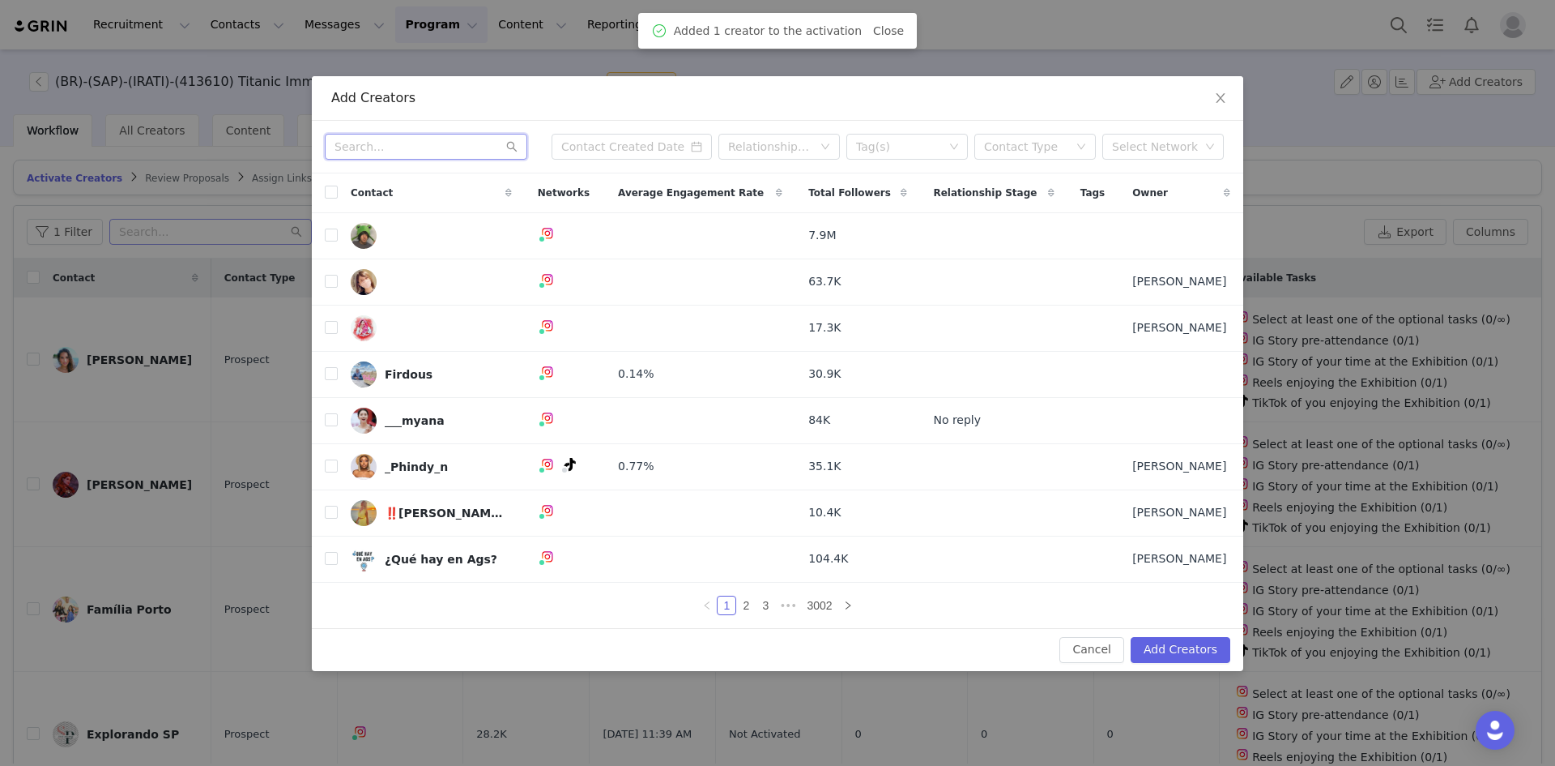
click at [361, 147] on input "text" at bounding box center [426, 147] width 203 height 26
paste input "renatabras1"
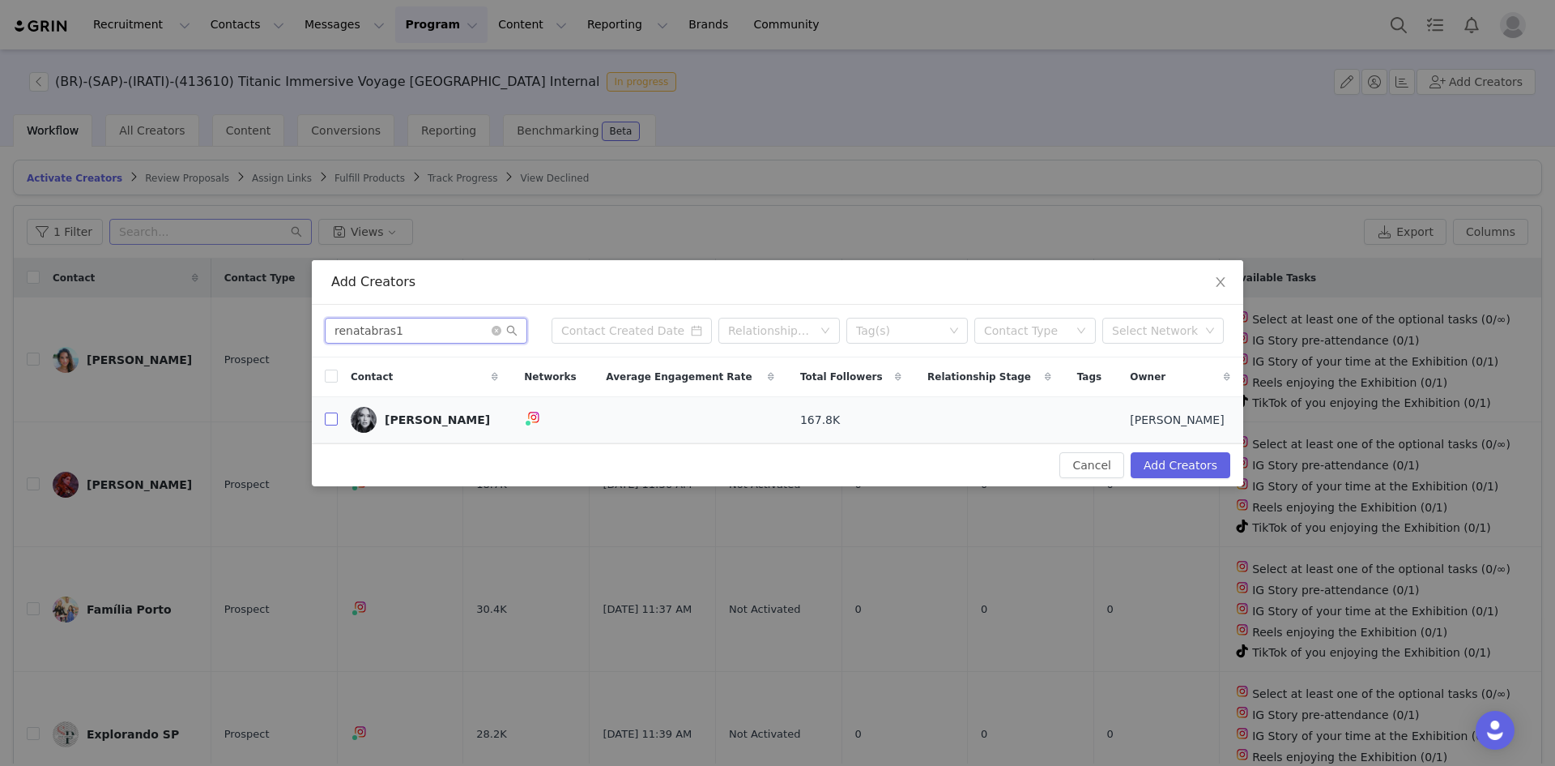
type input "renatabras1"
click at [335, 424] on input "checkbox" at bounding box center [331, 418] width 13 height 13
checkbox input "true"
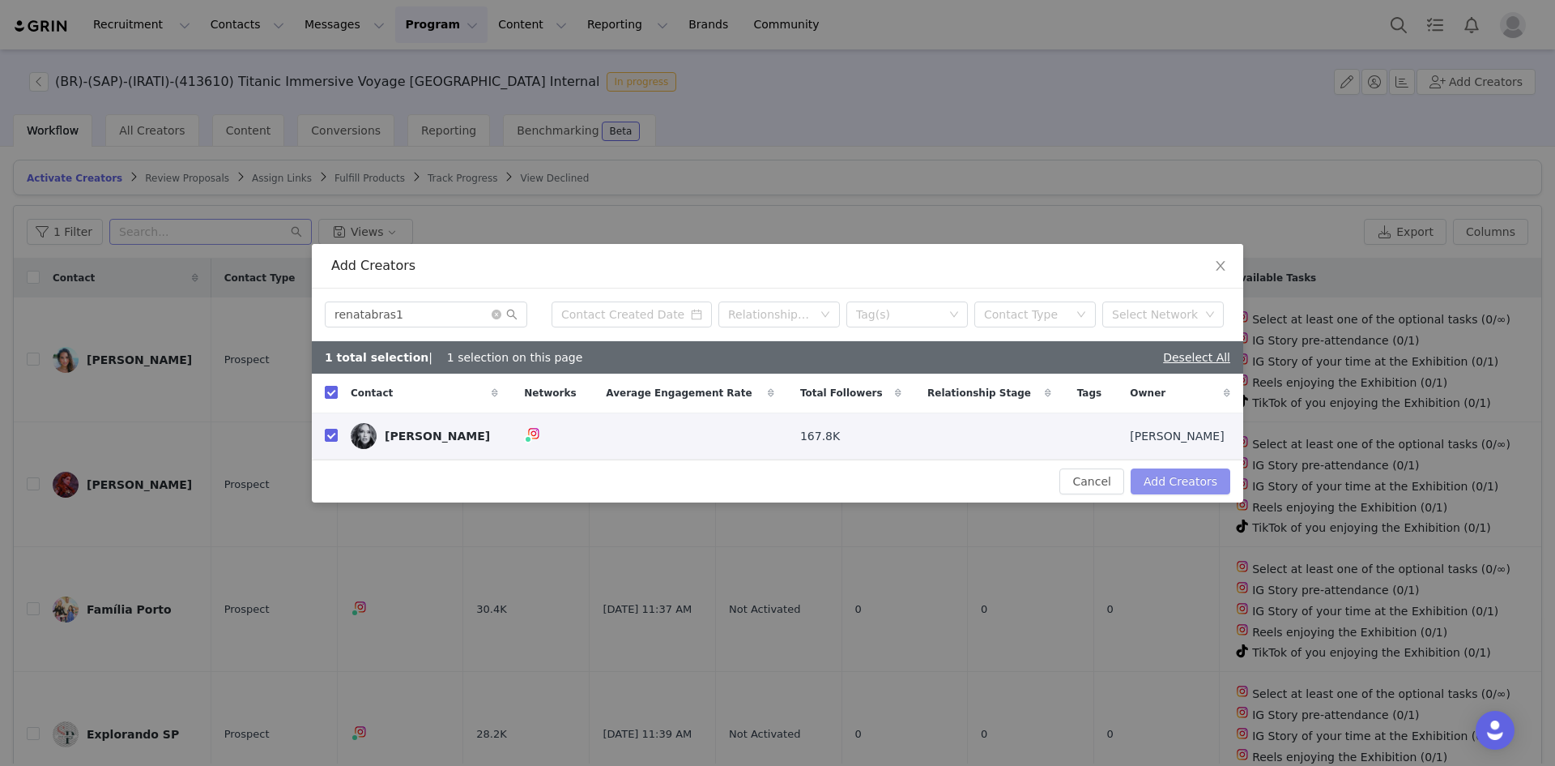
click at [1036, 476] on button "Add Creators" at bounding box center [1181, 481] width 100 height 26
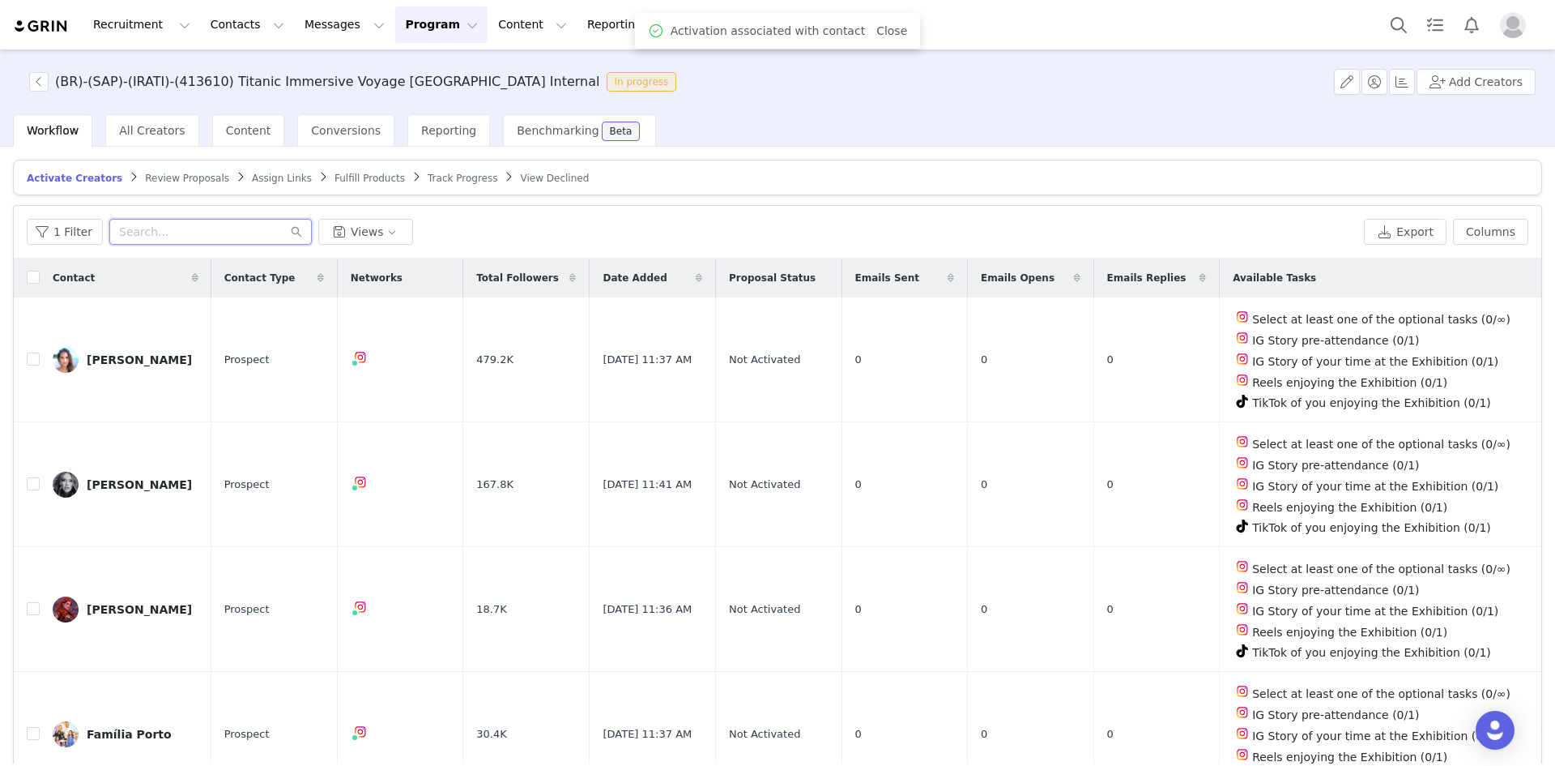
click at [241, 232] on input "text" at bounding box center [210, 232] width 203 height 26
paste input "chibmiu"
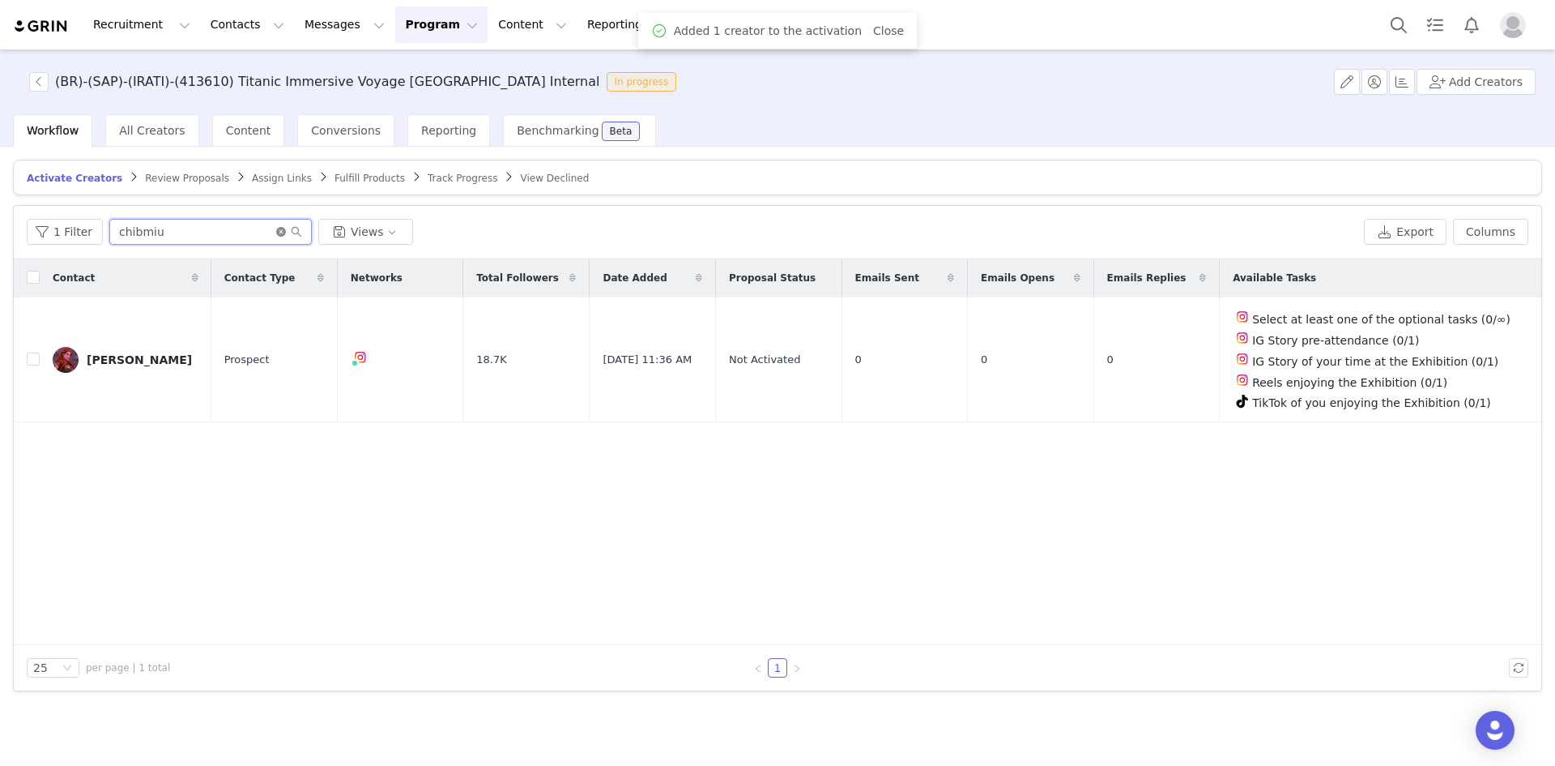
type input "chibmiu"
click at [276, 233] on icon "icon: close-circle" at bounding box center [281, 232] width 10 height 10
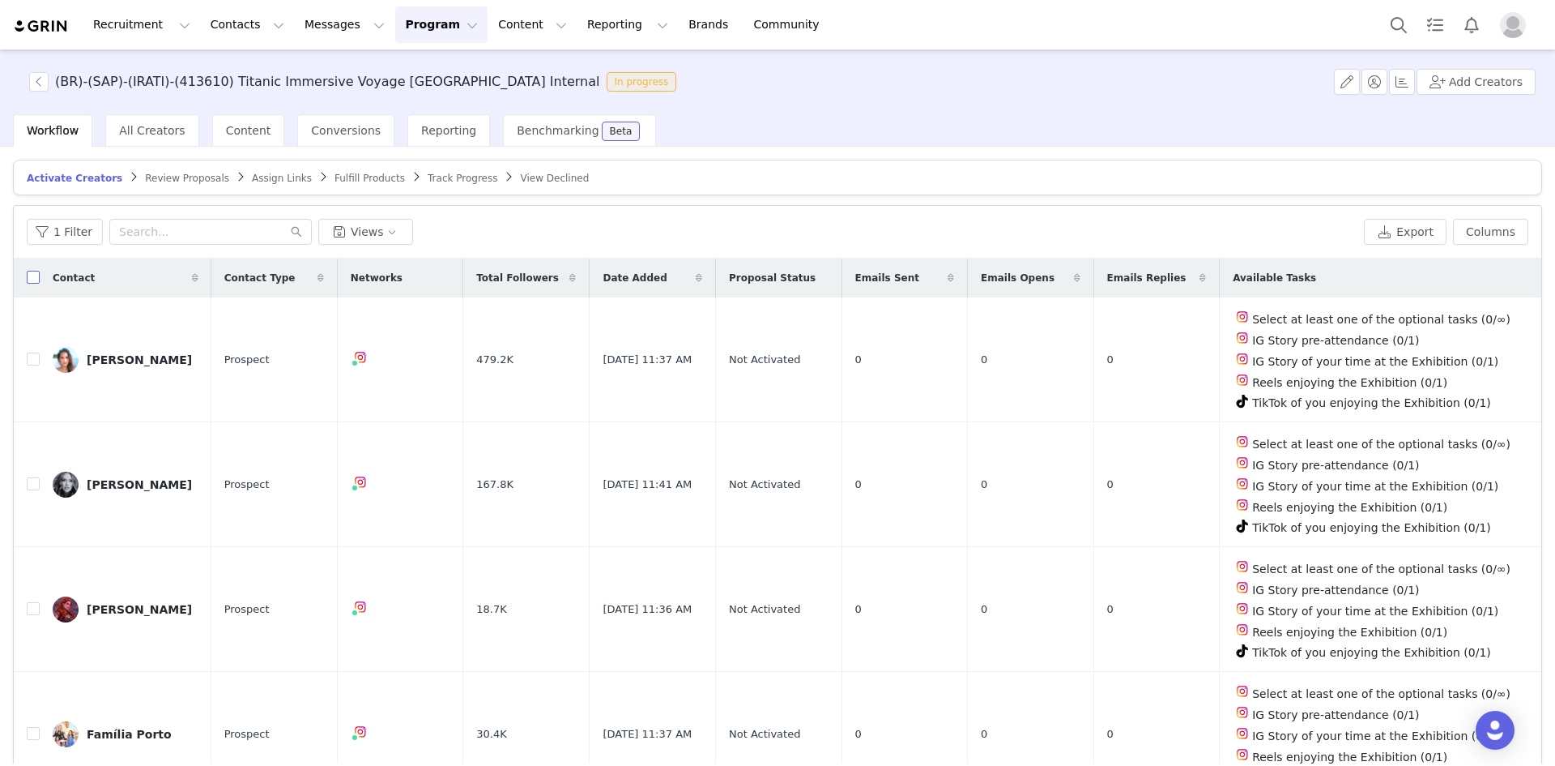
click at [33, 283] on input "checkbox" at bounding box center [33, 277] width 13 height 13
checkbox input "true"
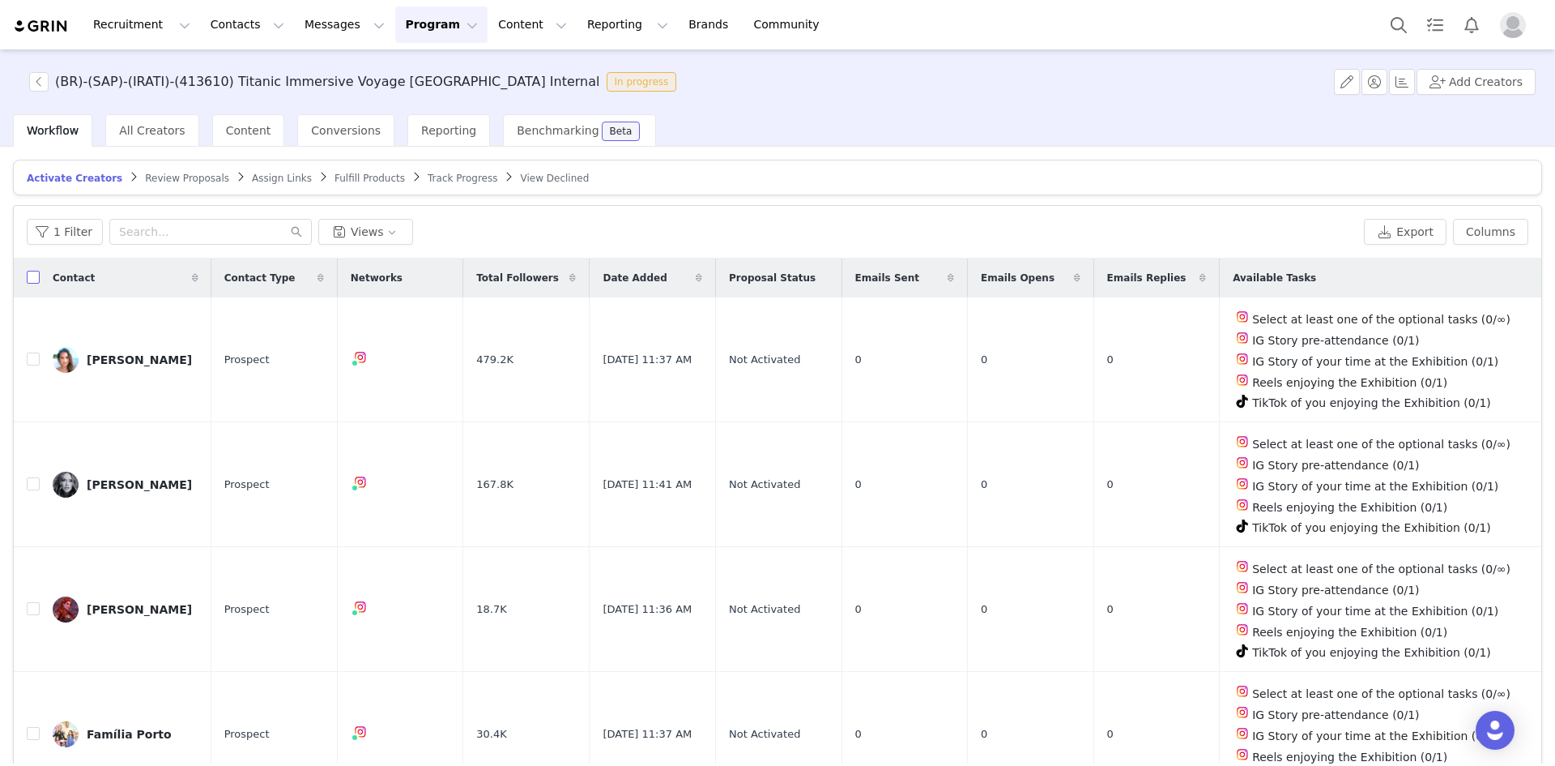
checkbox input "true"
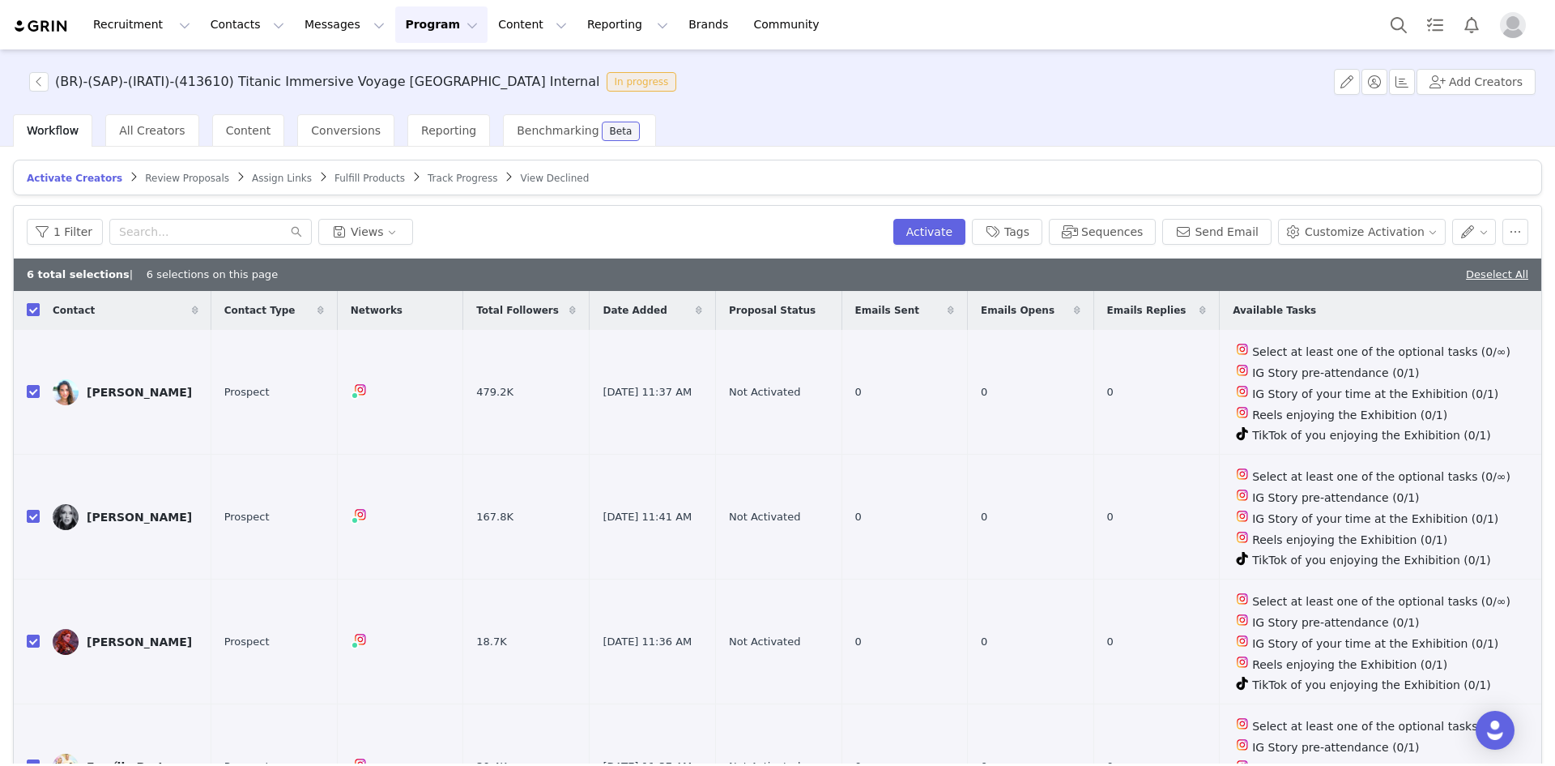
click at [31, 314] on input "checkbox" at bounding box center [33, 309] width 13 height 13
checkbox input "false"
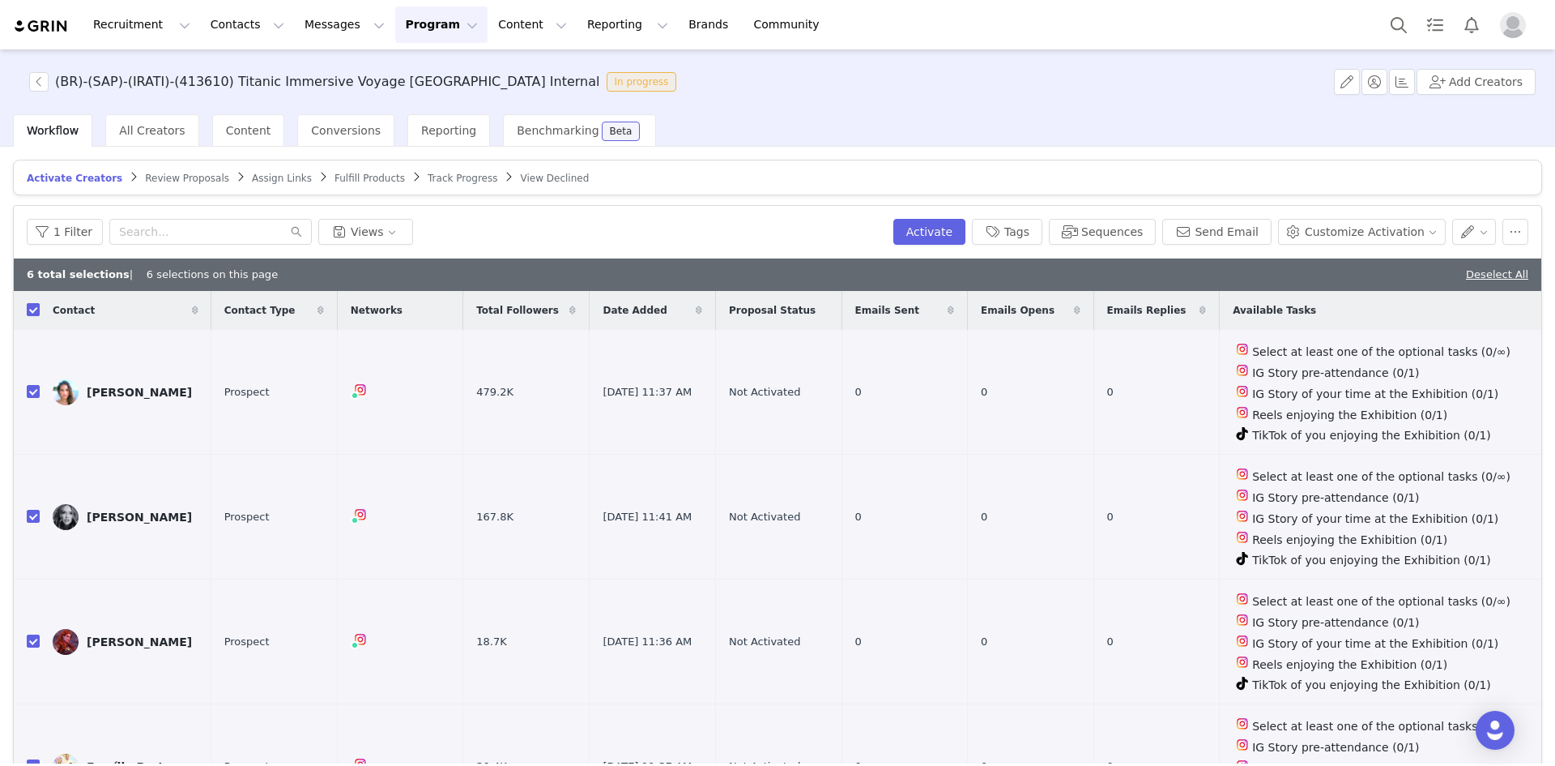
checkbox input "false"
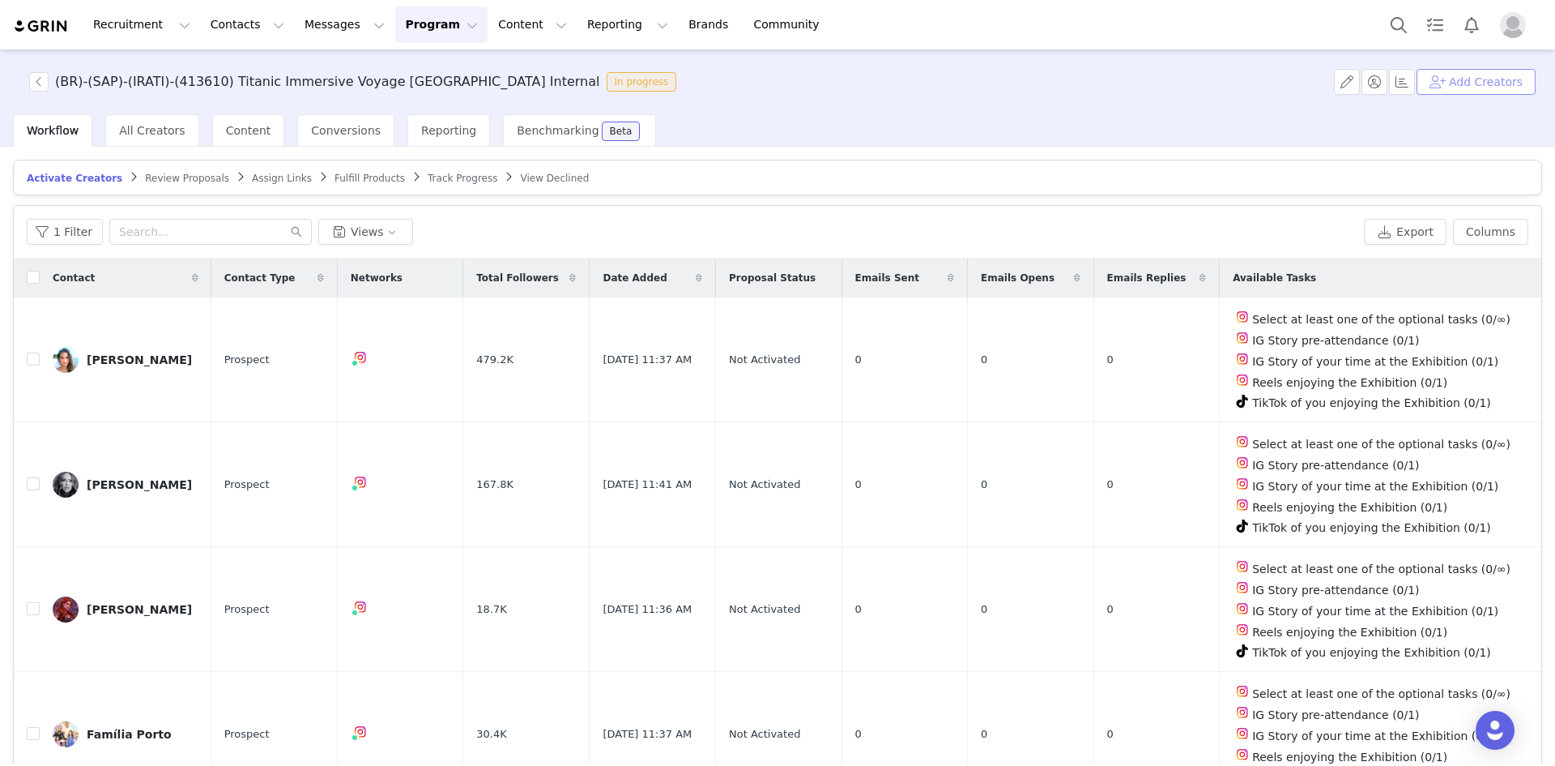
click at [1036, 80] on button "Add Creators" at bounding box center [1476, 82] width 119 height 26
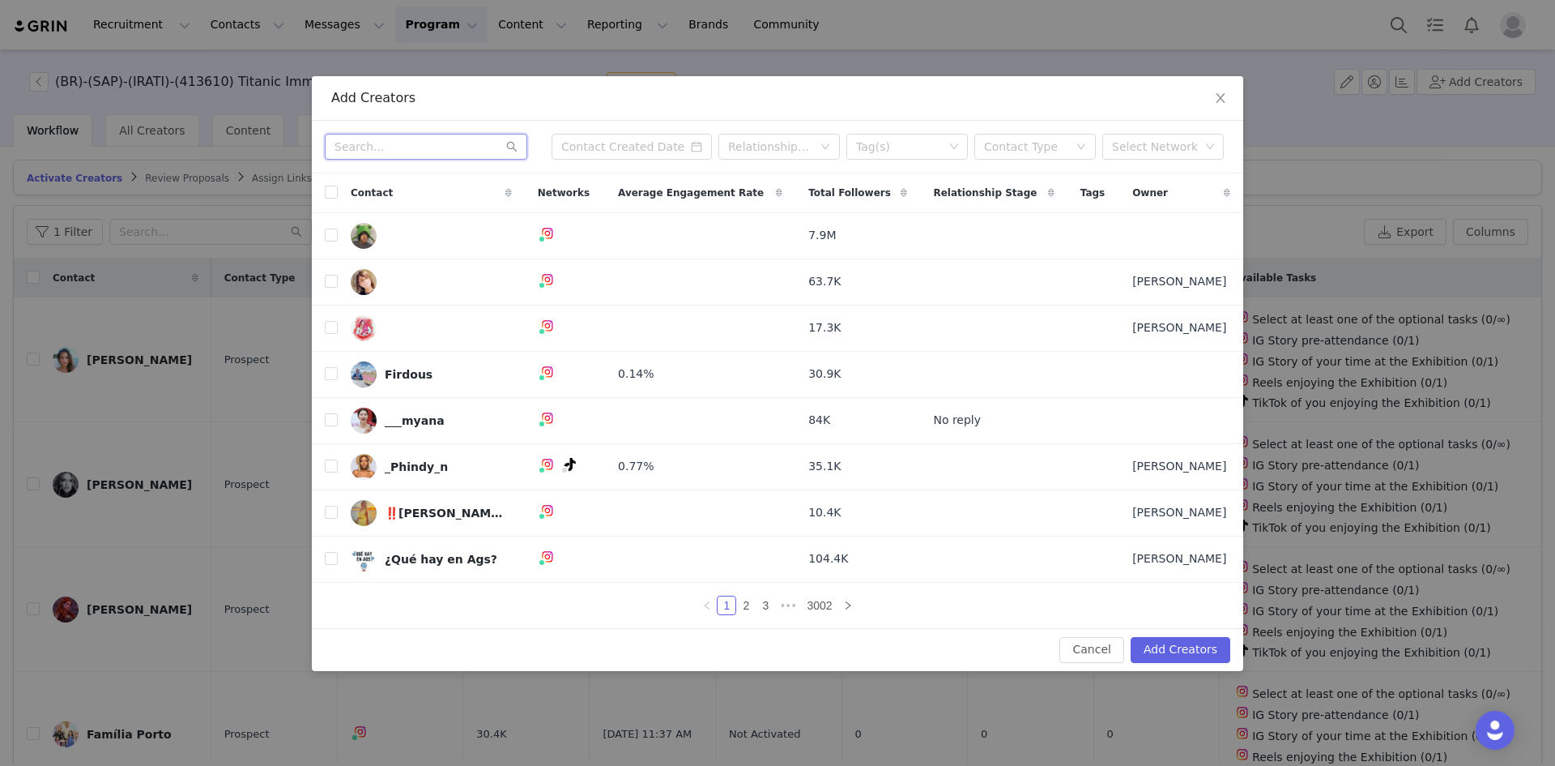
click at [395, 146] on input "text" at bounding box center [426, 147] width 203 height 26
paste input "vumboradan"
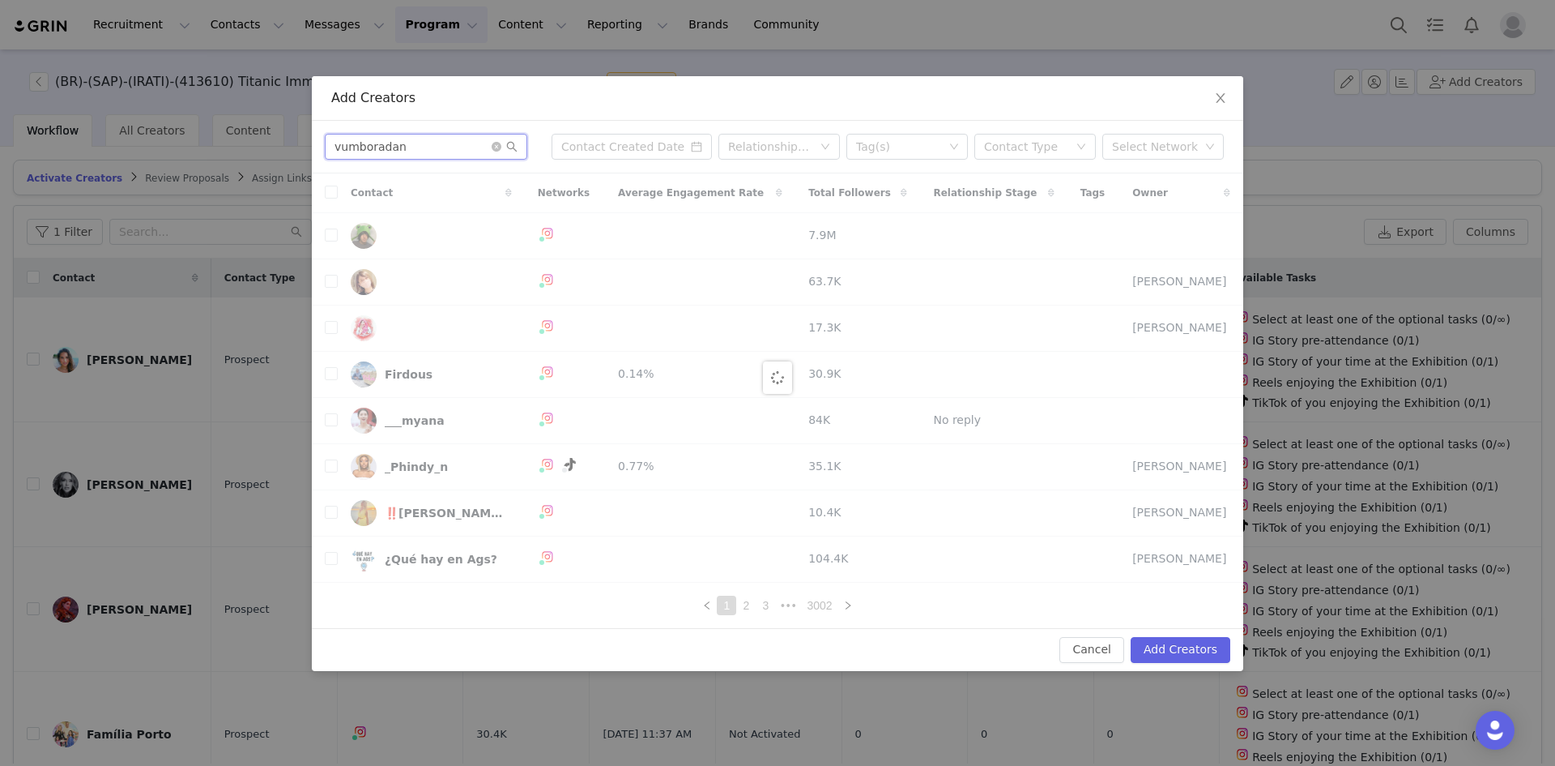
type input "vumboradan"
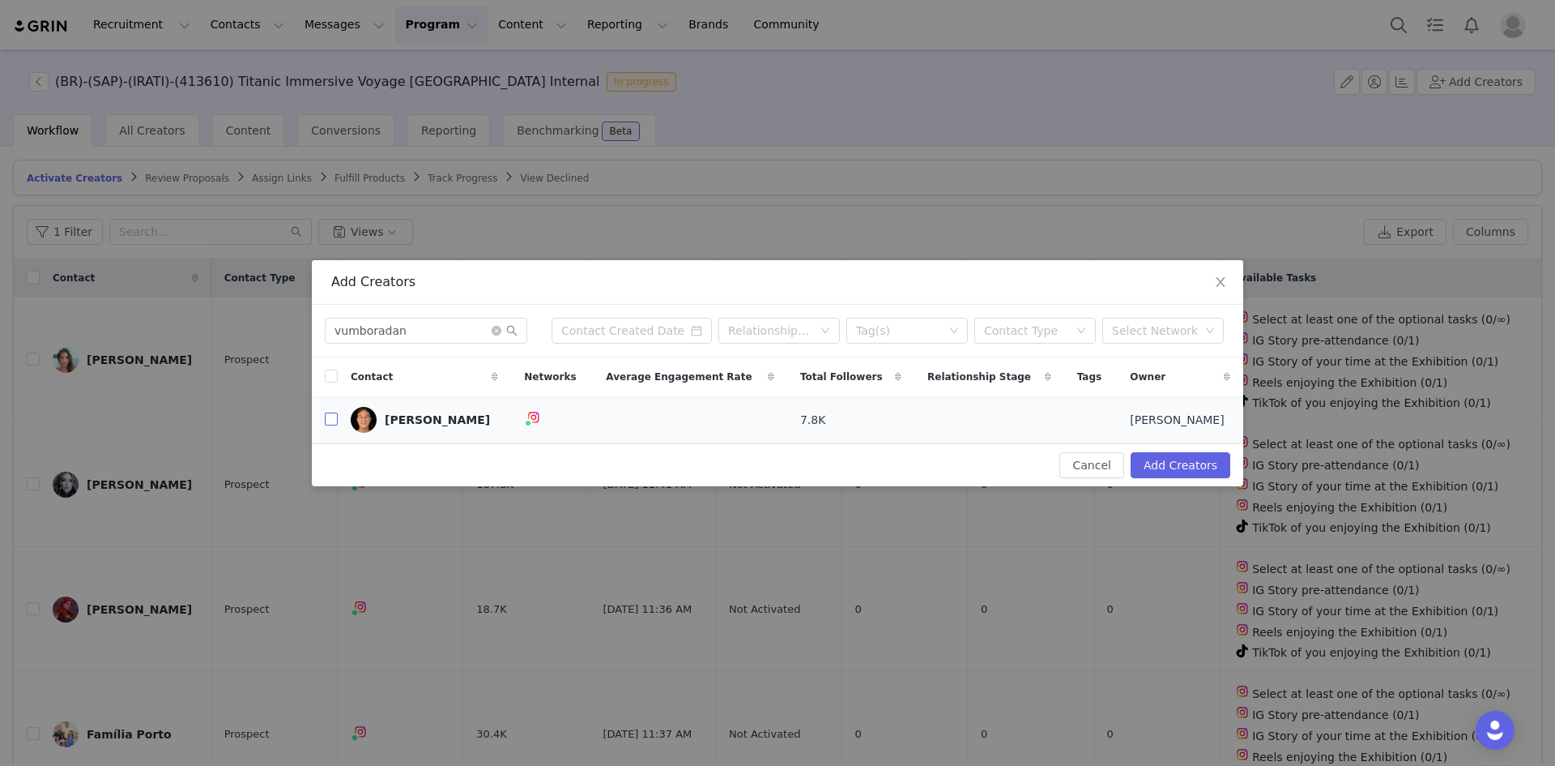
click at [329, 416] on input "checkbox" at bounding box center [331, 418] width 13 height 13
checkbox input "true"
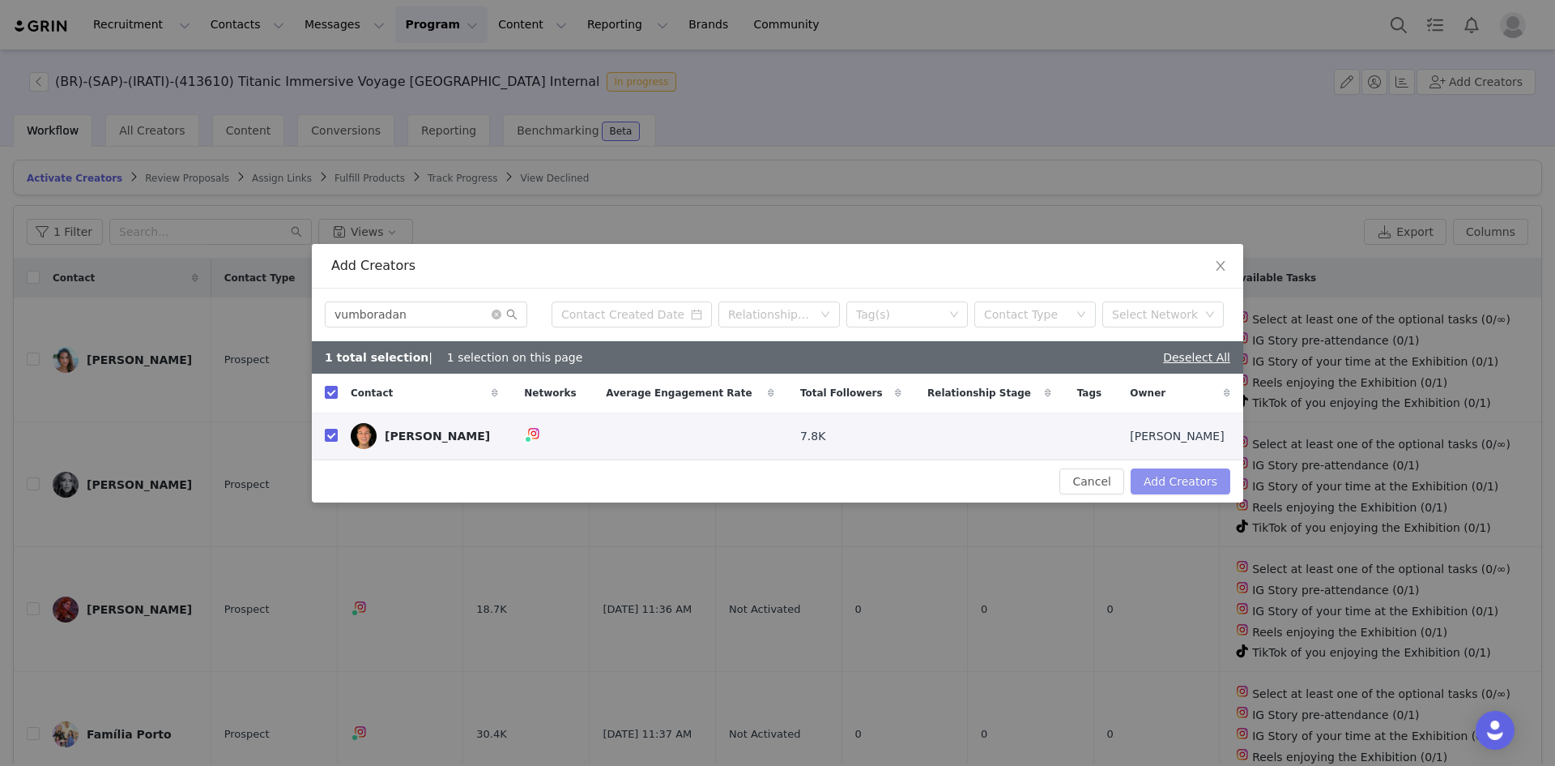
click at [1036, 484] on button "Add Creators" at bounding box center [1181, 481] width 100 height 26
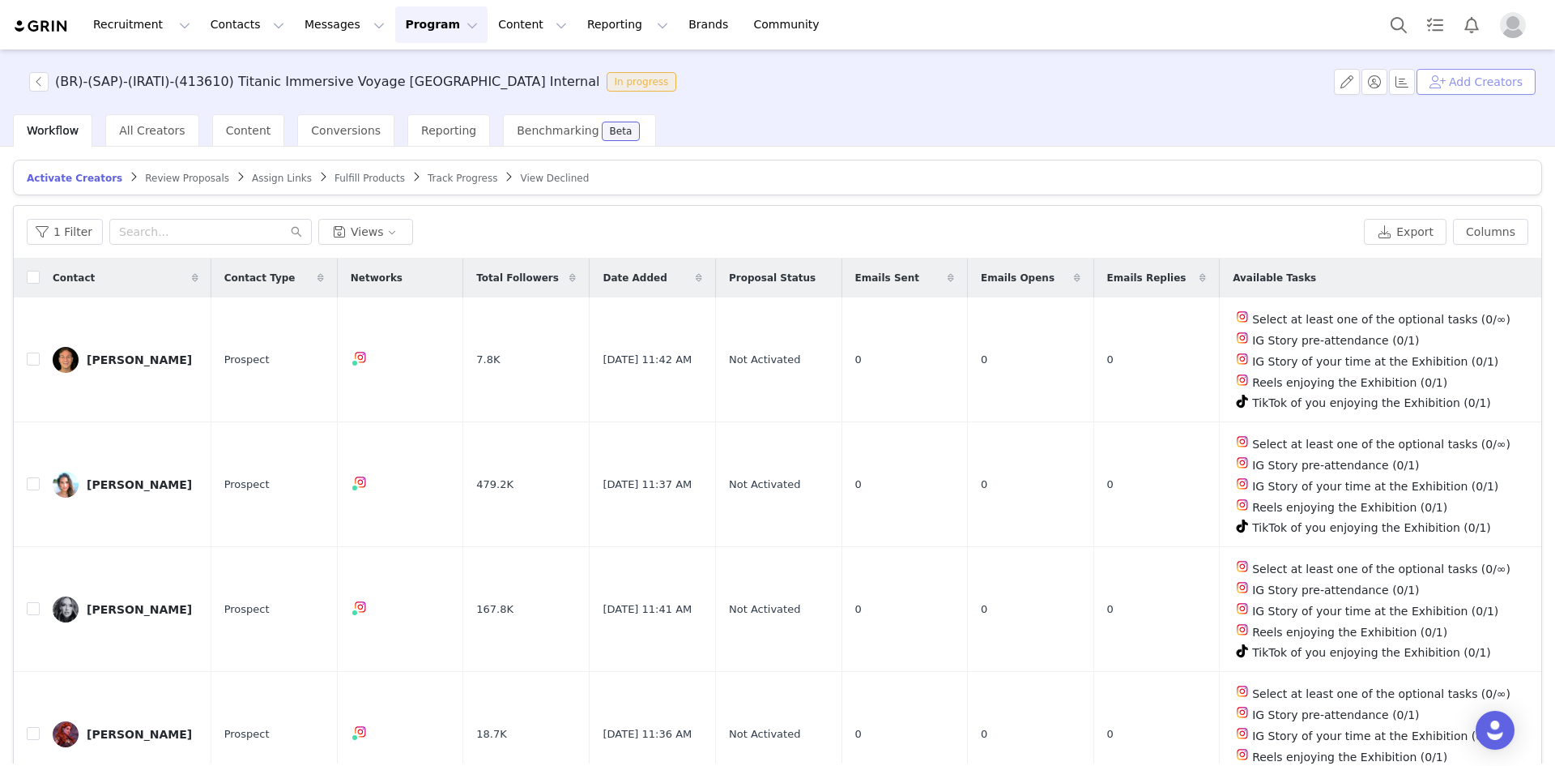
click at [1036, 82] on button "Add Creators" at bounding box center [1476, 82] width 119 height 26
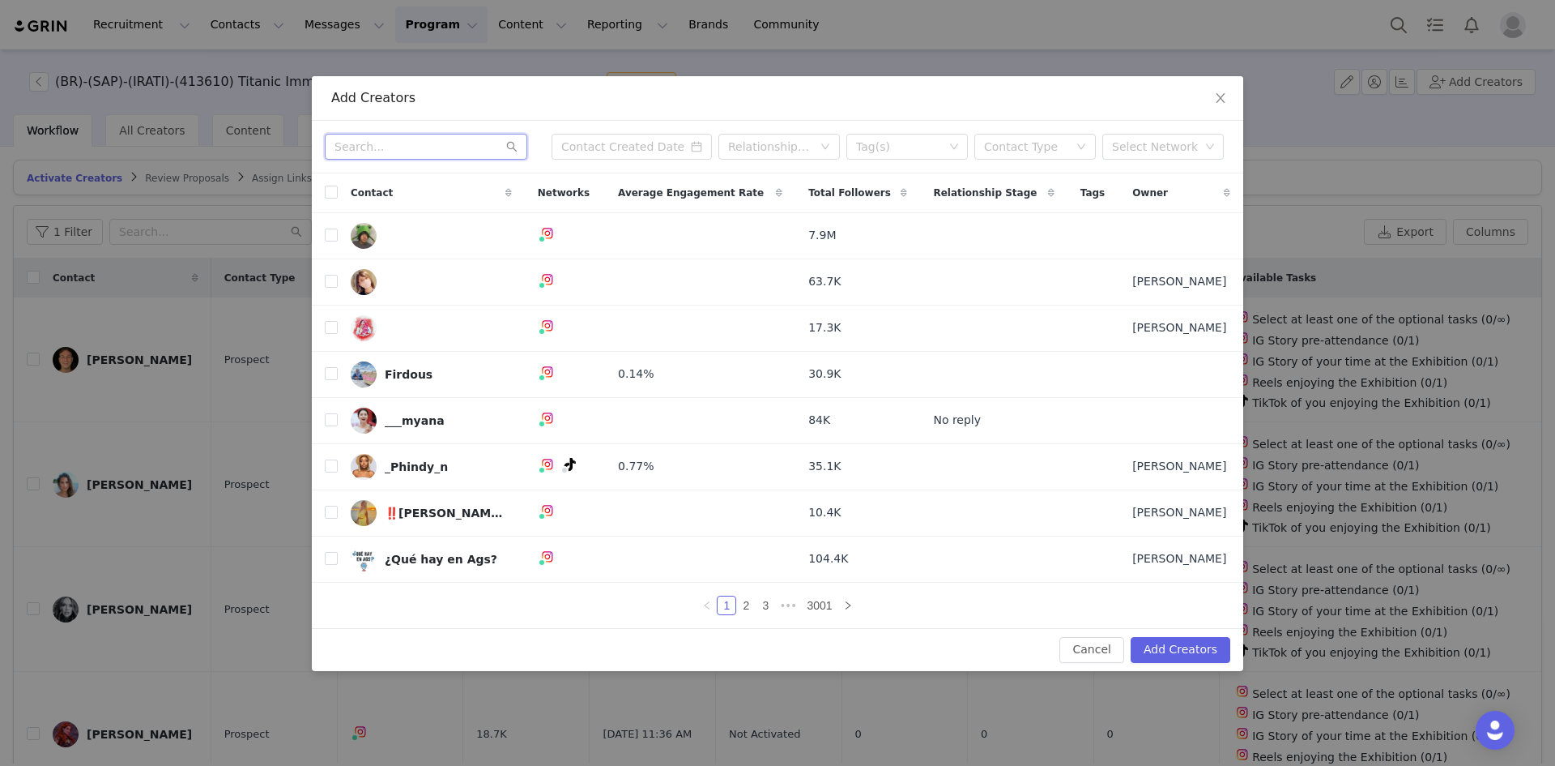
click at [382, 151] on input "text" at bounding box center [426, 147] width 203 height 26
paste input "projetoasala"
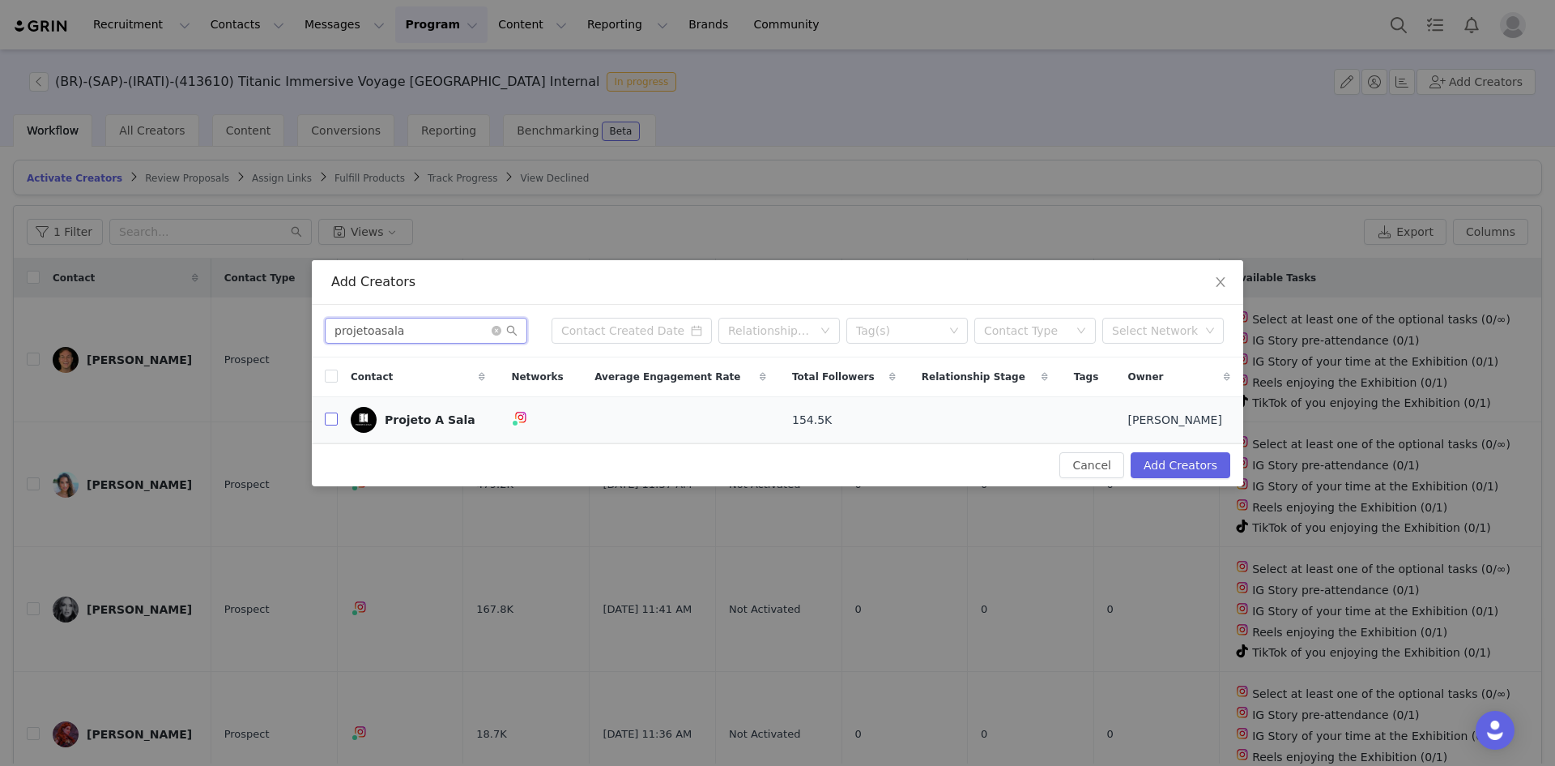
type input "projetoasala"
click at [331, 420] on input "checkbox" at bounding box center [331, 418] width 13 height 13
checkbox input "true"
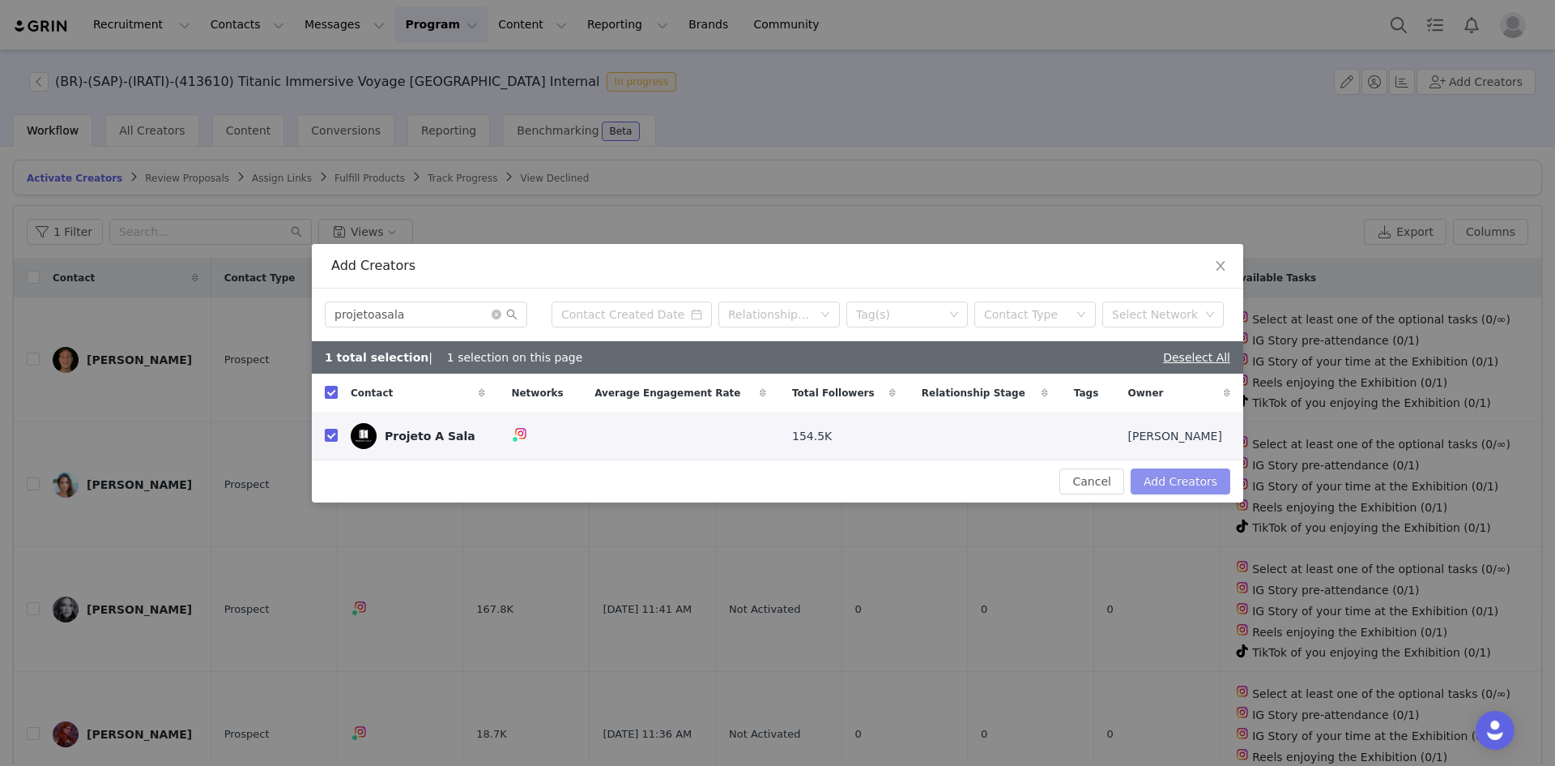
click at [1036, 477] on button "Add Creators" at bounding box center [1181, 481] width 100 height 26
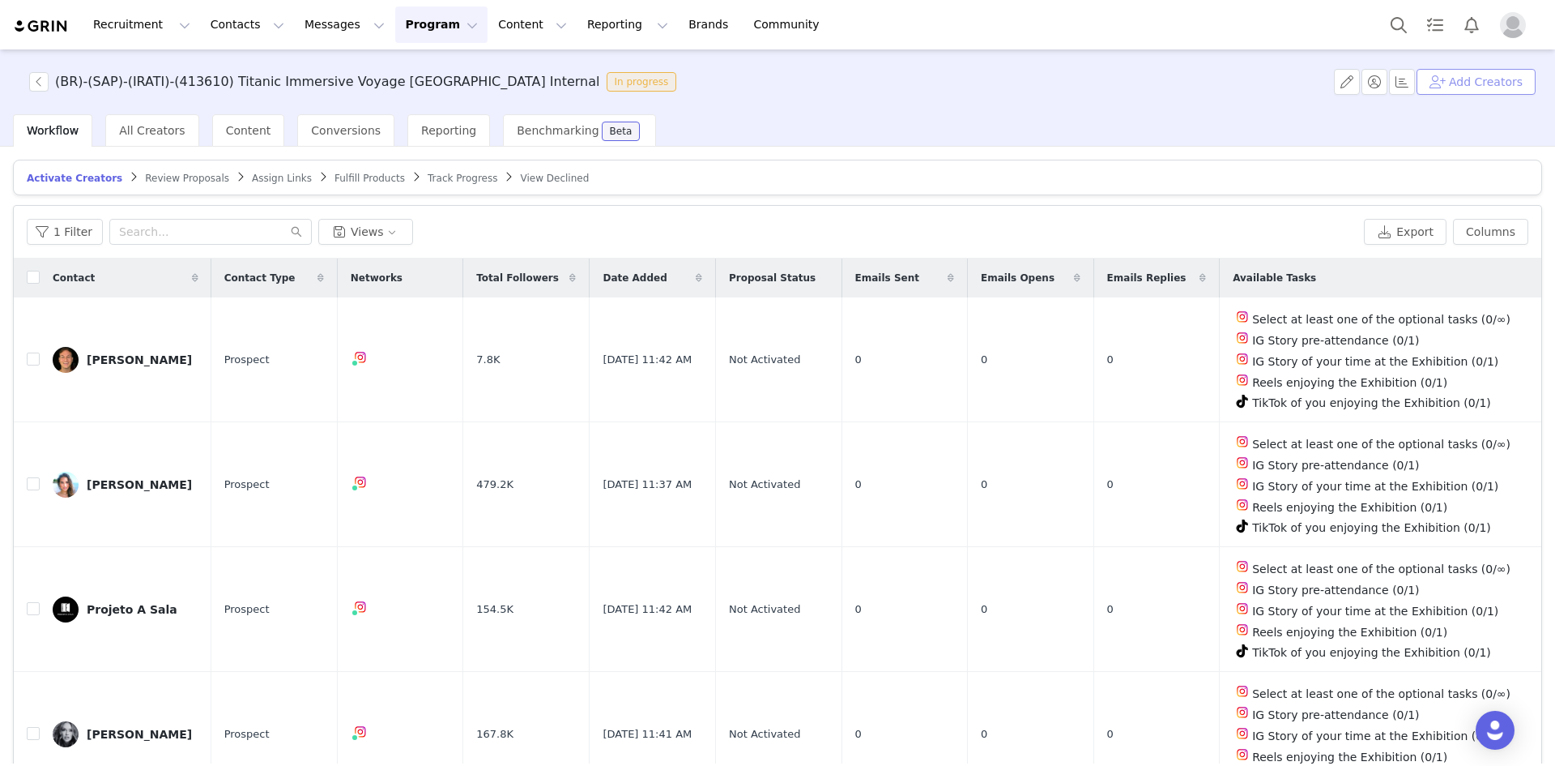
click at [1036, 73] on button "Add Creators" at bounding box center [1476, 82] width 119 height 26
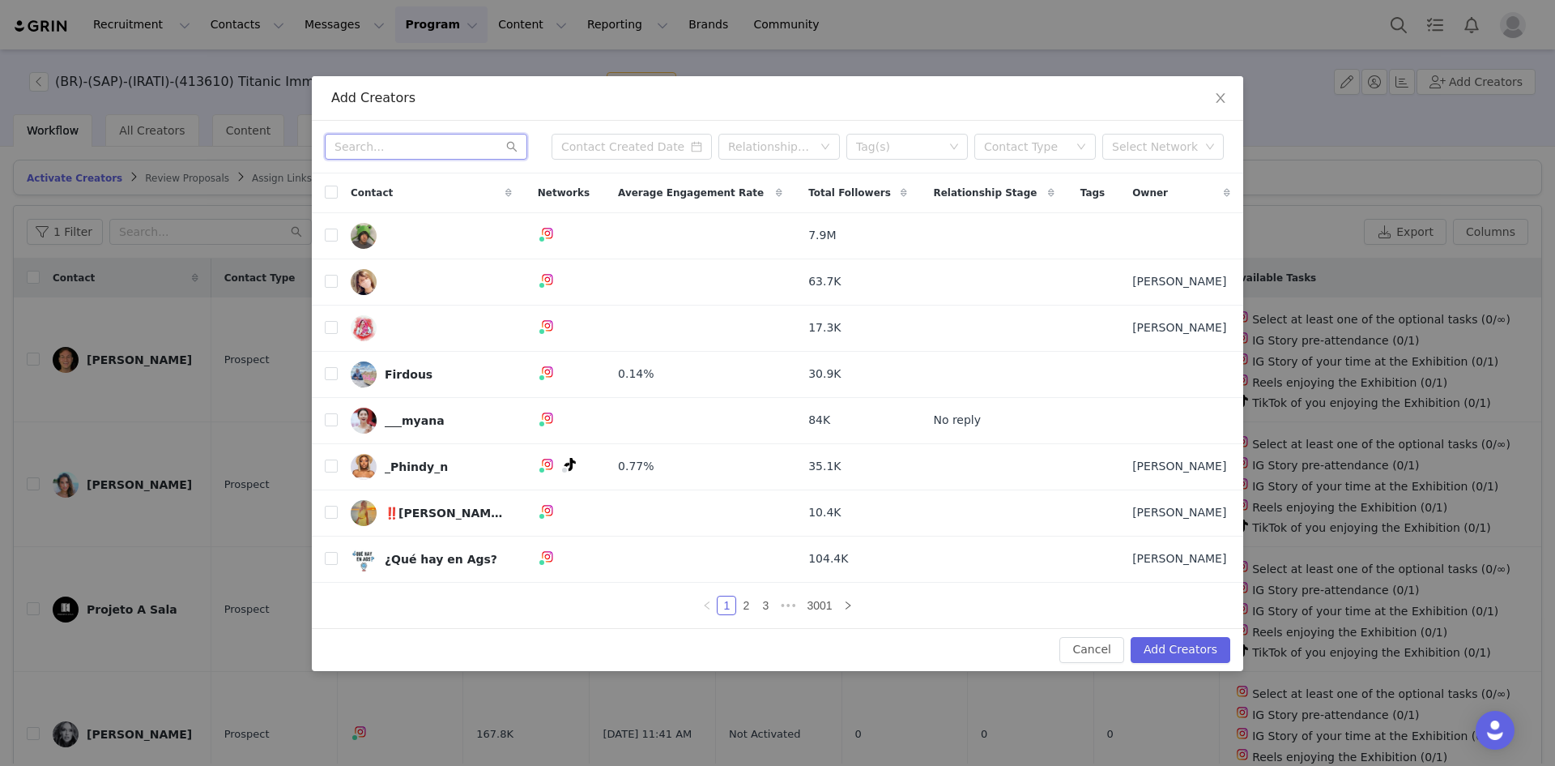
click at [412, 152] on input "text" at bounding box center [426, 147] width 203 height 26
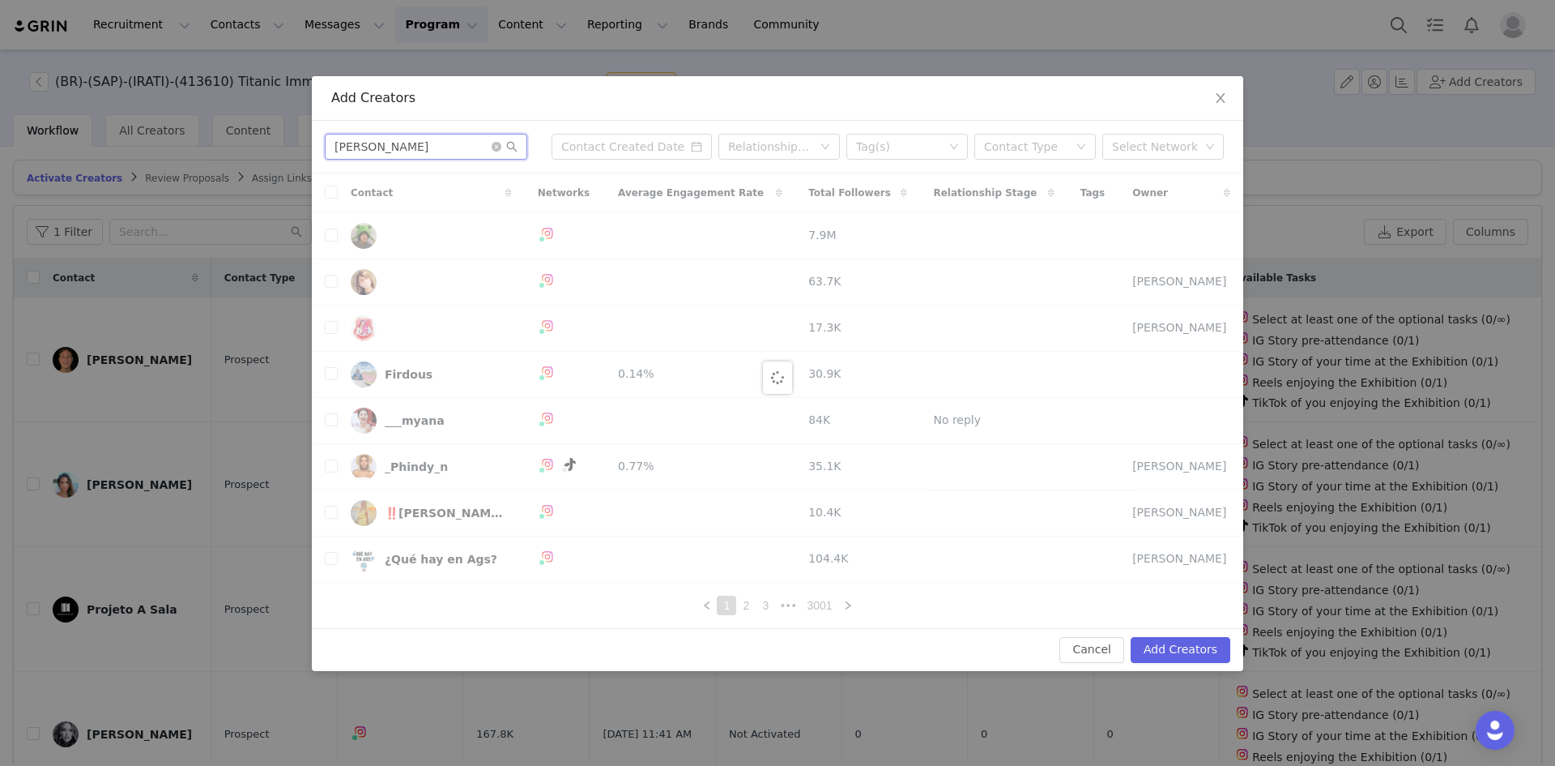
type input "lorella"
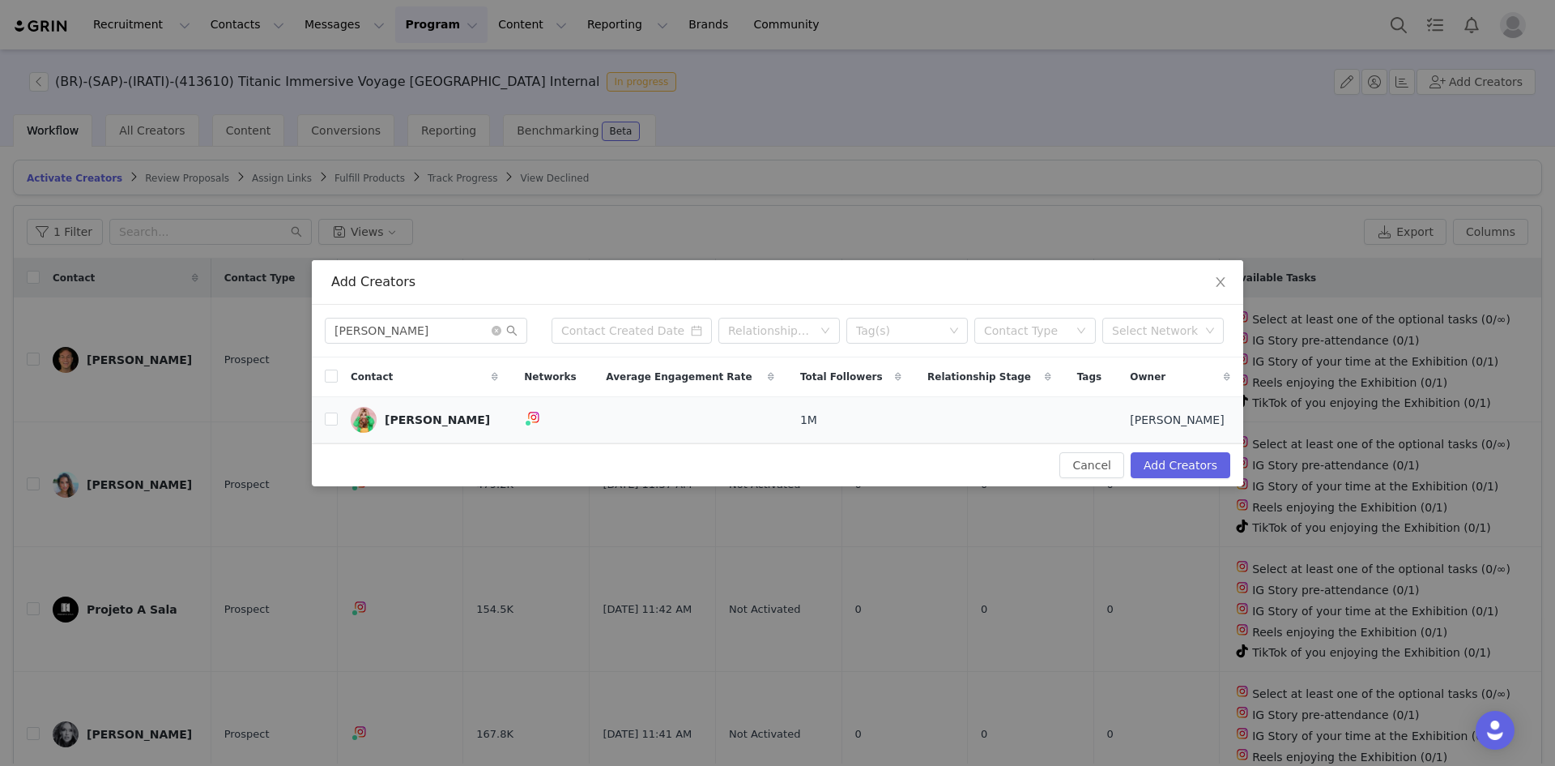
click at [324, 424] on td at bounding box center [325, 420] width 26 height 46
click at [334, 420] on input "checkbox" at bounding box center [331, 418] width 13 height 13
checkbox input "true"
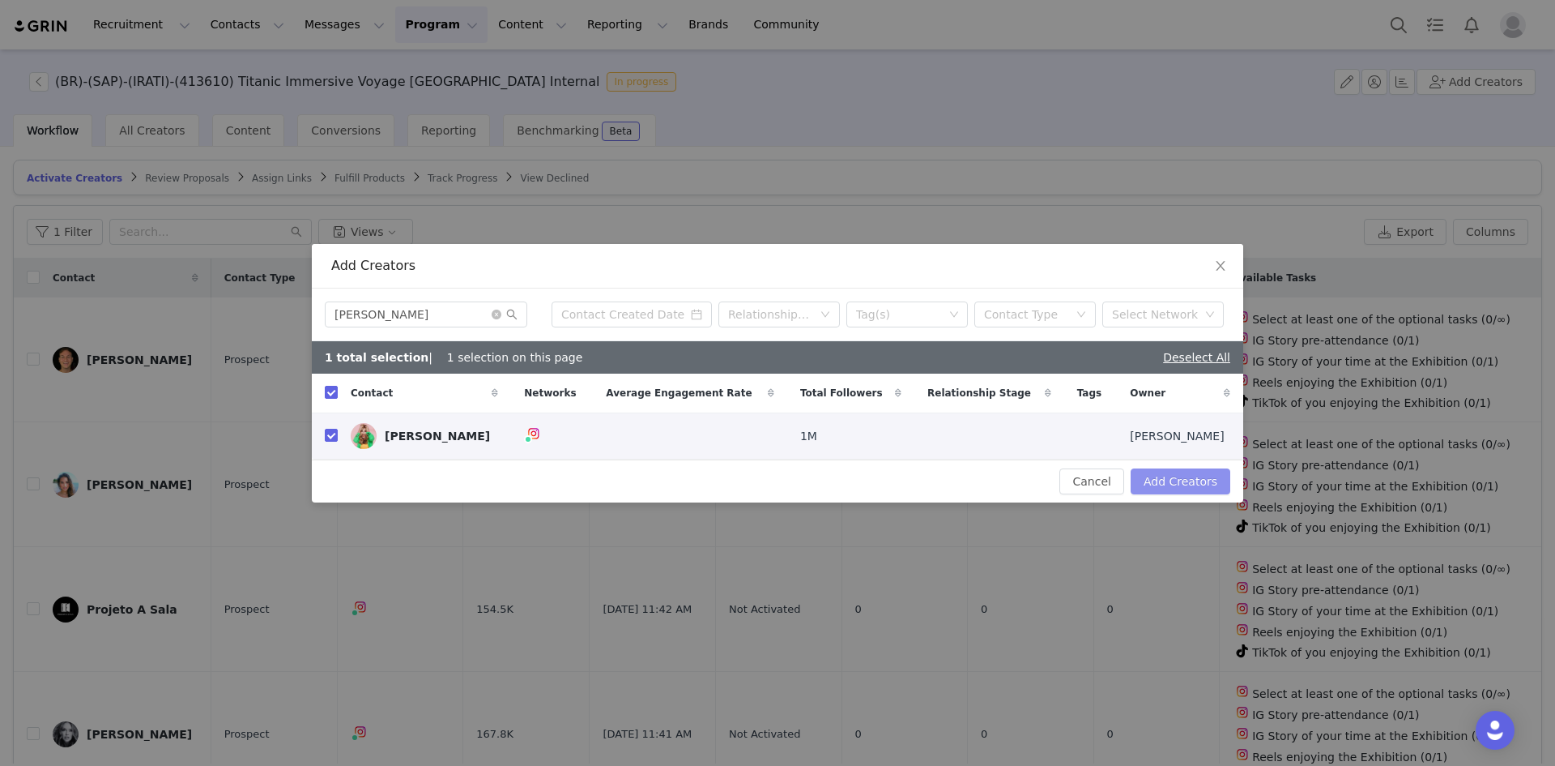
click at [1036, 476] on button "Add Creators" at bounding box center [1181, 481] width 100 height 26
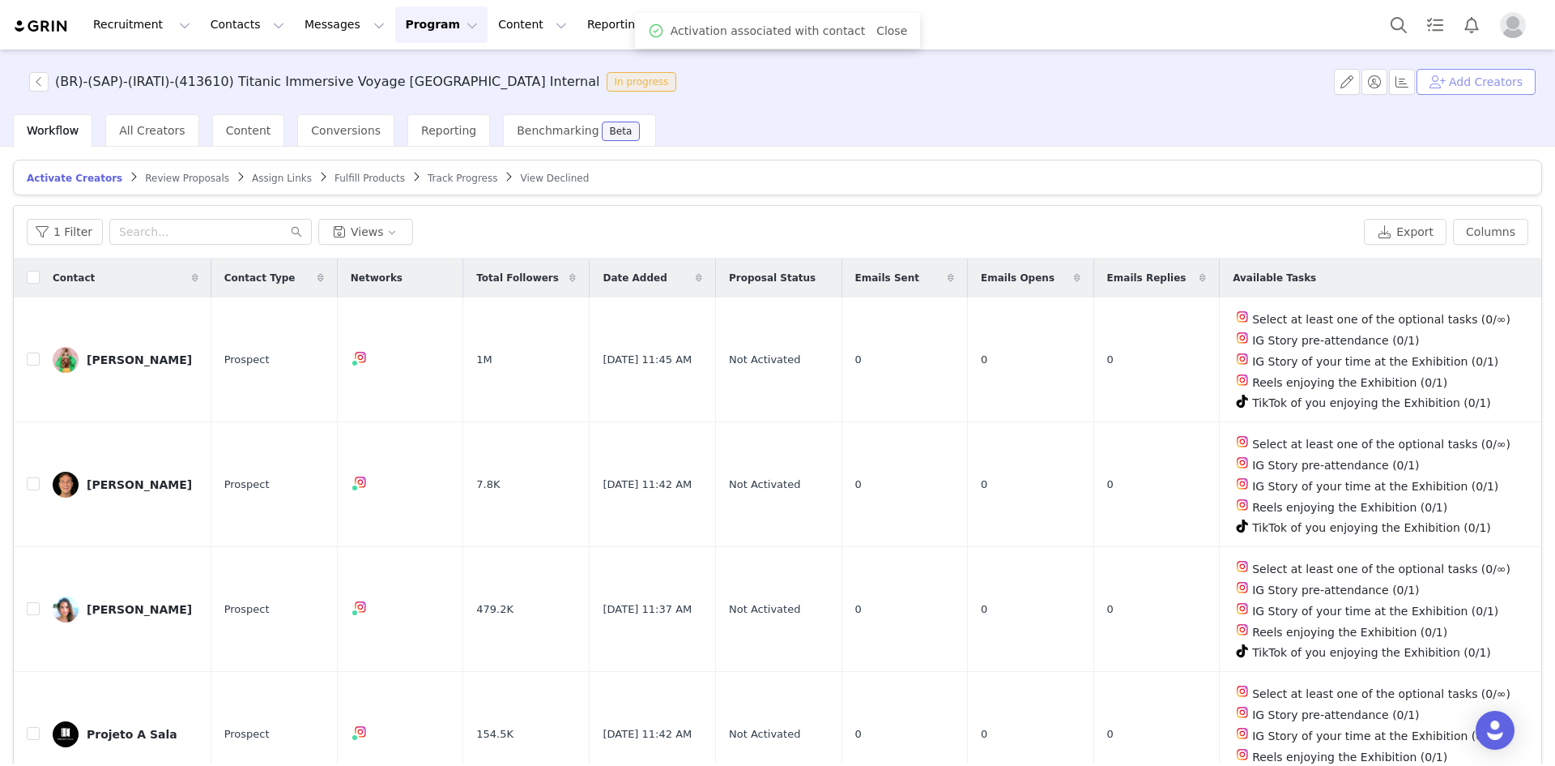
click at [1036, 78] on button "Add Creators" at bounding box center [1476, 82] width 119 height 26
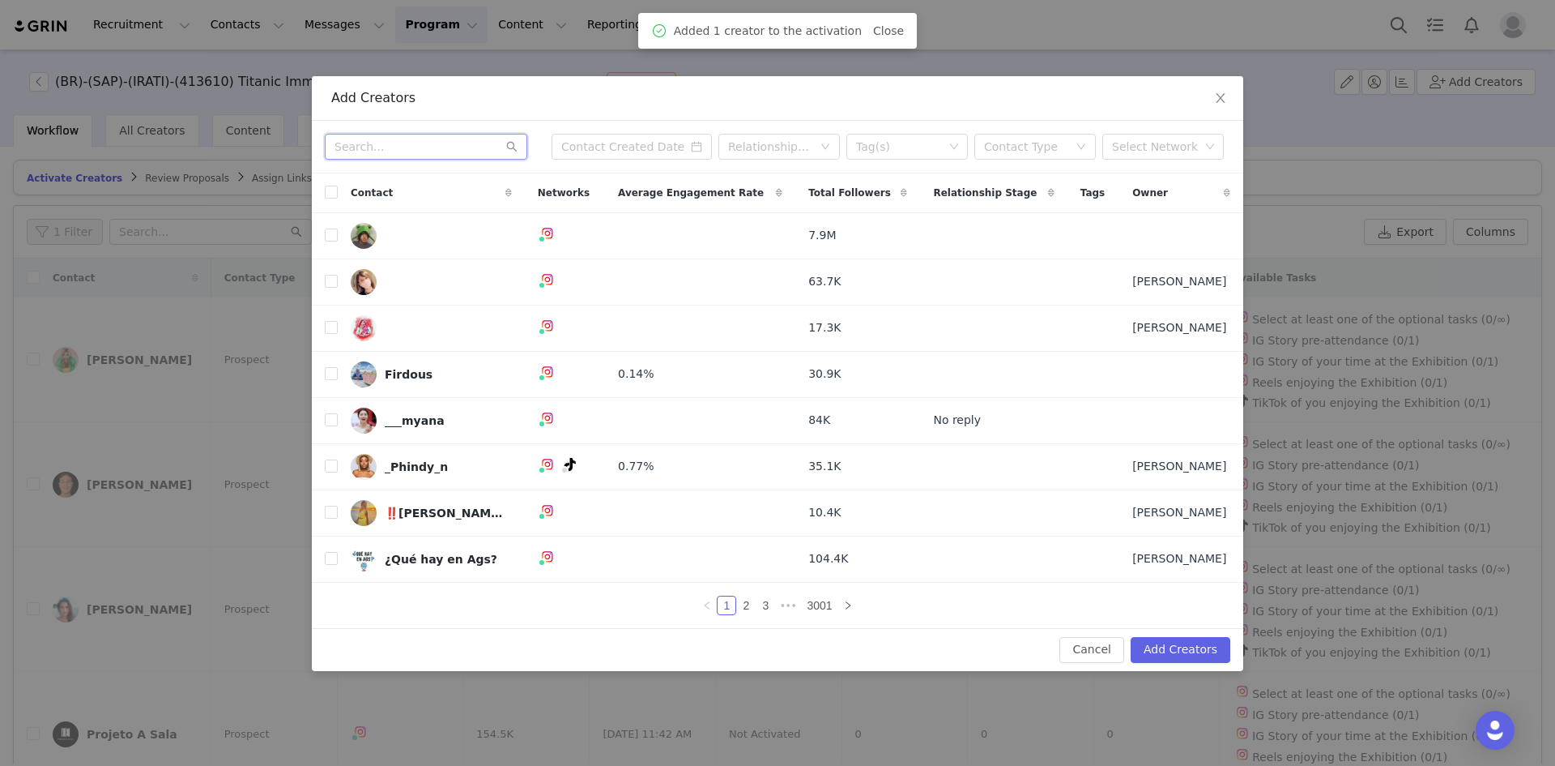
click at [373, 138] on input "text" at bounding box center [426, 147] width 203 height 26
paste input "vivamaissp"
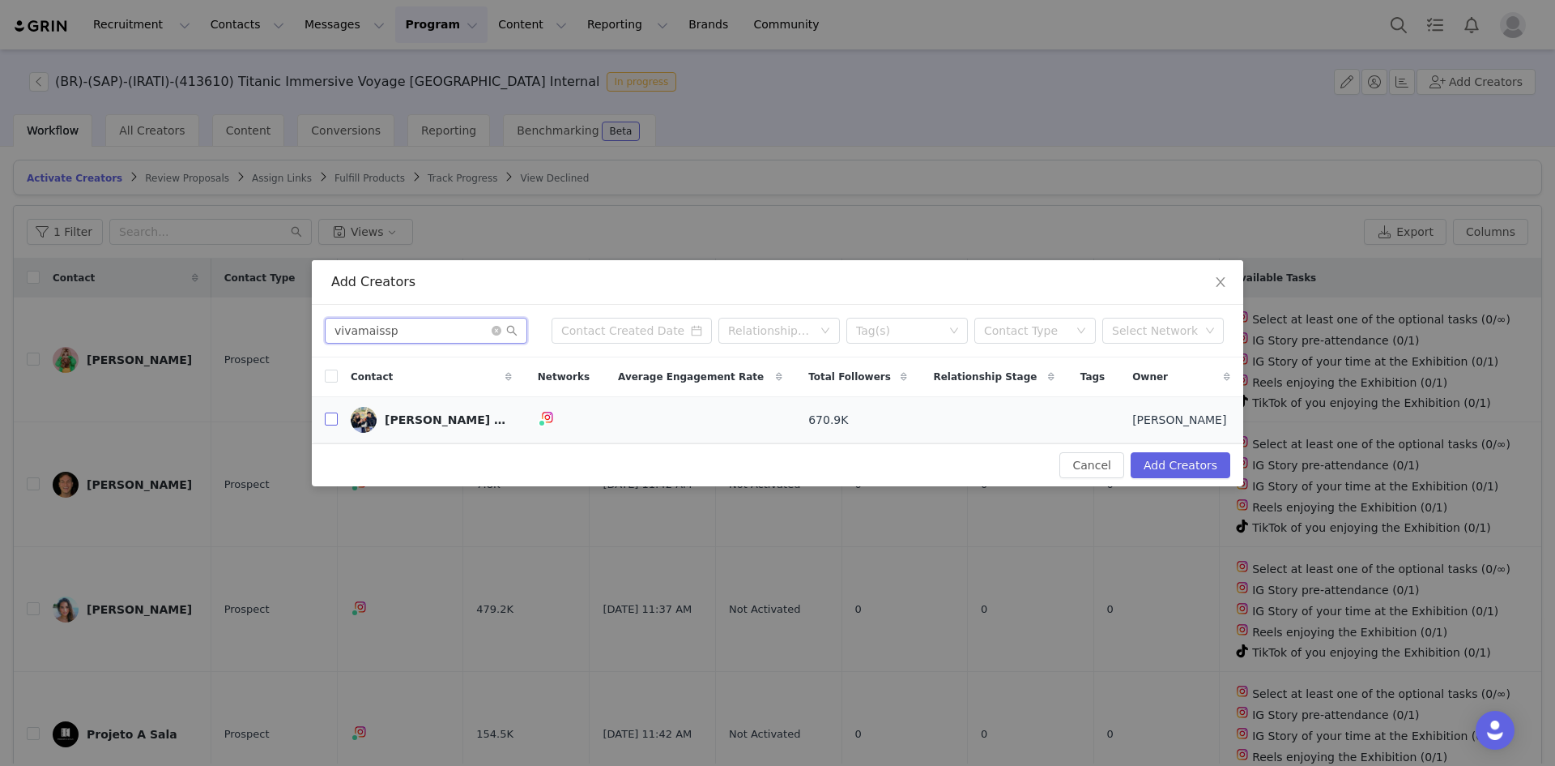
type input "vivamaissp"
click at [328, 422] on input "checkbox" at bounding box center [331, 418] width 13 height 13
checkbox input "true"
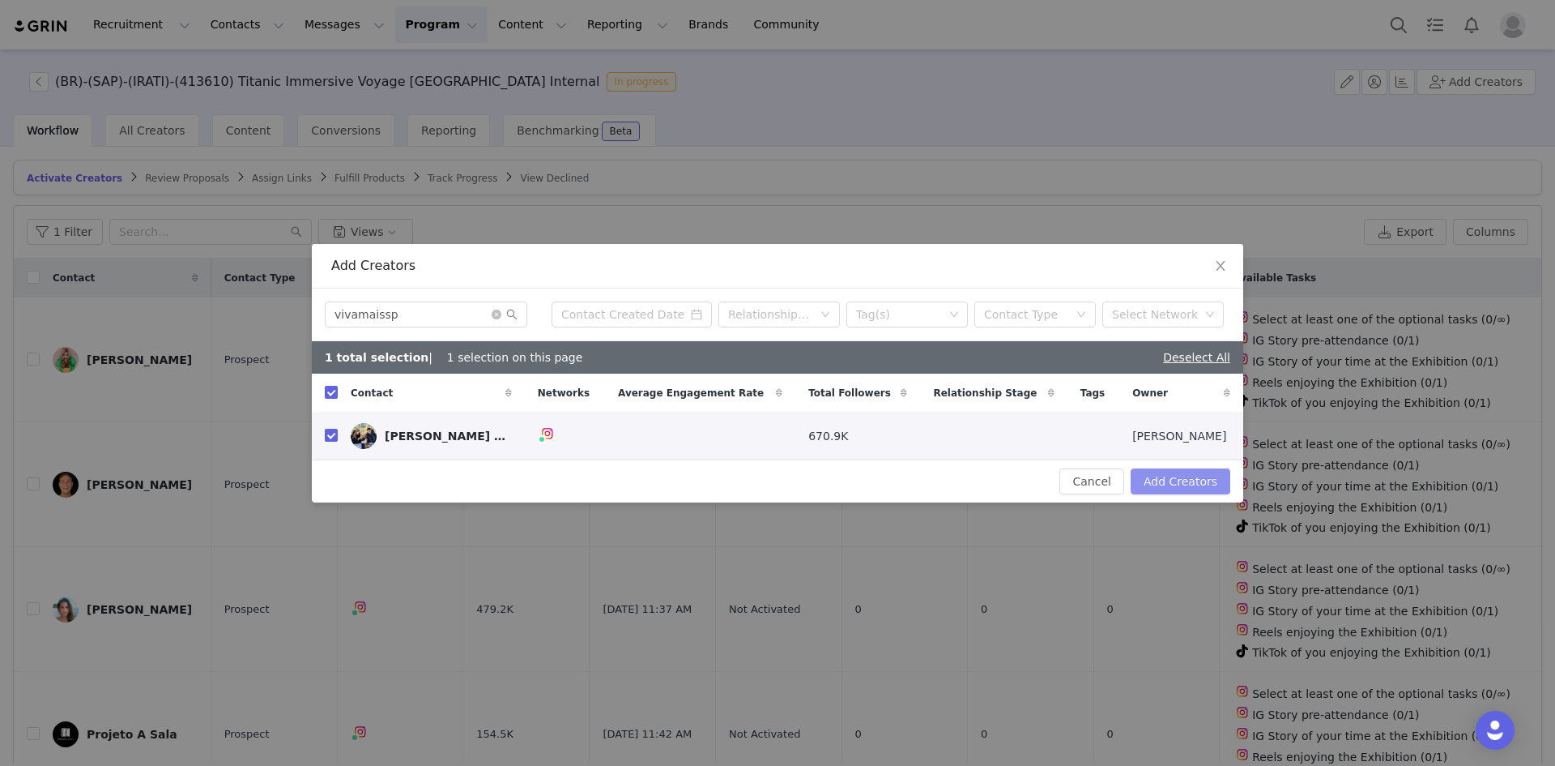
click at [1036, 474] on button "Add Creators" at bounding box center [1181, 481] width 100 height 26
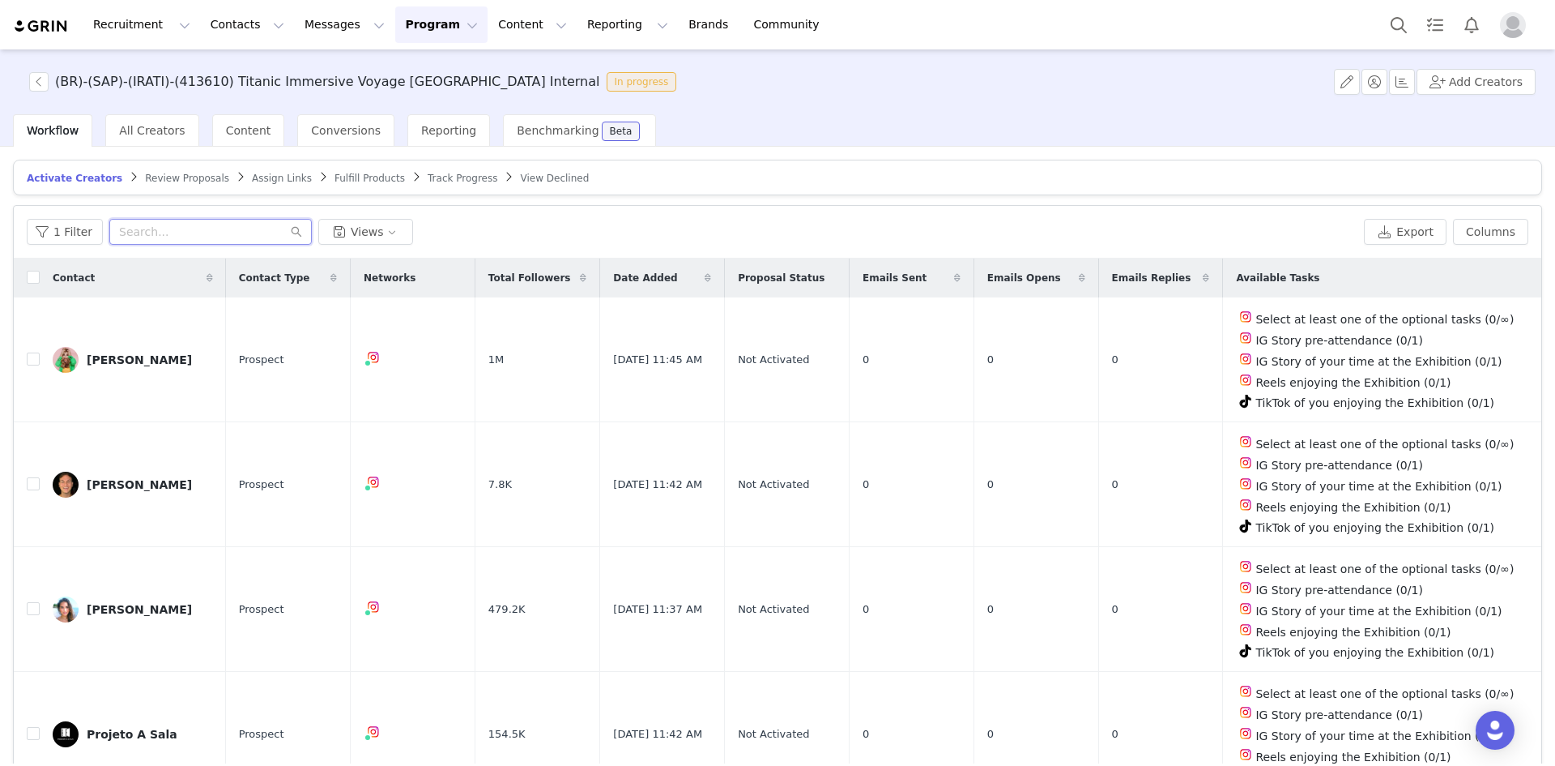
click at [195, 228] on input "text" at bounding box center [210, 232] width 203 height 26
paste input "vivamaissp"
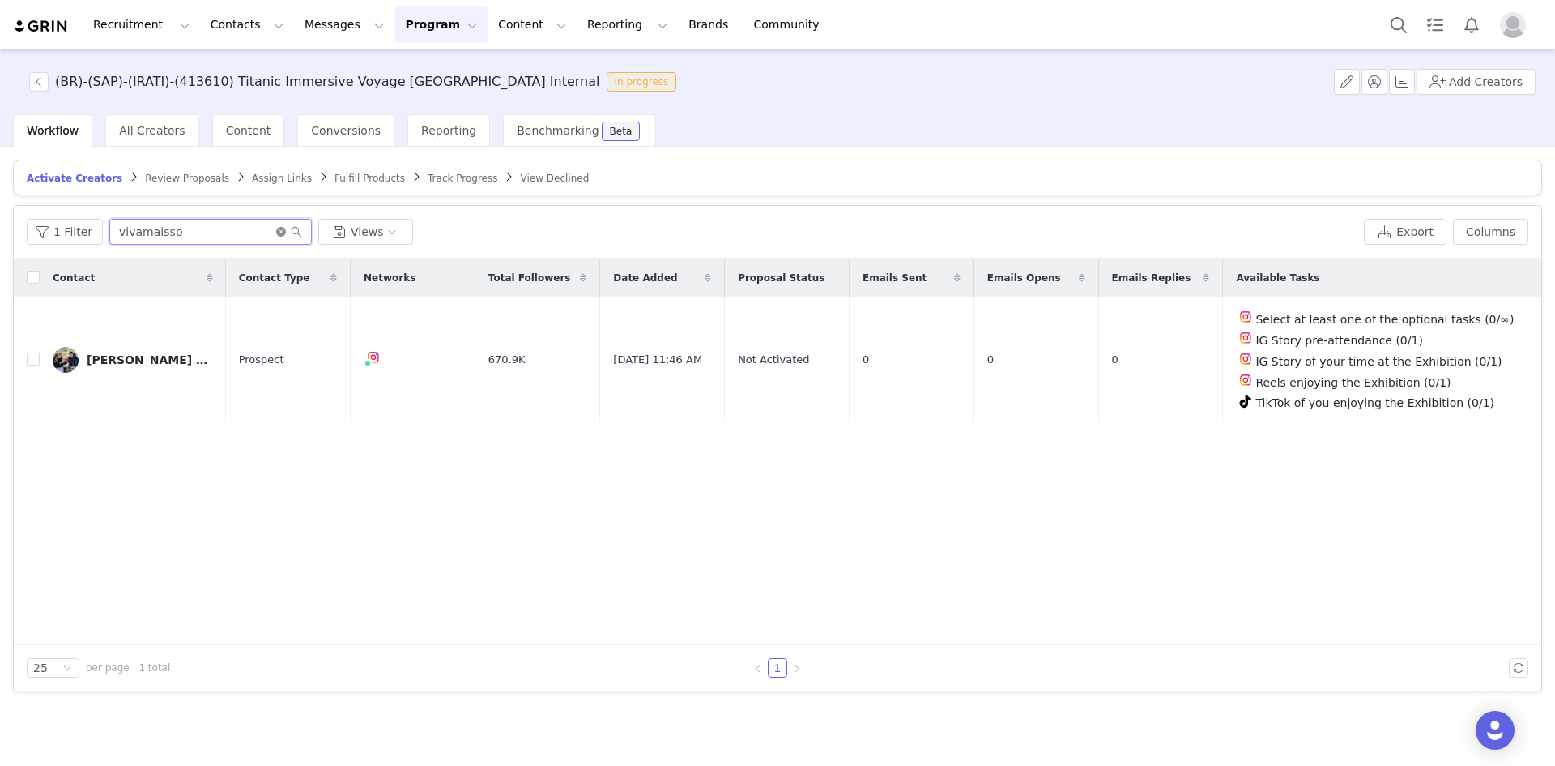
type input "vivamaissp"
click at [276, 231] on icon "icon: close-circle" at bounding box center [281, 232] width 10 height 10
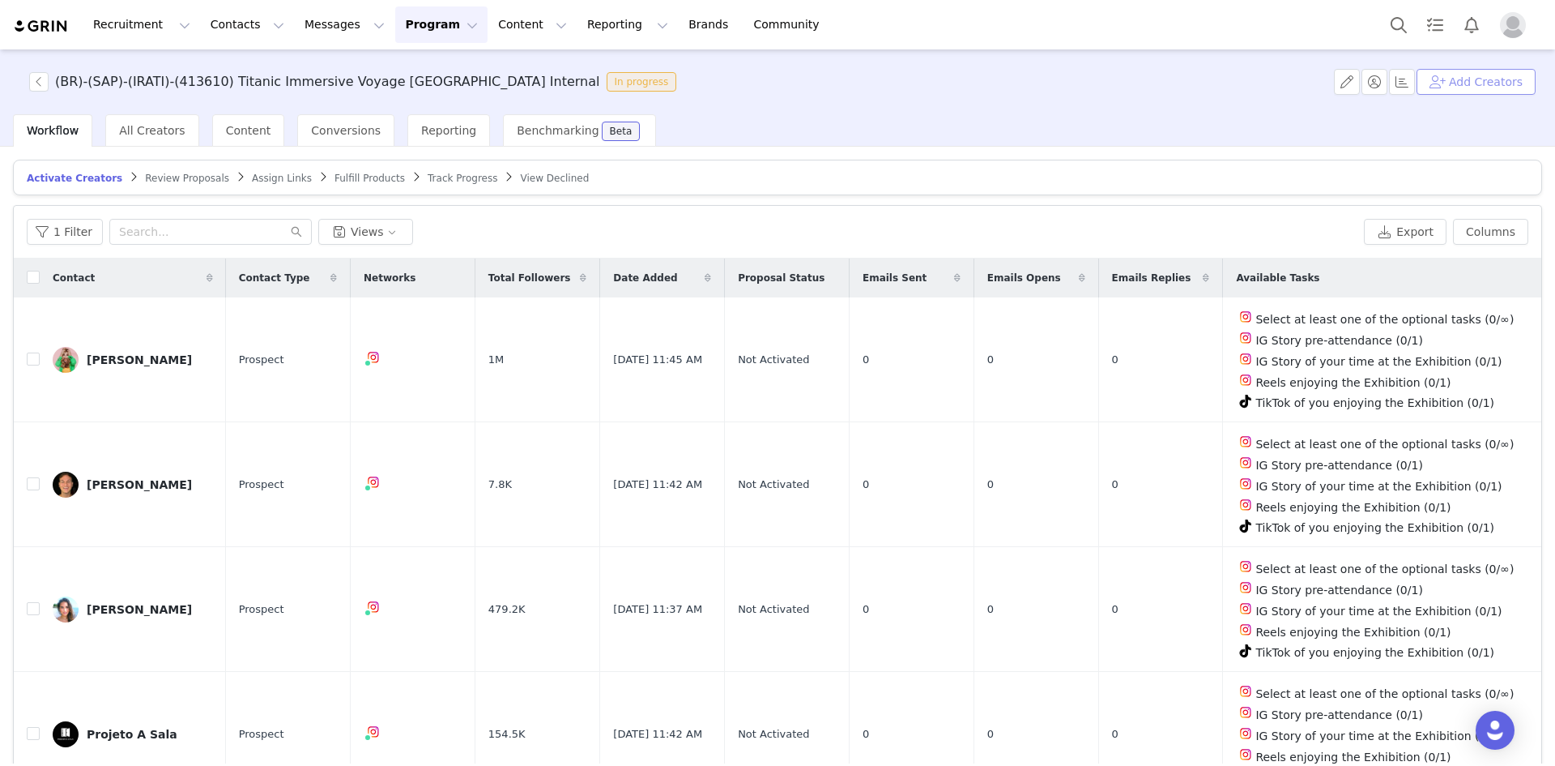
click at [1036, 80] on button "Add Creators" at bounding box center [1476, 82] width 119 height 26
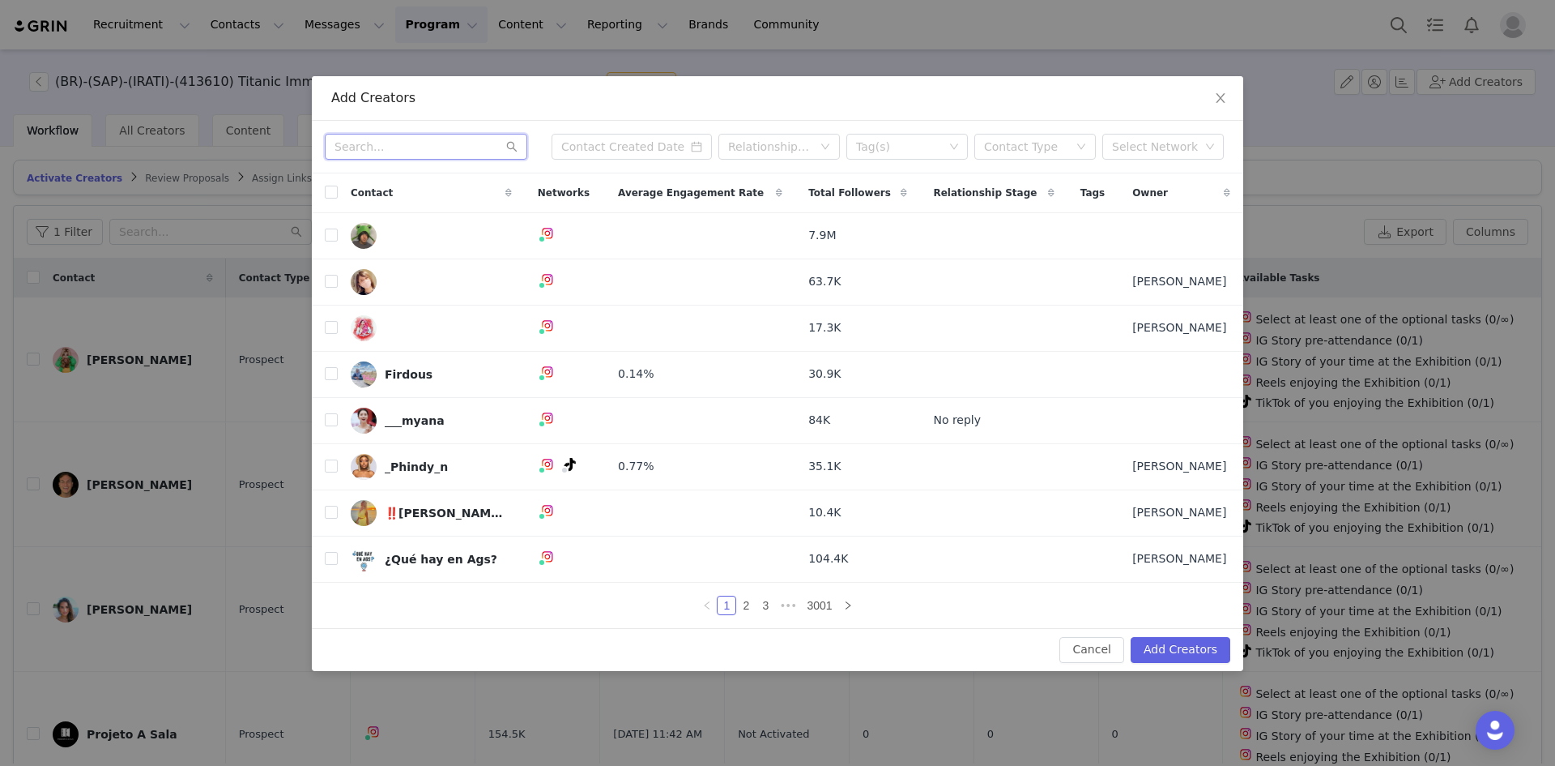
click at [426, 141] on input "text" at bounding box center [426, 147] width 203 height 26
paste input "apepienodivita"
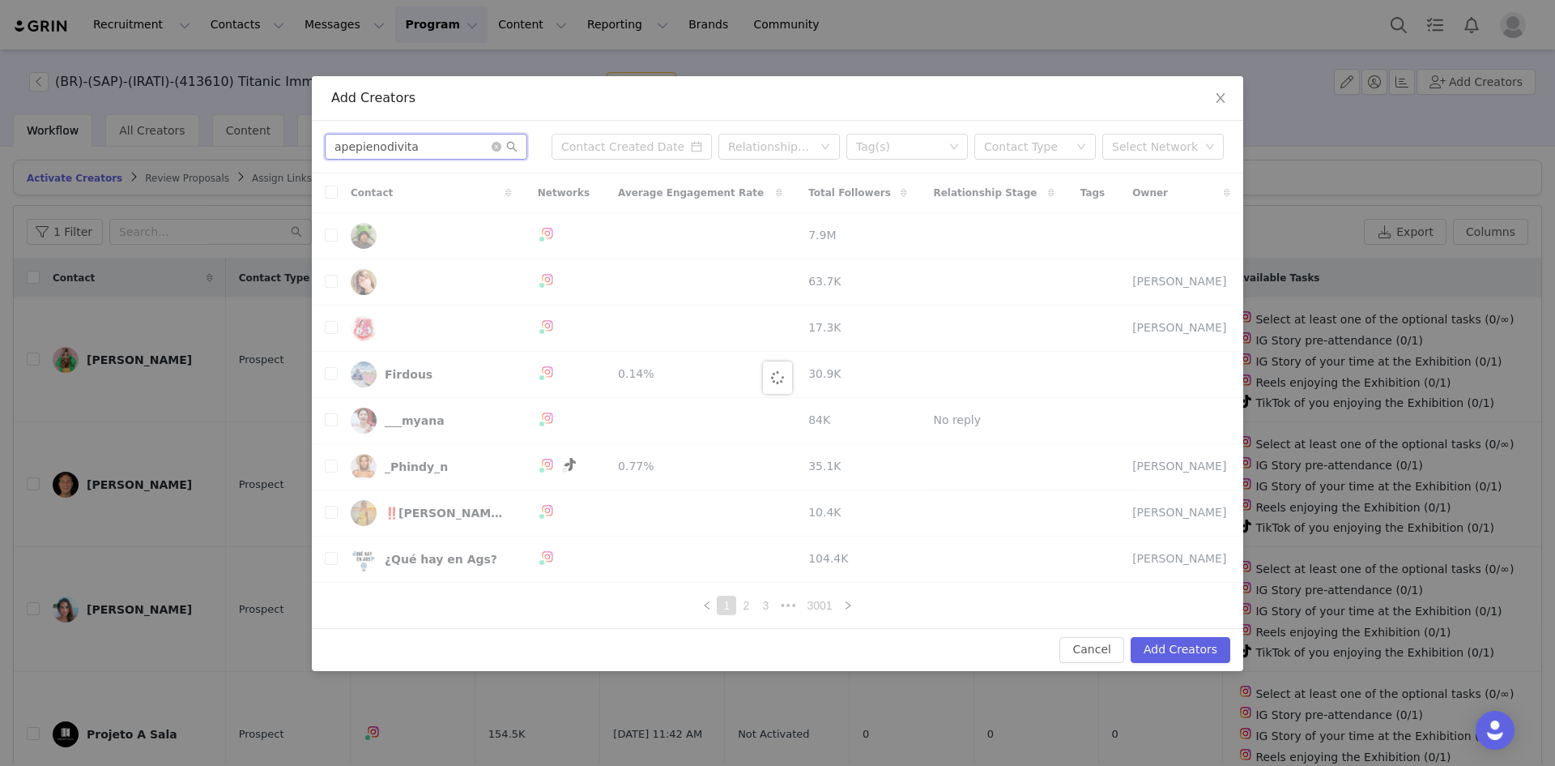
type input "apepienodivita"
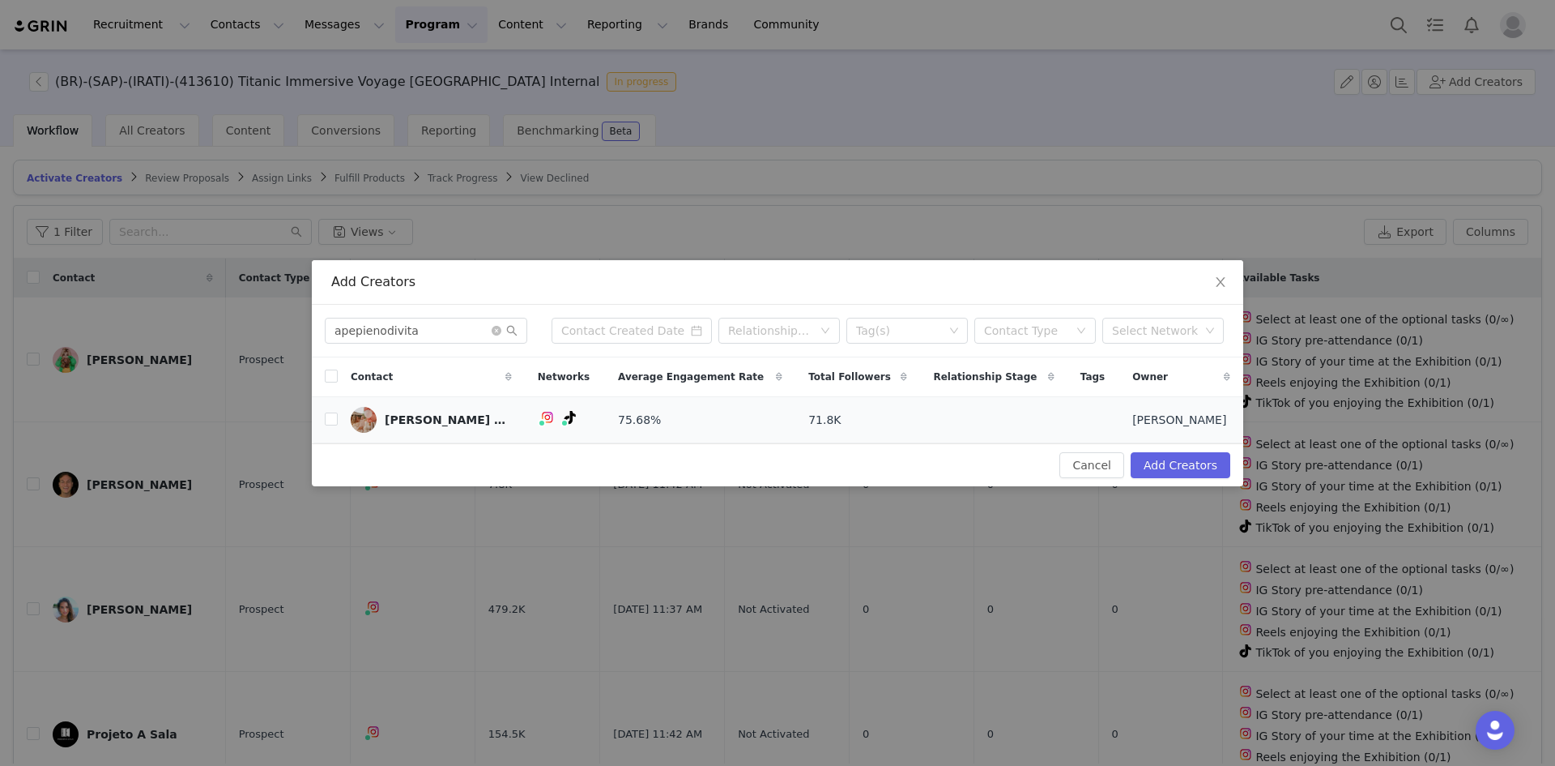
click at [339, 424] on td "Vanessa Rangel Manfredini" at bounding box center [431, 420] width 187 height 46
drag, startPoint x: 339, startPoint y: 423, endPoint x: 330, endPoint y: 421, distance: 9.1
click at [337, 423] on tr "Vanessa Rangel Manfredini 75.68% 71.8K Judit Manchón" at bounding box center [778, 420] width 932 height 46
click at [327, 421] on input "checkbox" at bounding box center [331, 418] width 13 height 13
checkbox input "true"
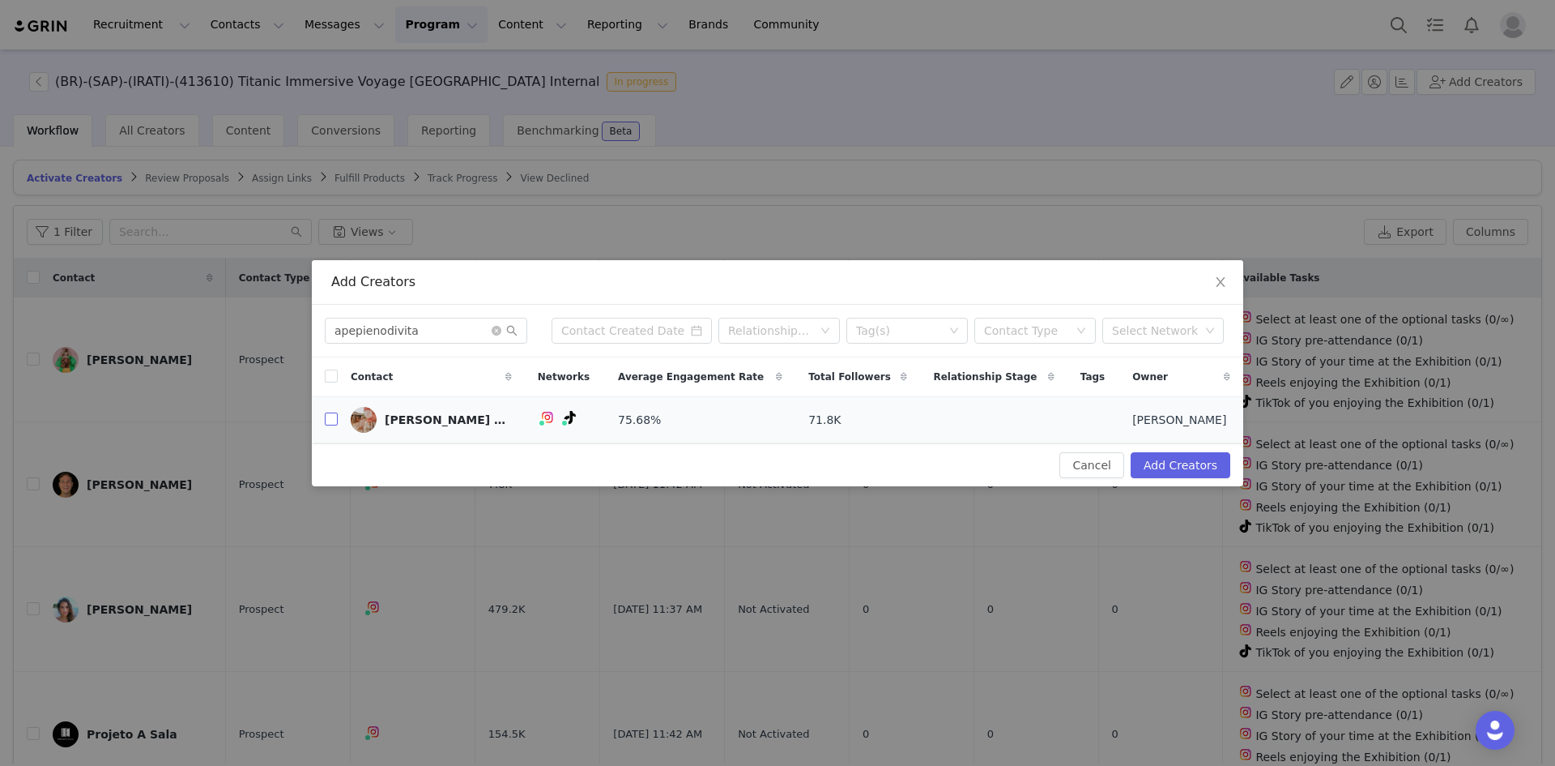
checkbox input "true"
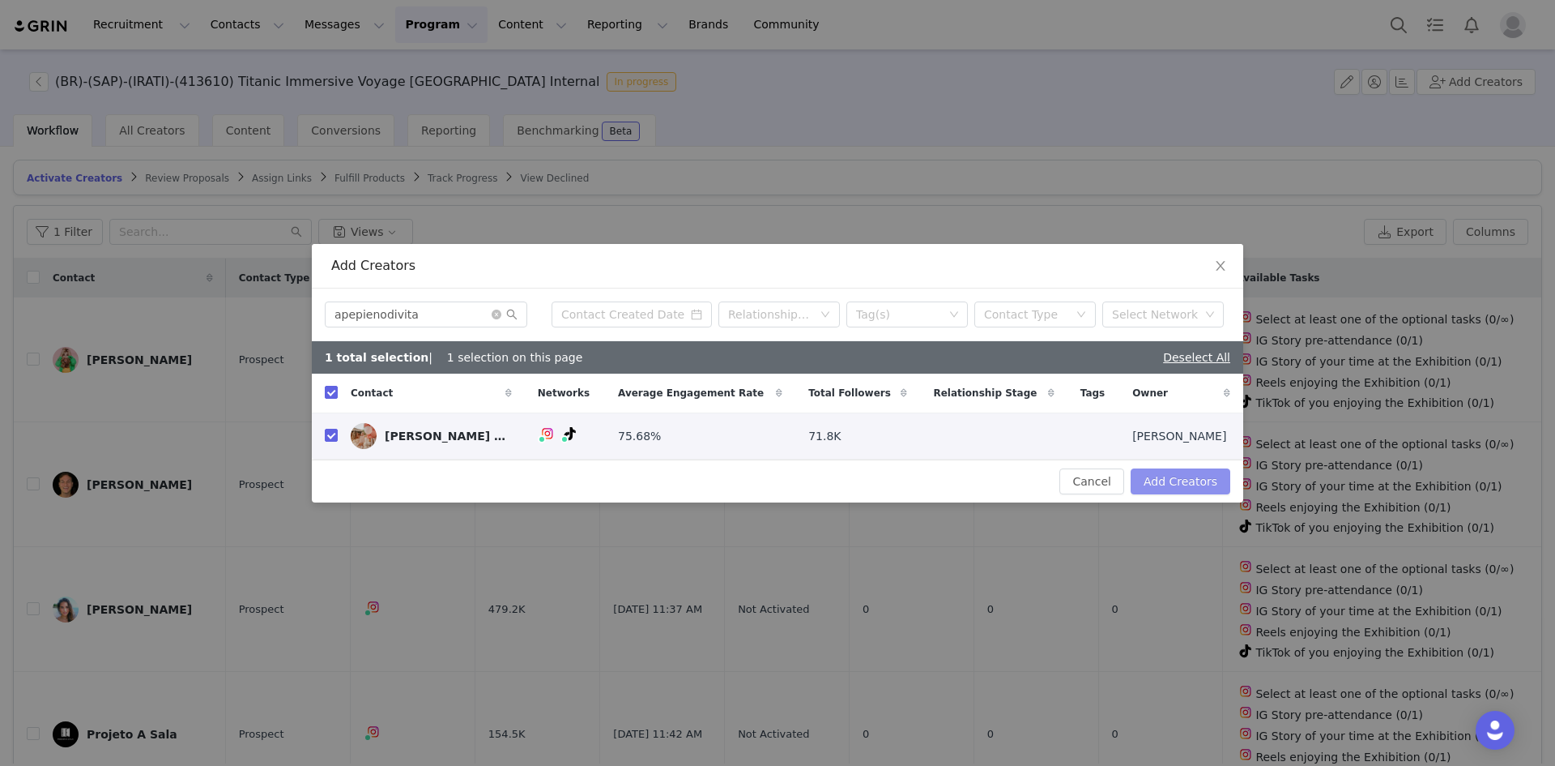
click at [1036, 477] on button "Add Creators" at bounding box center [1181, 481] width 100 height 26
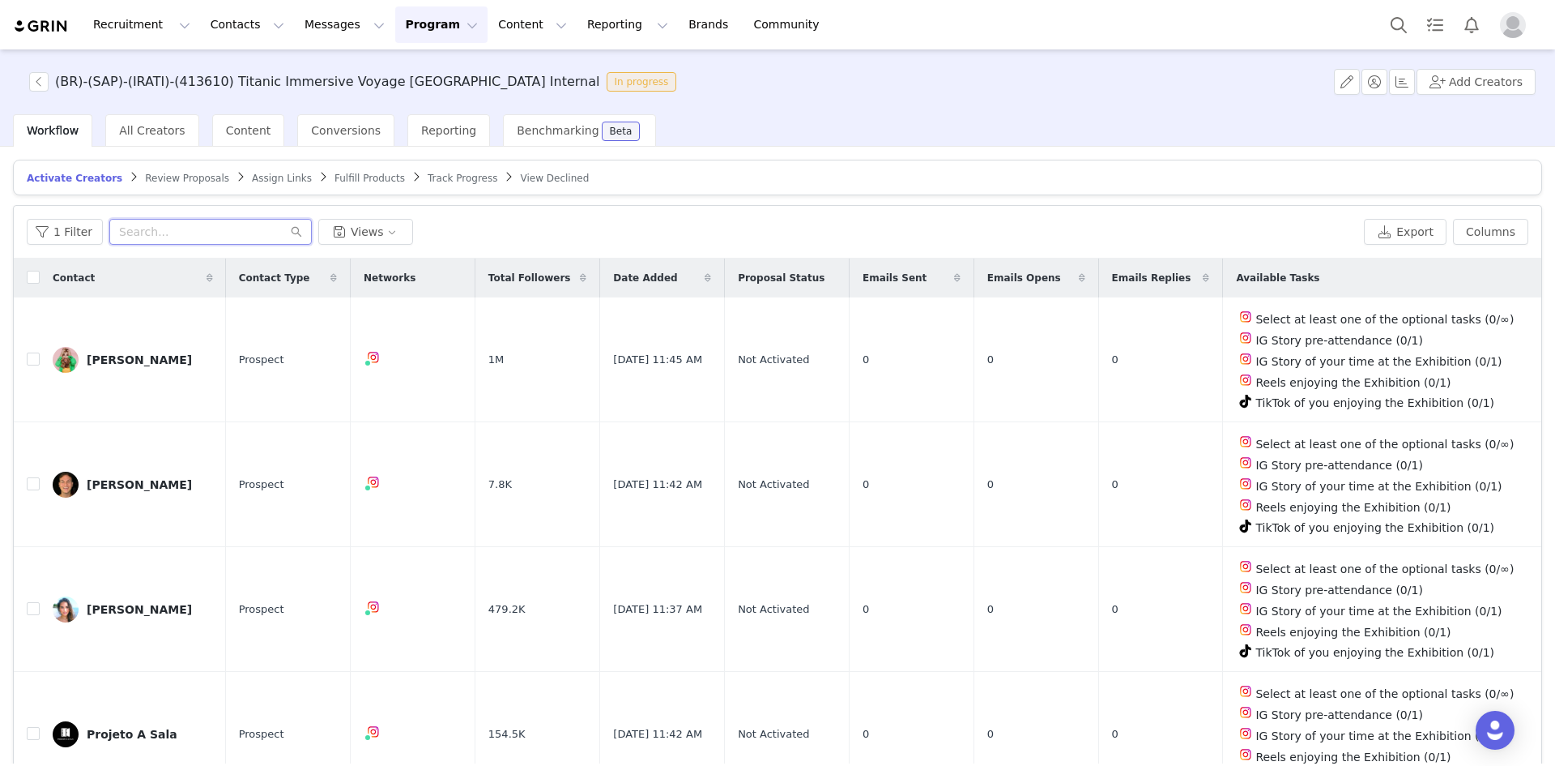
click at [228, 228] on input "text" at bounding box center [210, 232] width 203 height 26
paste input "apepienodivita"
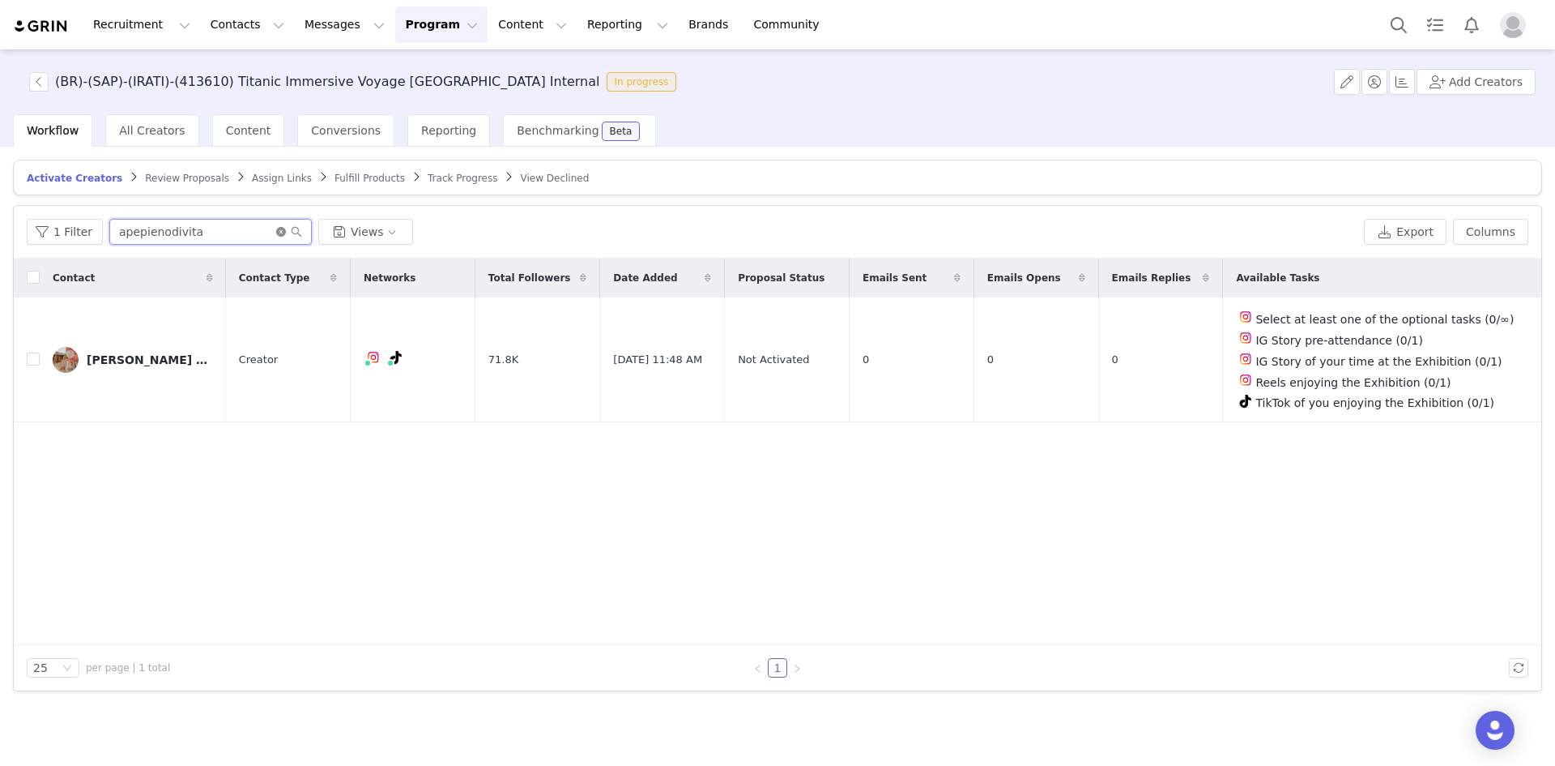
type input "apepienodivita"
click at [279, 232] on icon "icon: close-circle" at bounding box center [281, 232] width 10 height 10
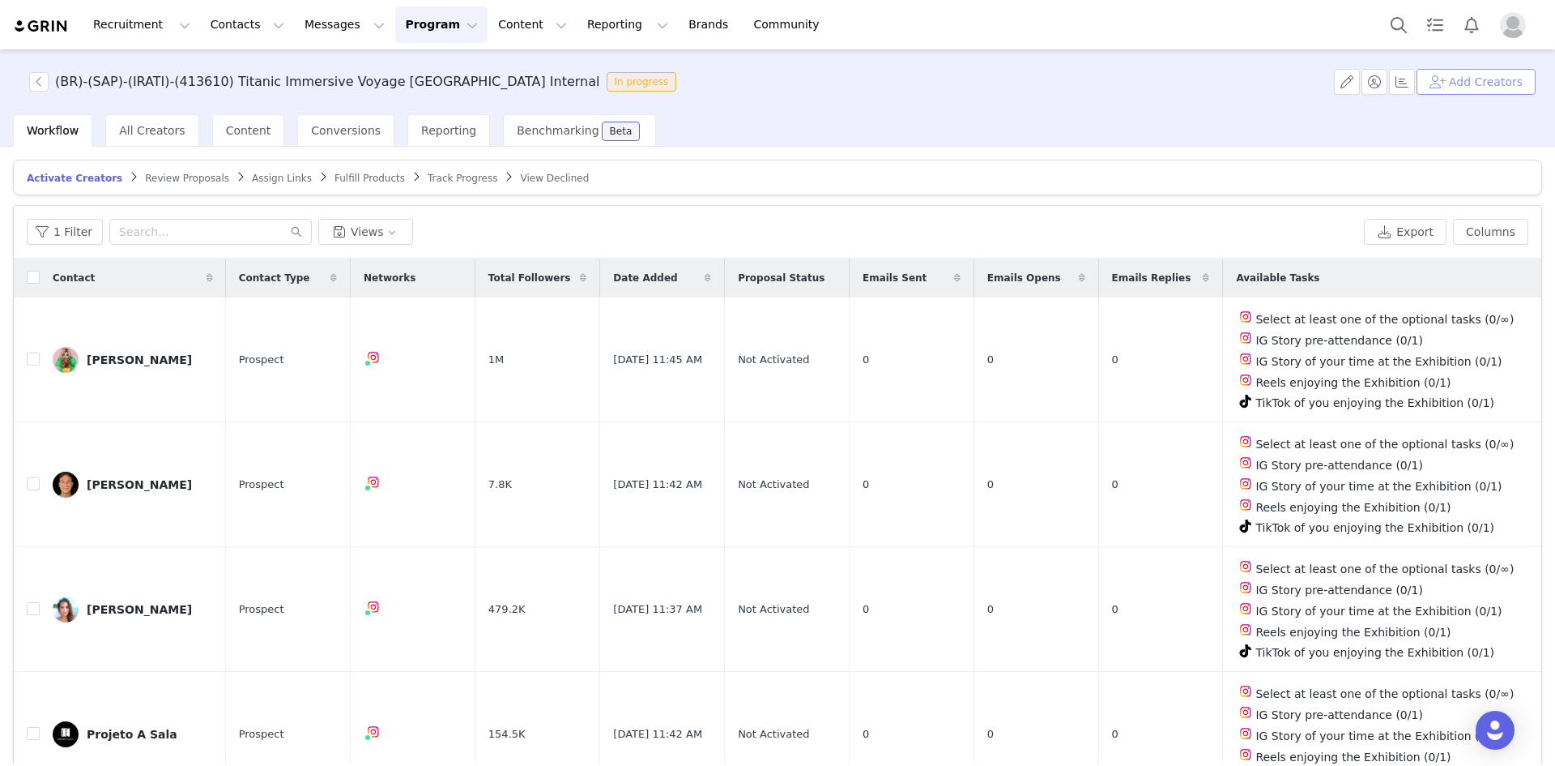
click at [1036, 81] on button "Add Creators" at bounding box center [1476, 82] width 119 height 26
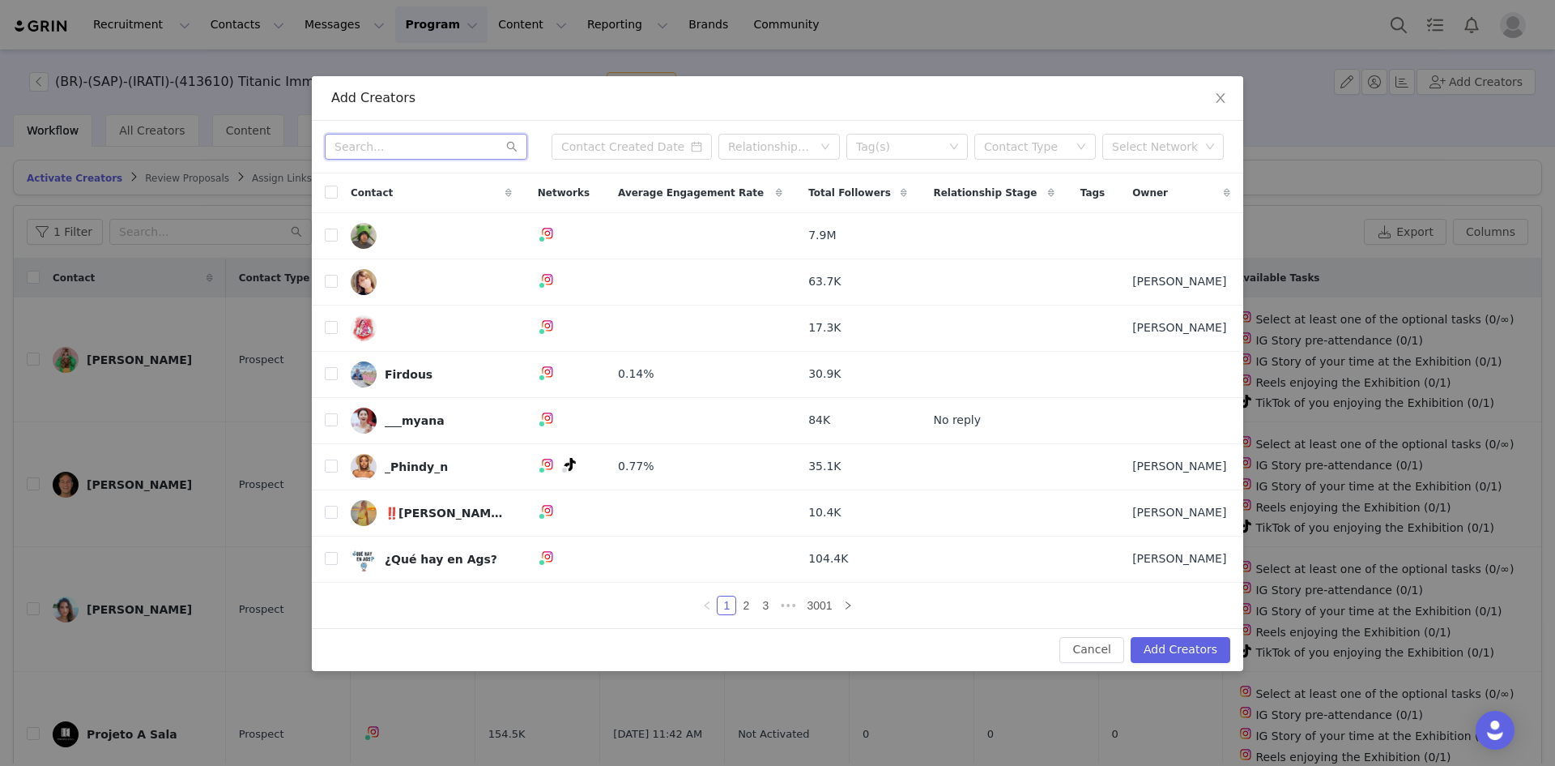
click at [357, 142] on input "text" at bounding box center [426, 147] width 203 height 26
paste input "guiamaisabc"
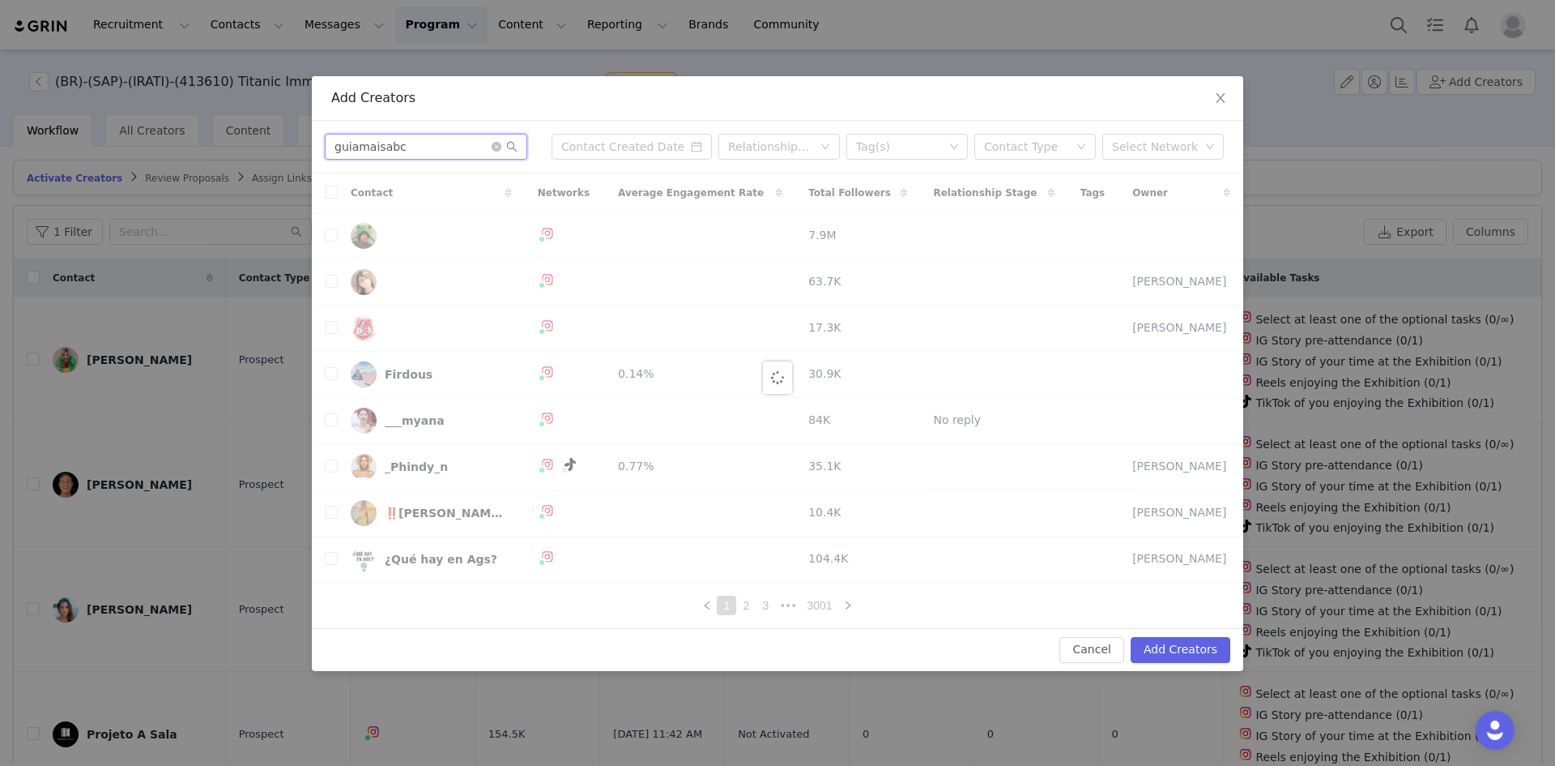
type input "guiamaisabc"
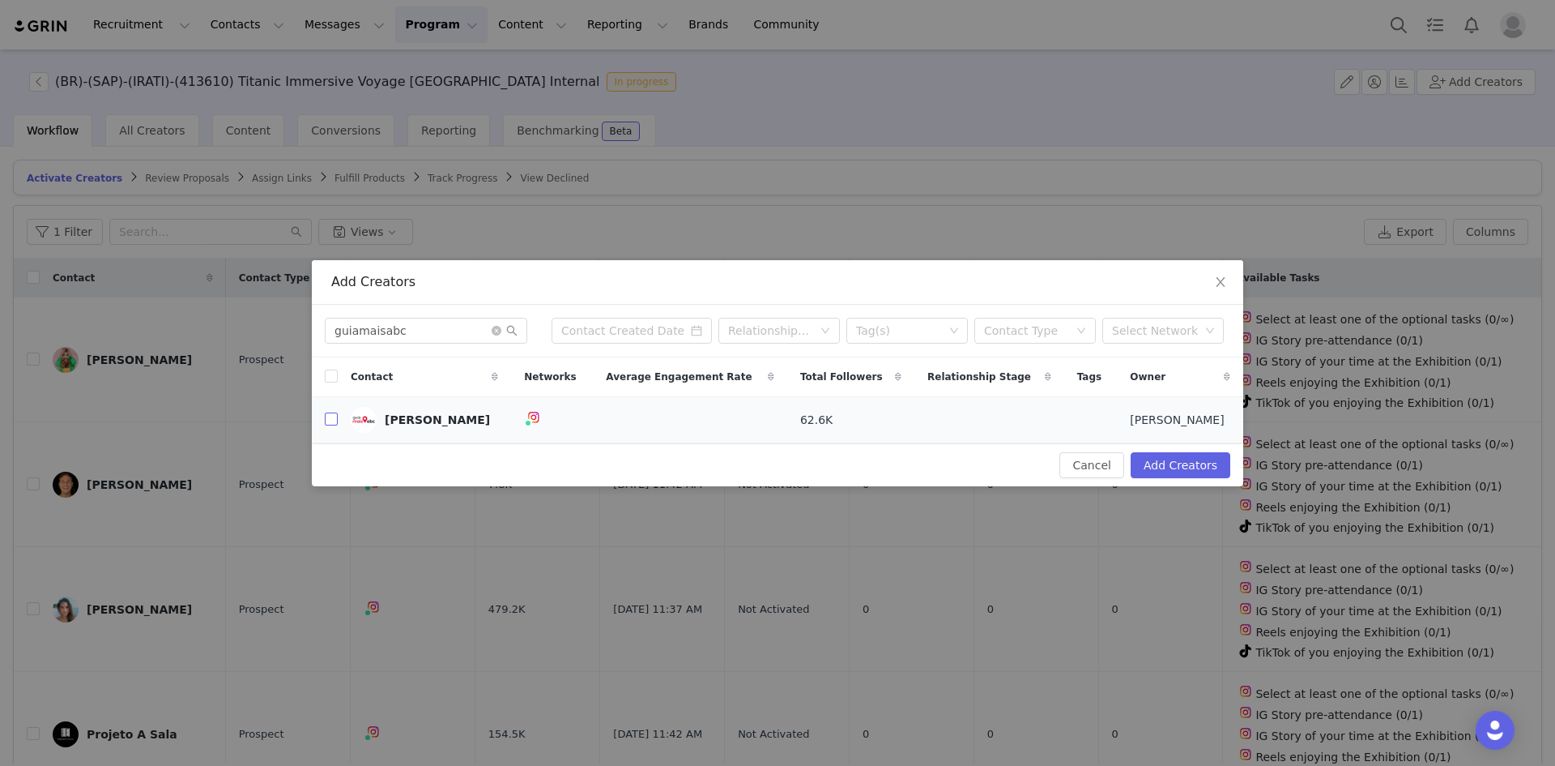
click at [335, 425] on input "checkbox" at bounding box center [331, 418] width 13 height 13
checkbox input "true"
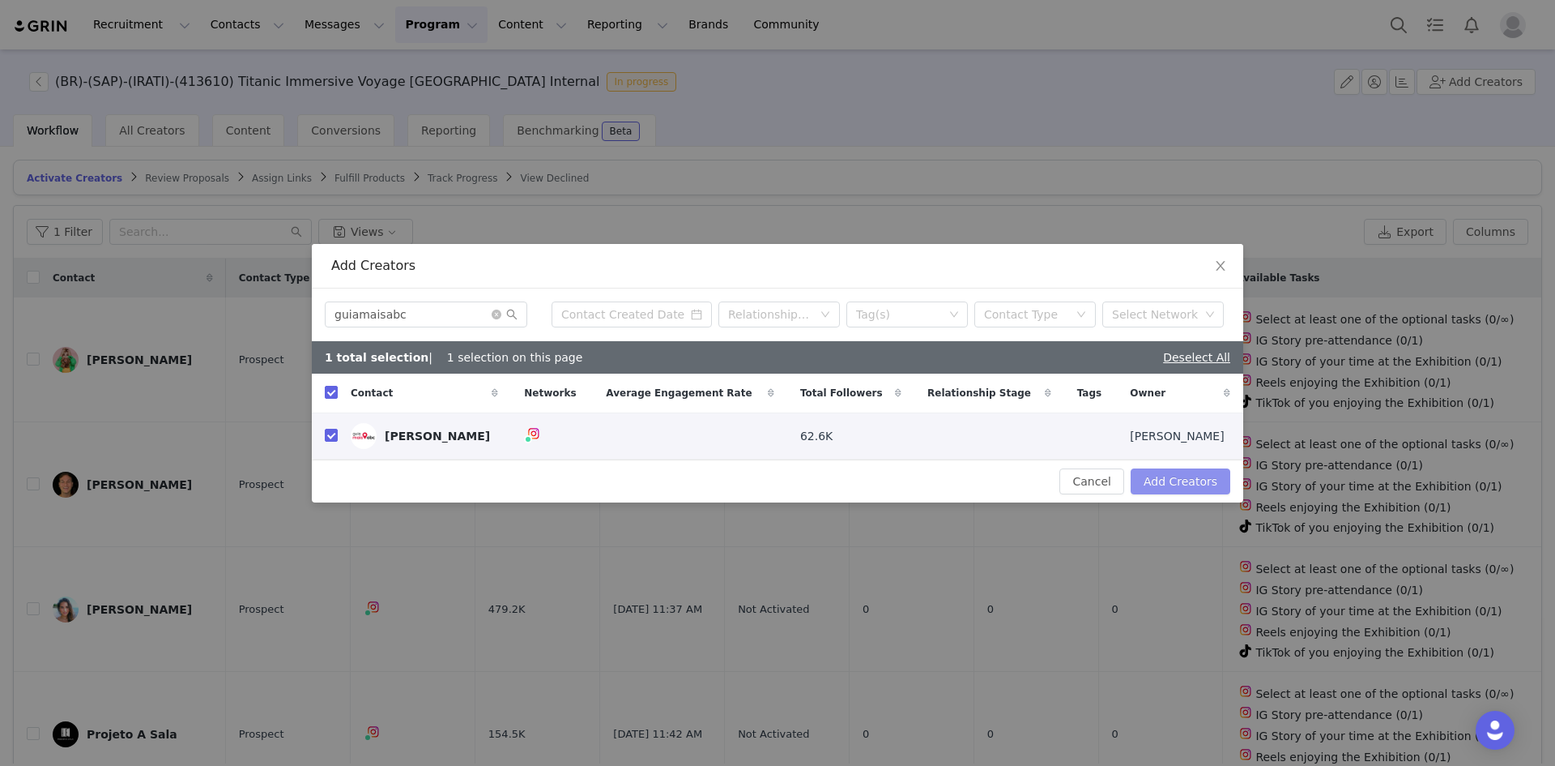
click at [1036, 484] on button "Add Creators" at bounding box center [1181, 481] width 100 height 26
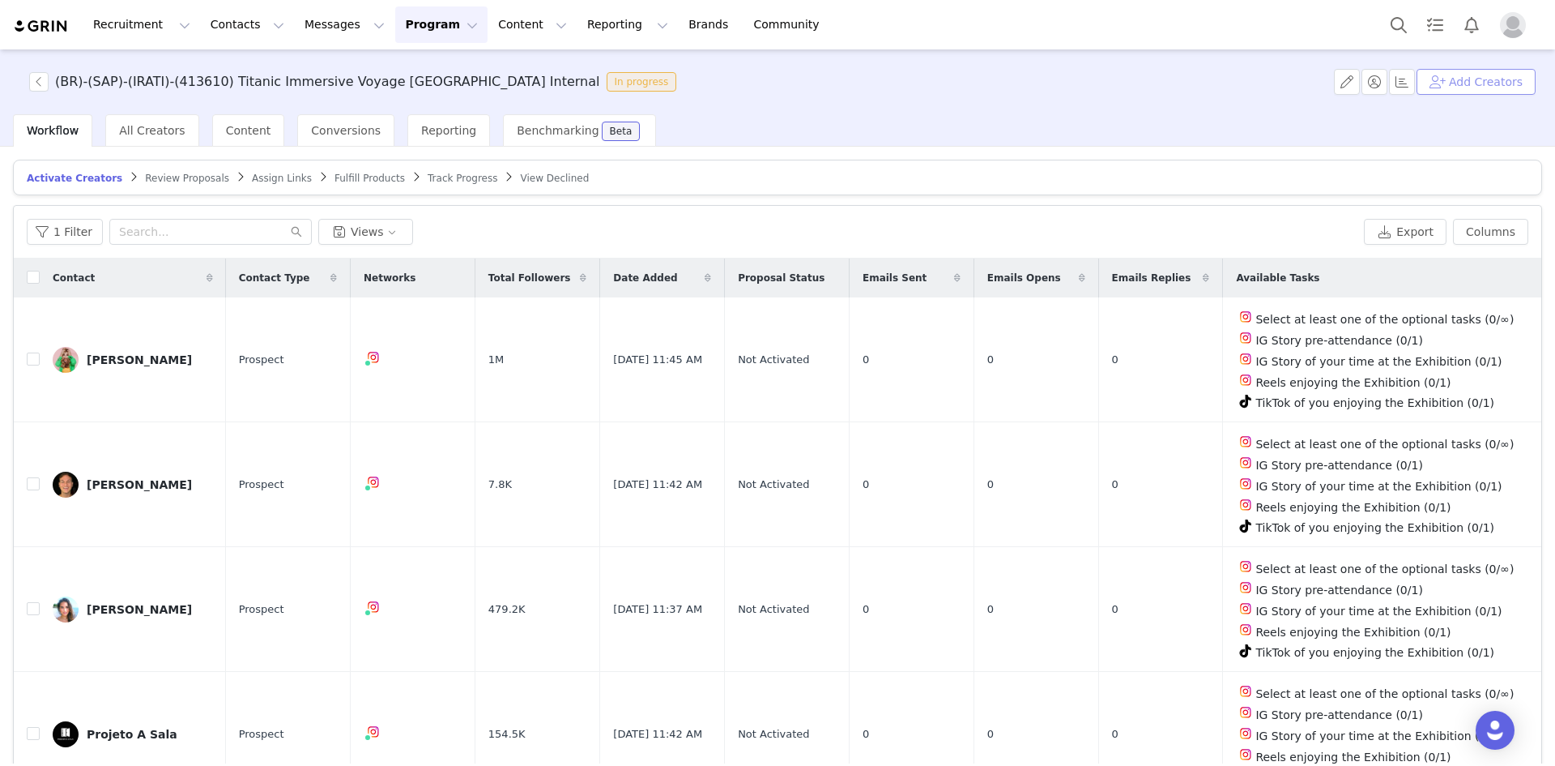
click at [1036, 82] on button "Add Creators" at bounding box center [1476, 82] width 119 height 26
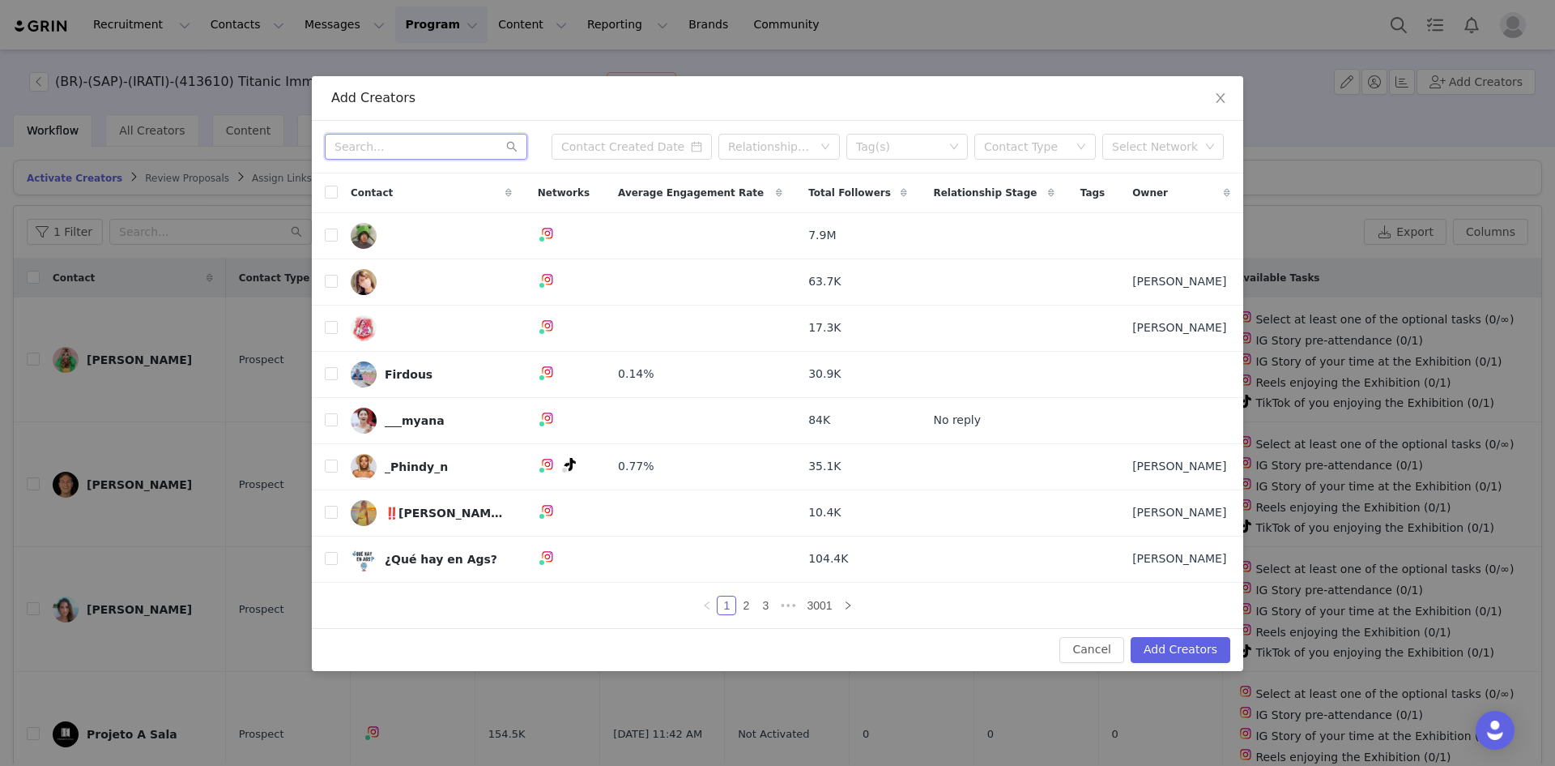
click at [401, 134] on input "text" at bounding box center [426, 147] width 203 height 26
paste input "guirodriguess.ofc"
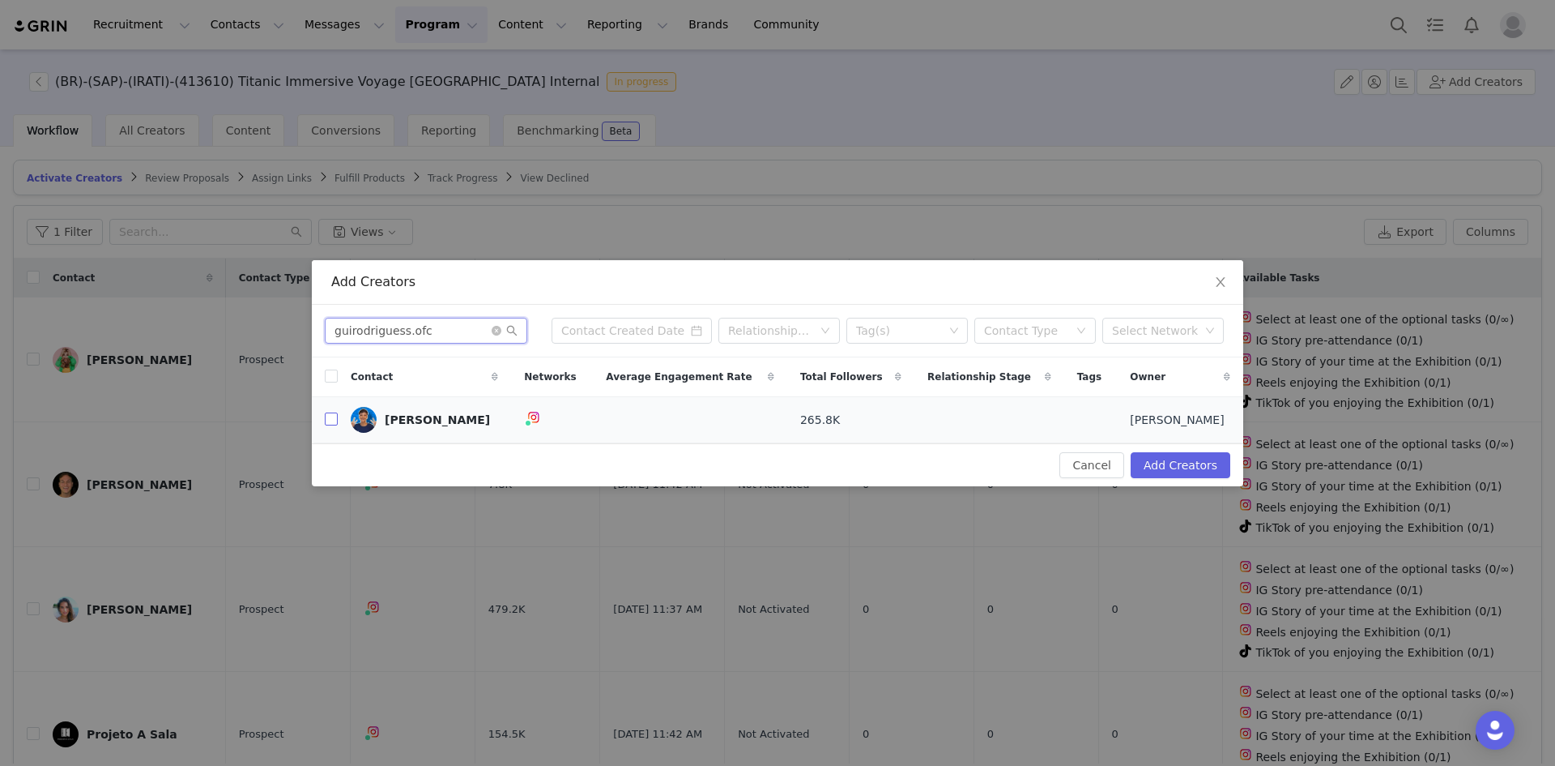
type input "guirodriguess.ofc"
click at [333, 423] on input "checkbox" at bounding box center [331, 418] width 13 height 13
checkbox input "true"
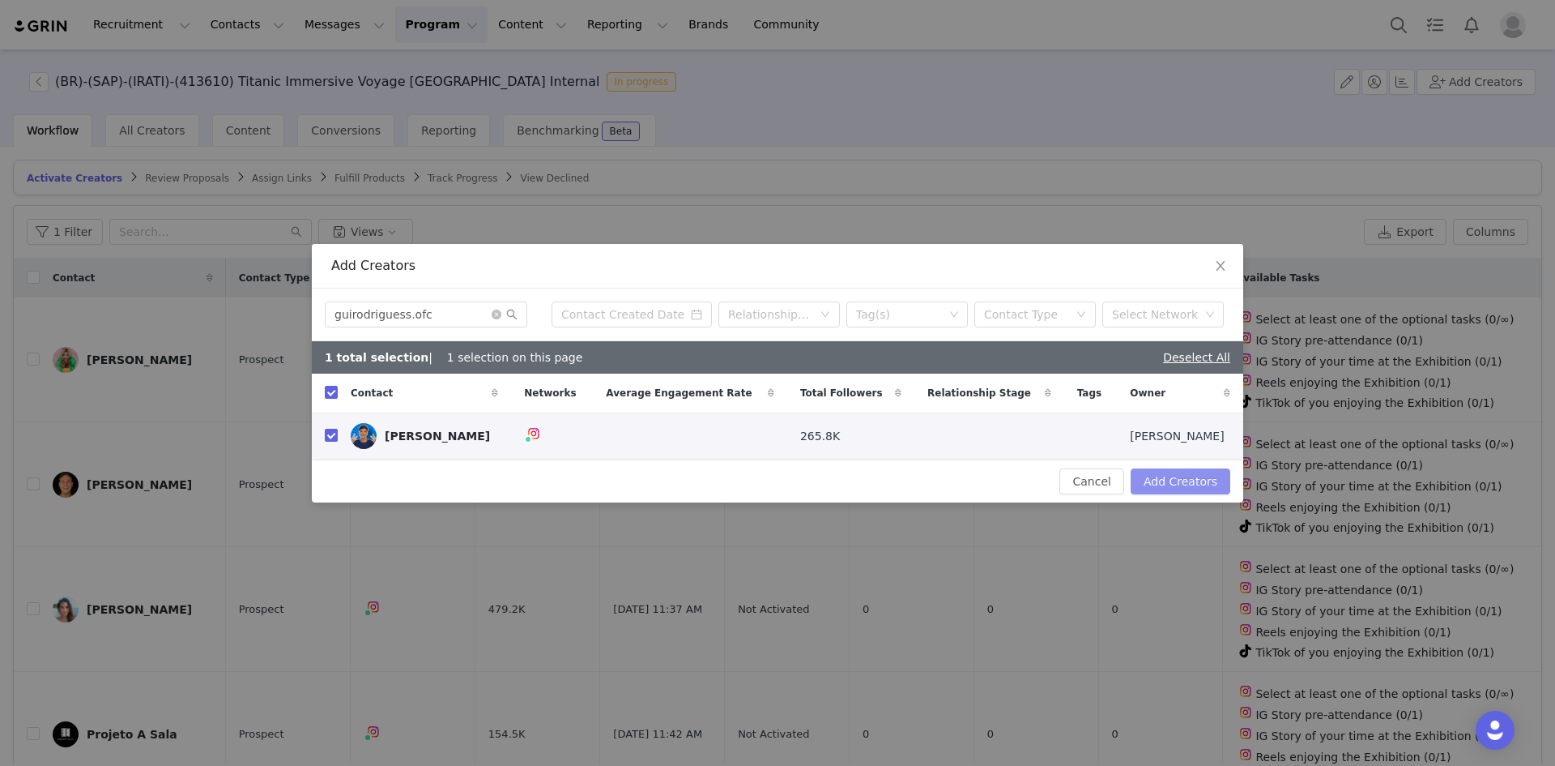
click at [1036, 477] on button "Add Creators" at bounding box center [1181, 481] width 100 height 26
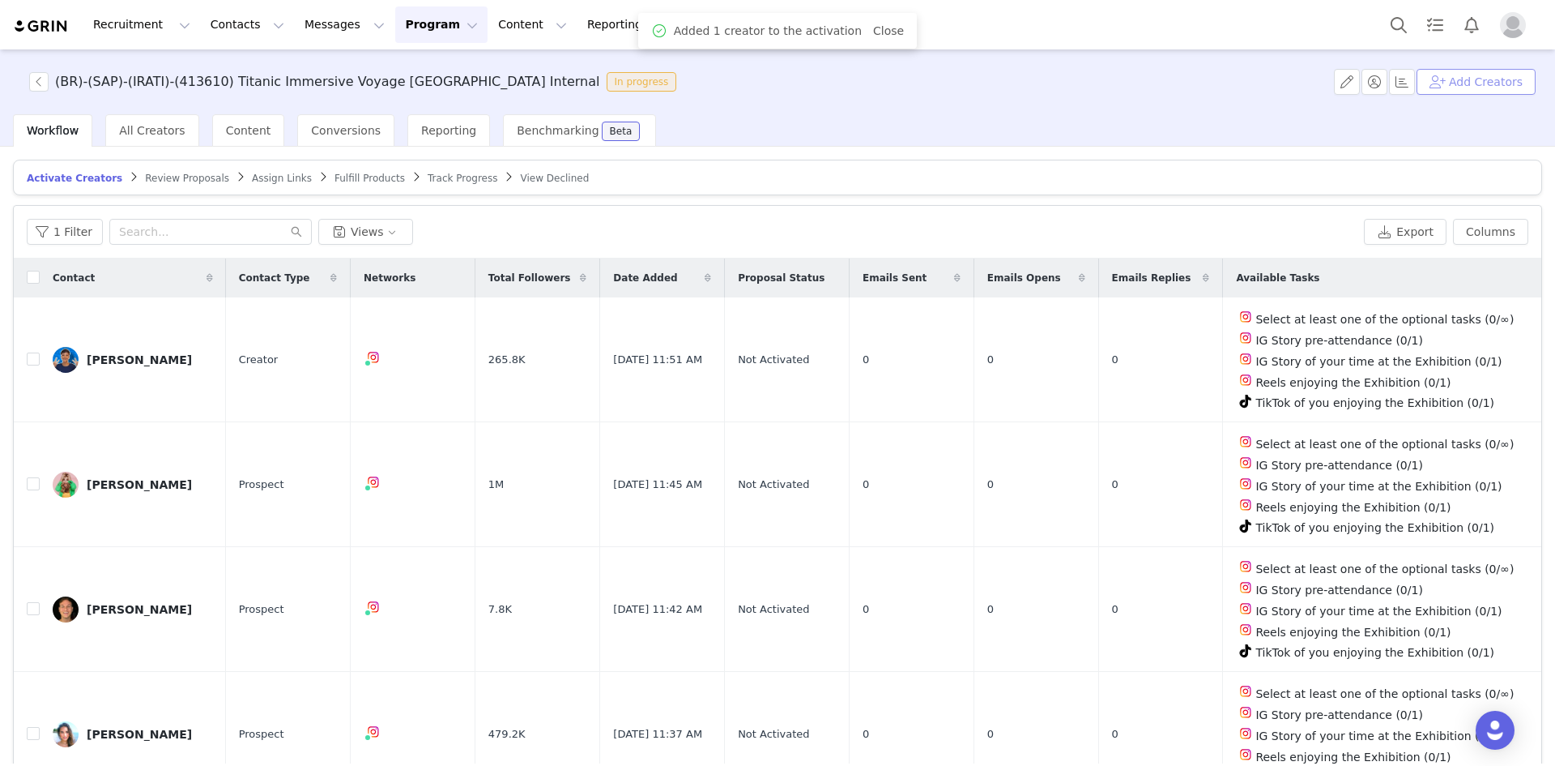
click at [1036, 84] on button "Add Creators" at bounding box center [1476, 82] width 119 height 26
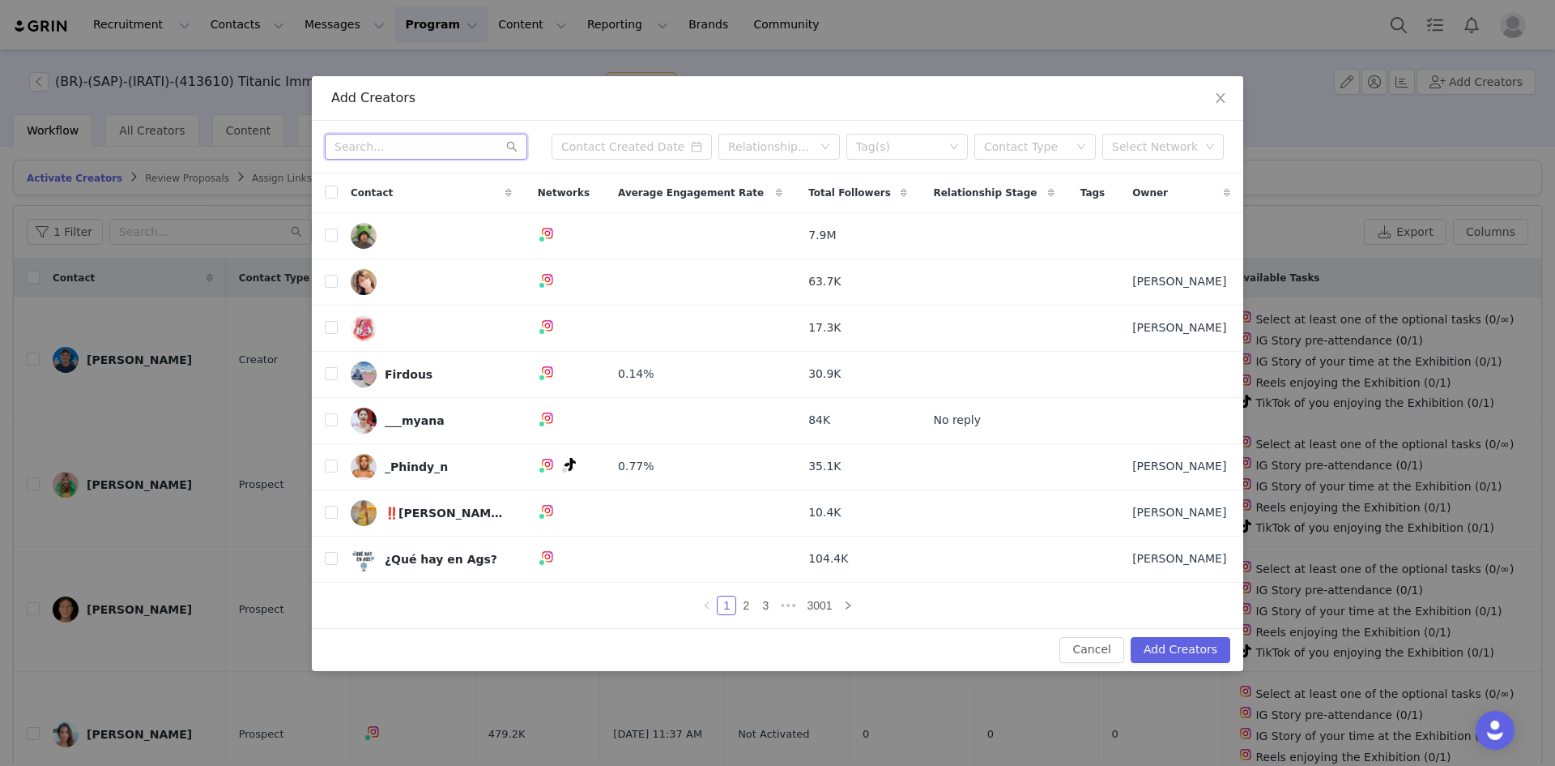
click at [417, 150] on input "text" at bounding box center [426, 147] width 203 height 26
paste input "mamaepaulista"
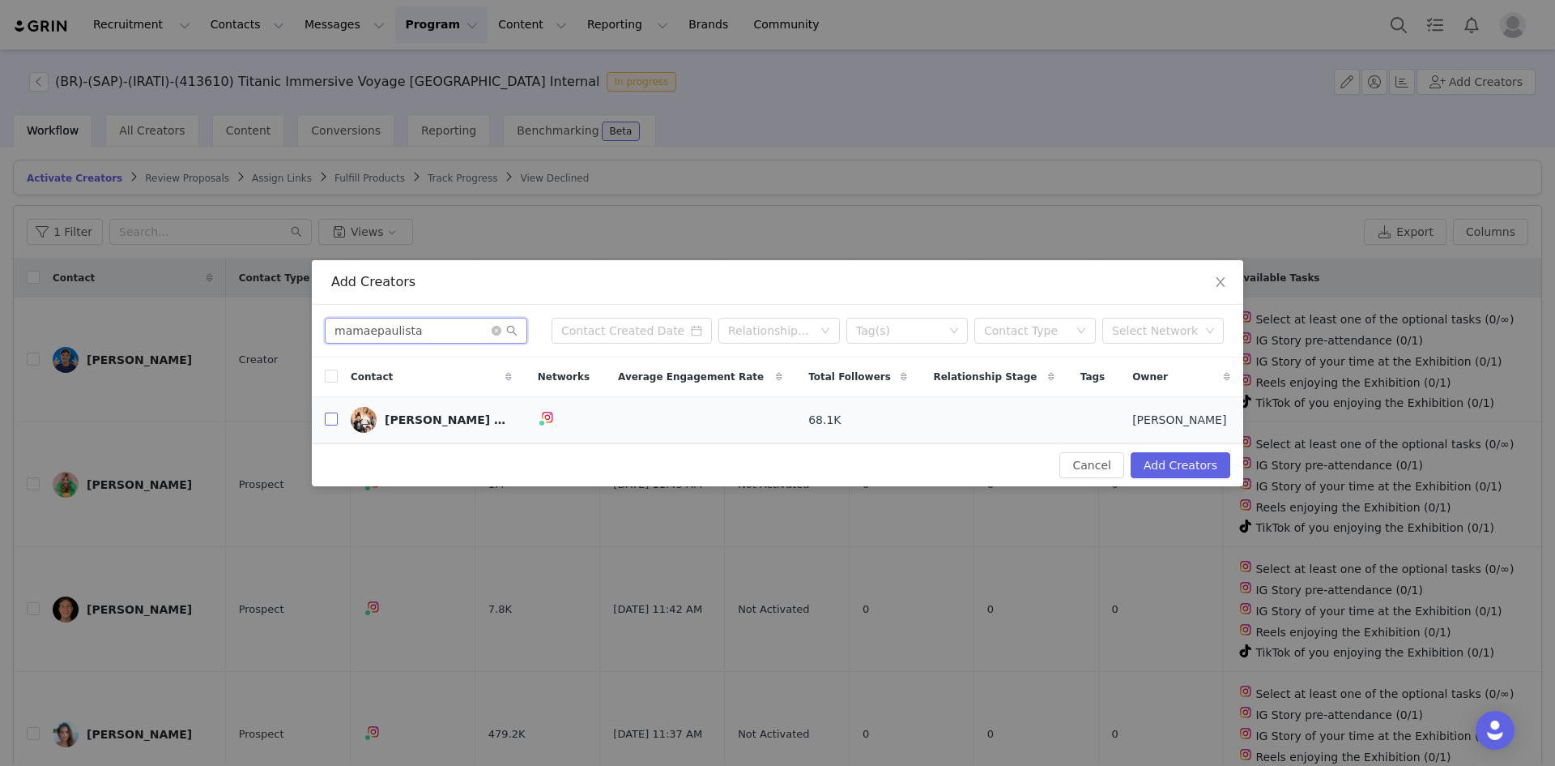
type input "mamaepaulista"
click at [327, 420] on input "checkbox" at bounding box center [331, 418] width 13 height 13
checkbox input "true"
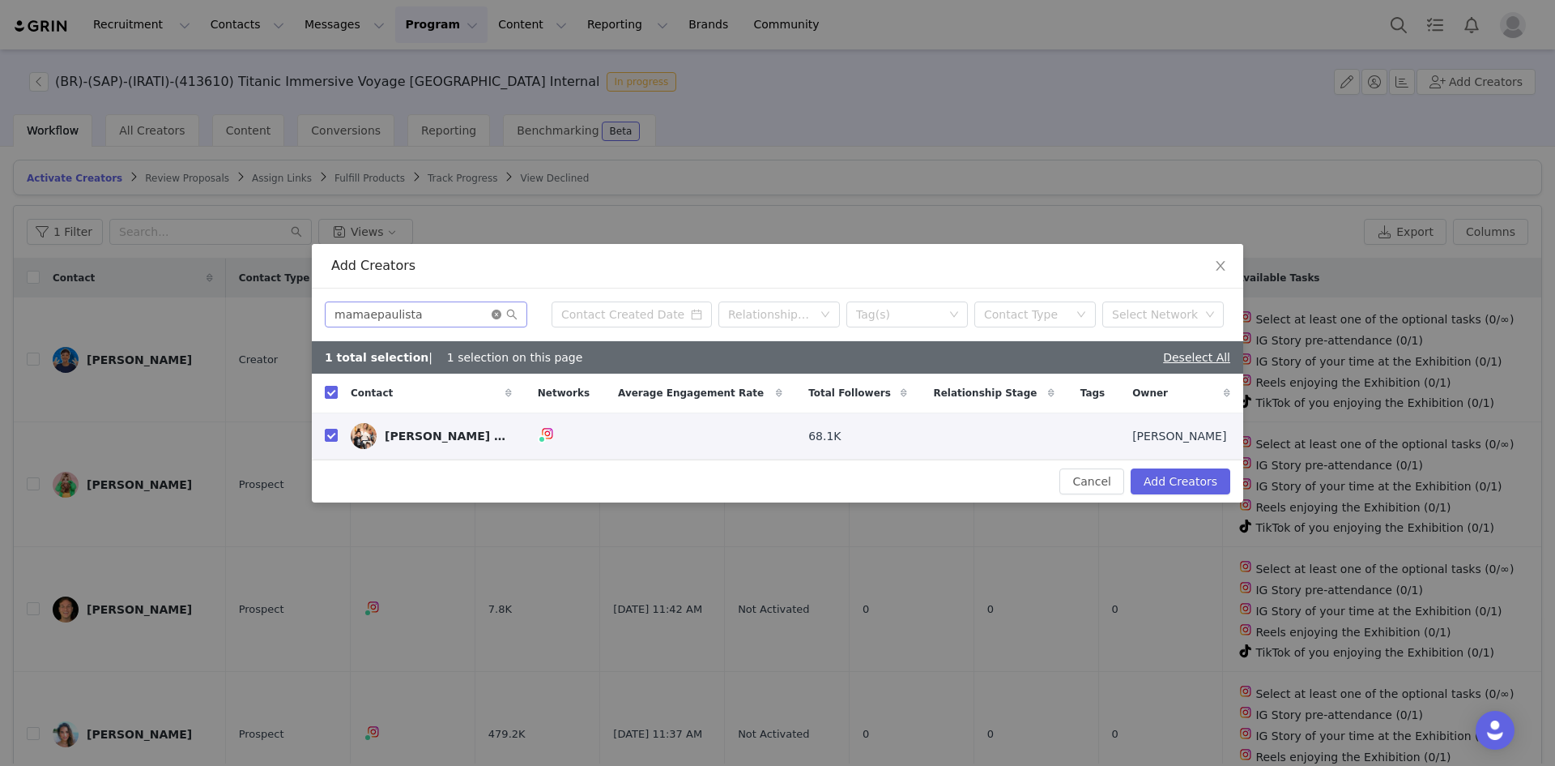
click at [498, 312] on icon "icon: close-circle" at bounding box center [497, 314] width 10 height 10
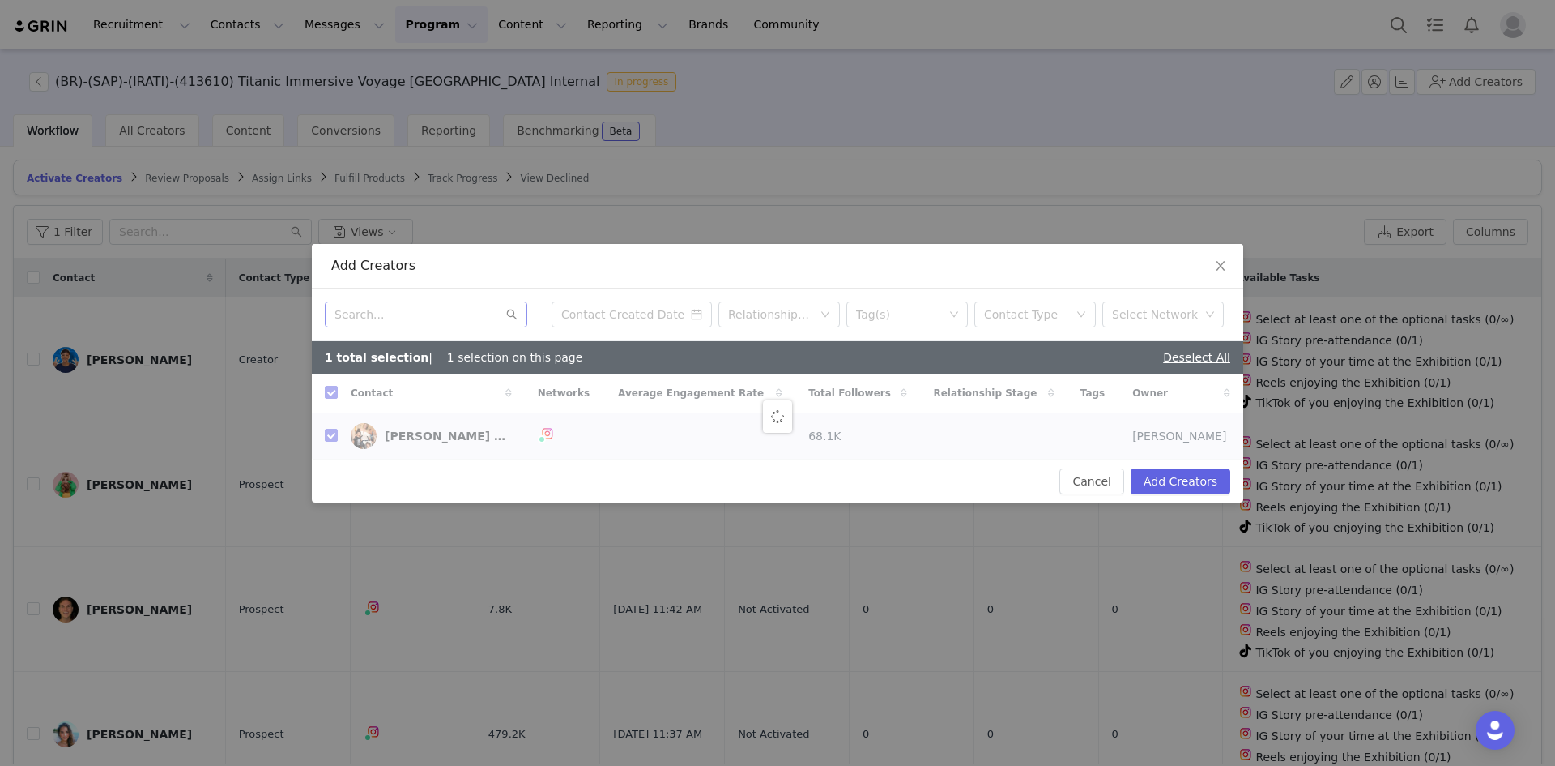
checkbox input "false"
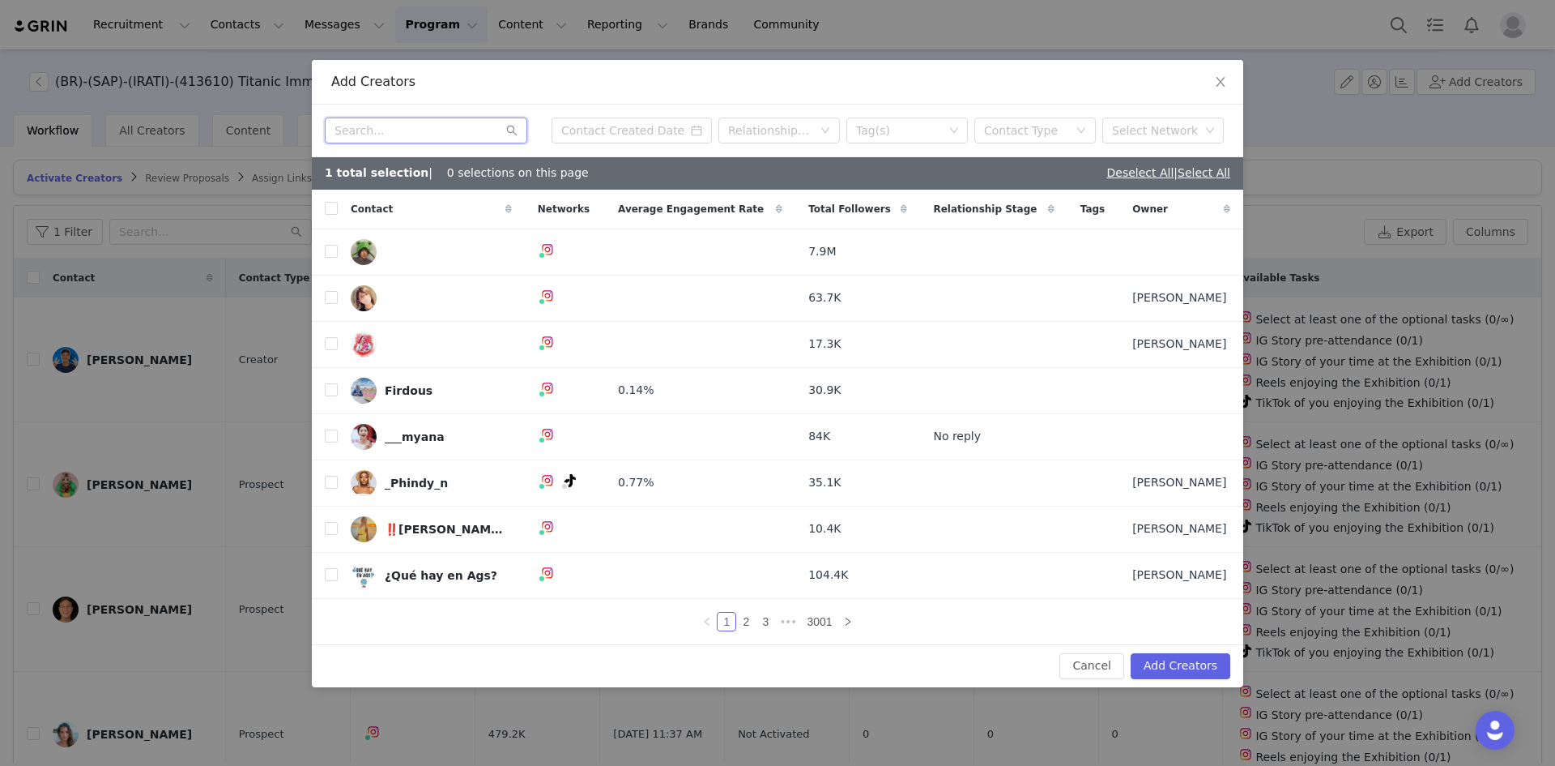
click at [374, 131] on input "text" at bounding box center [426, 130] width 203 height 26
paste input "lara.manacas"
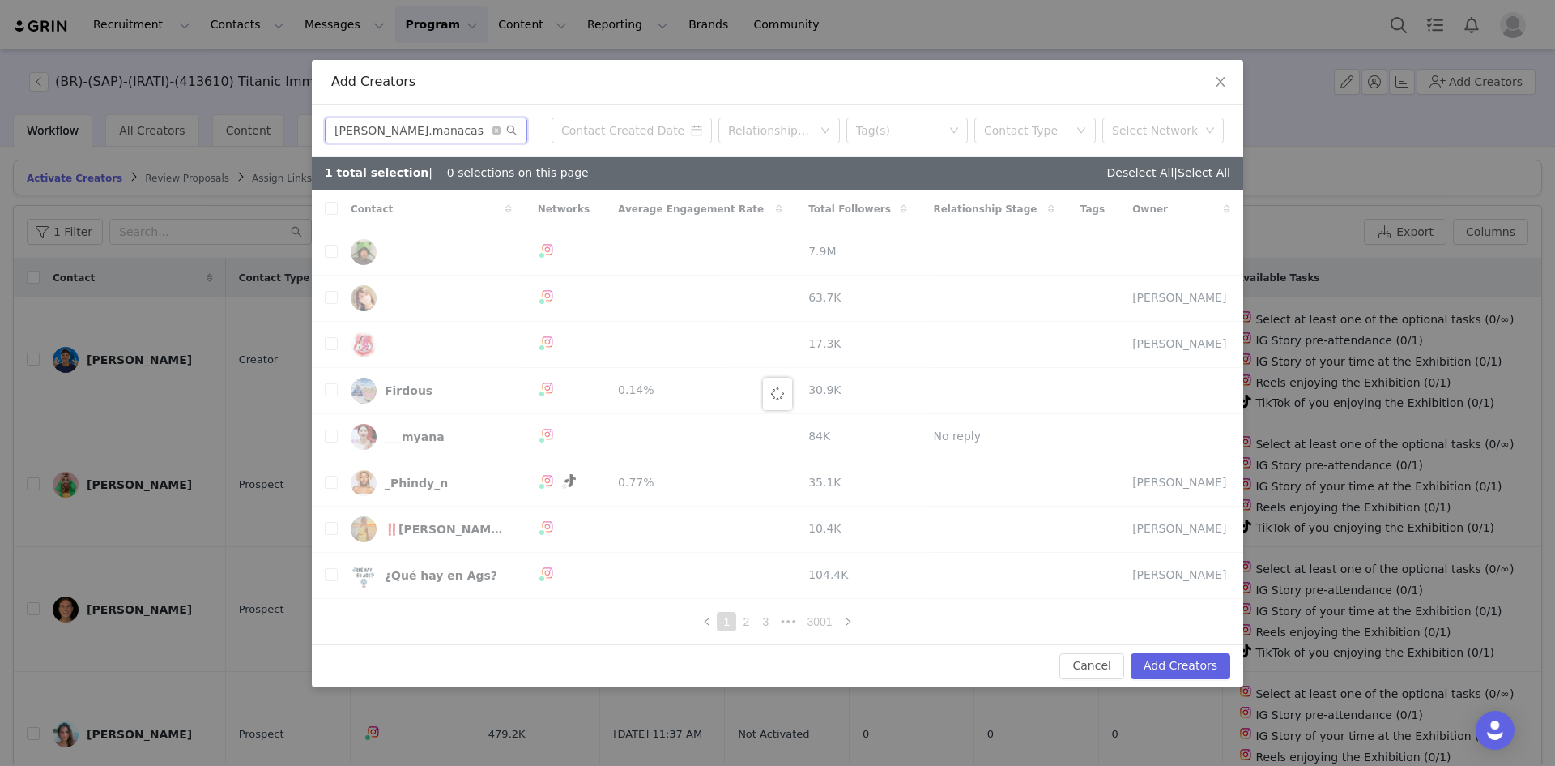
type input "lara.manacas"
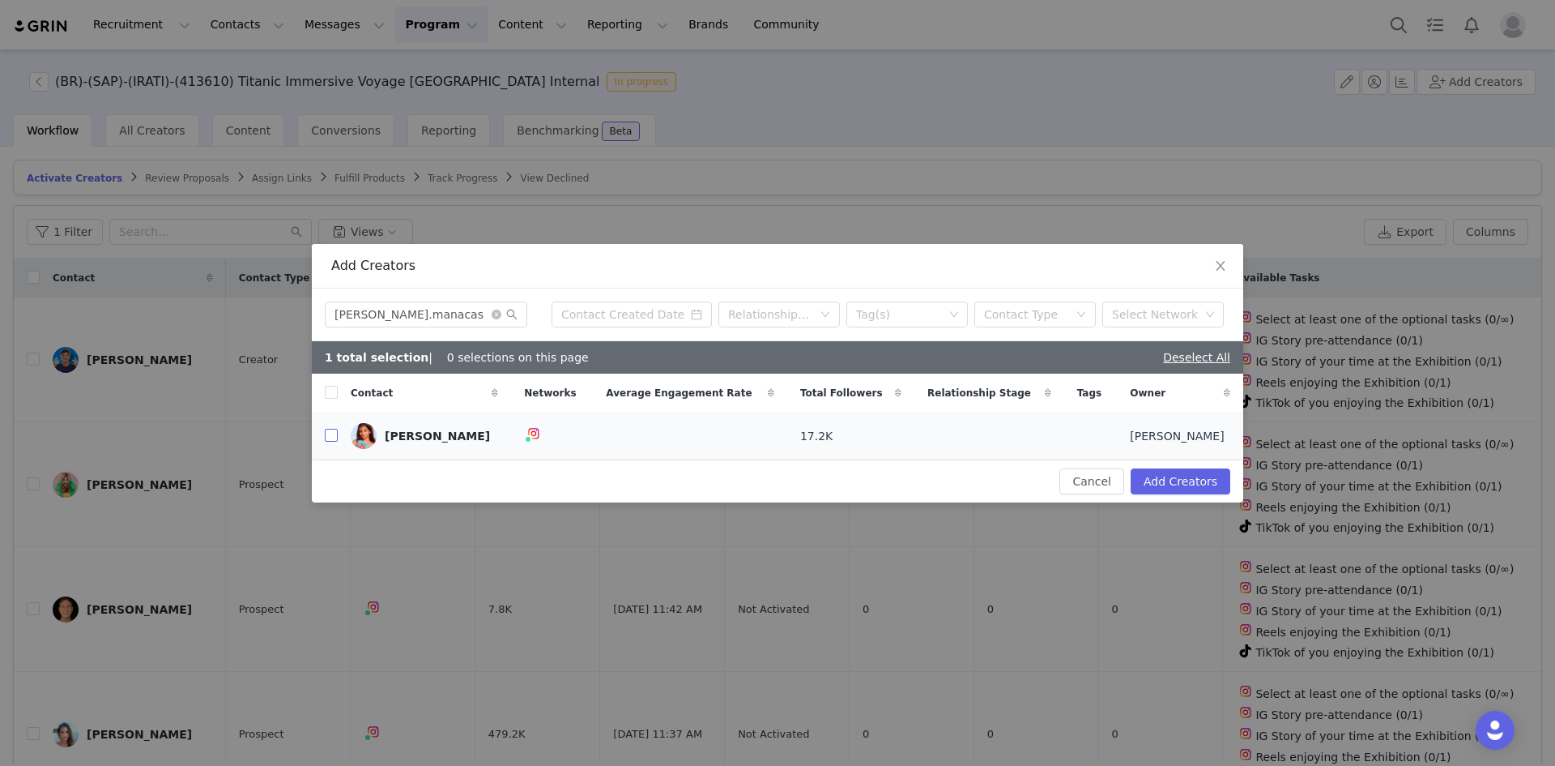
click at [330, 437] on input "checkbox" at bounding box center [331, 435] width 13 height 13
checkbox input "true"
click at [493, 318] on icon "icon: close-circle" at bounding box center [497, 314] width 10 height 10
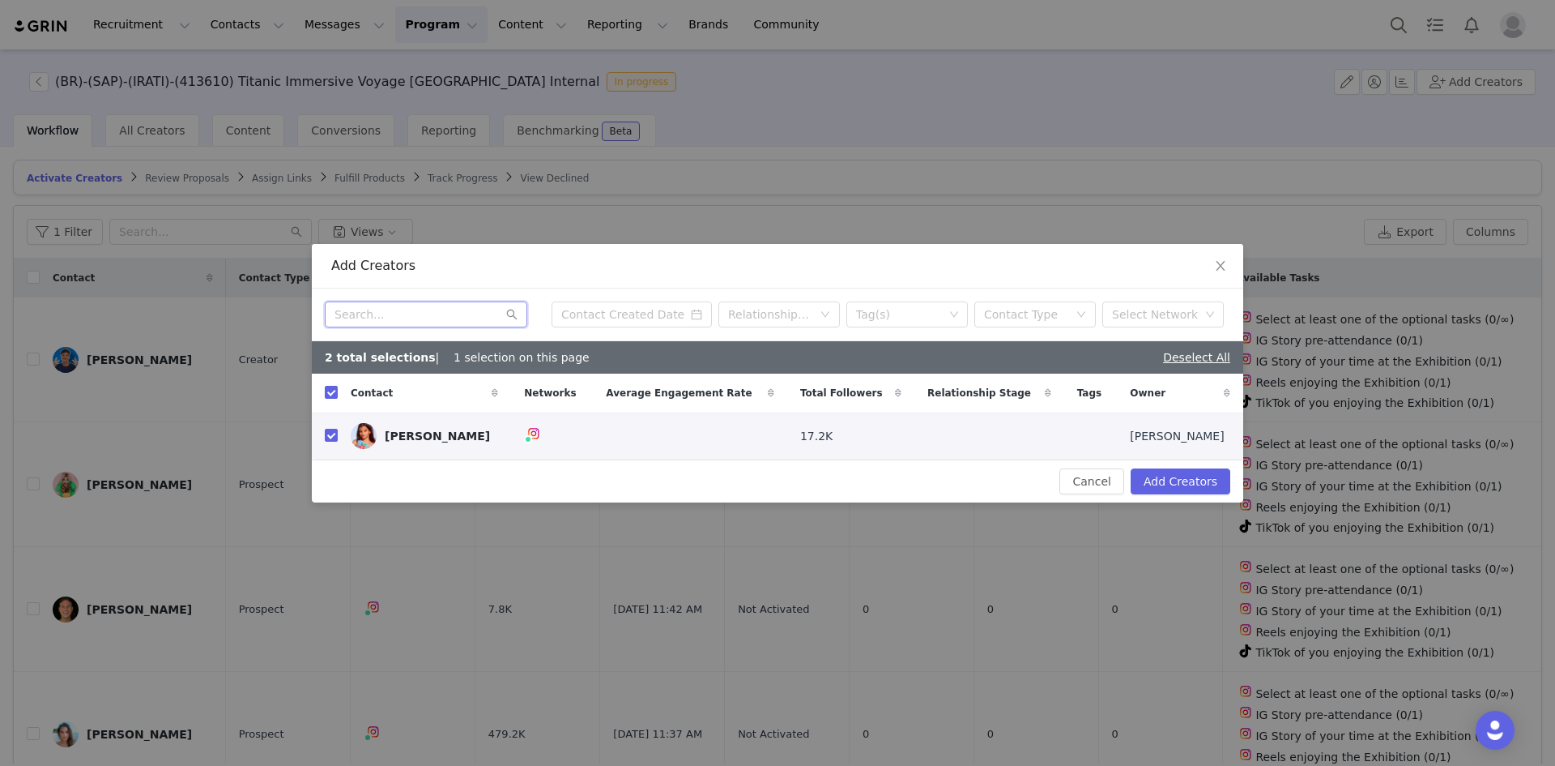
click at [465, 318] on input "text" at bounding box center [426, 314] width 203 height 26
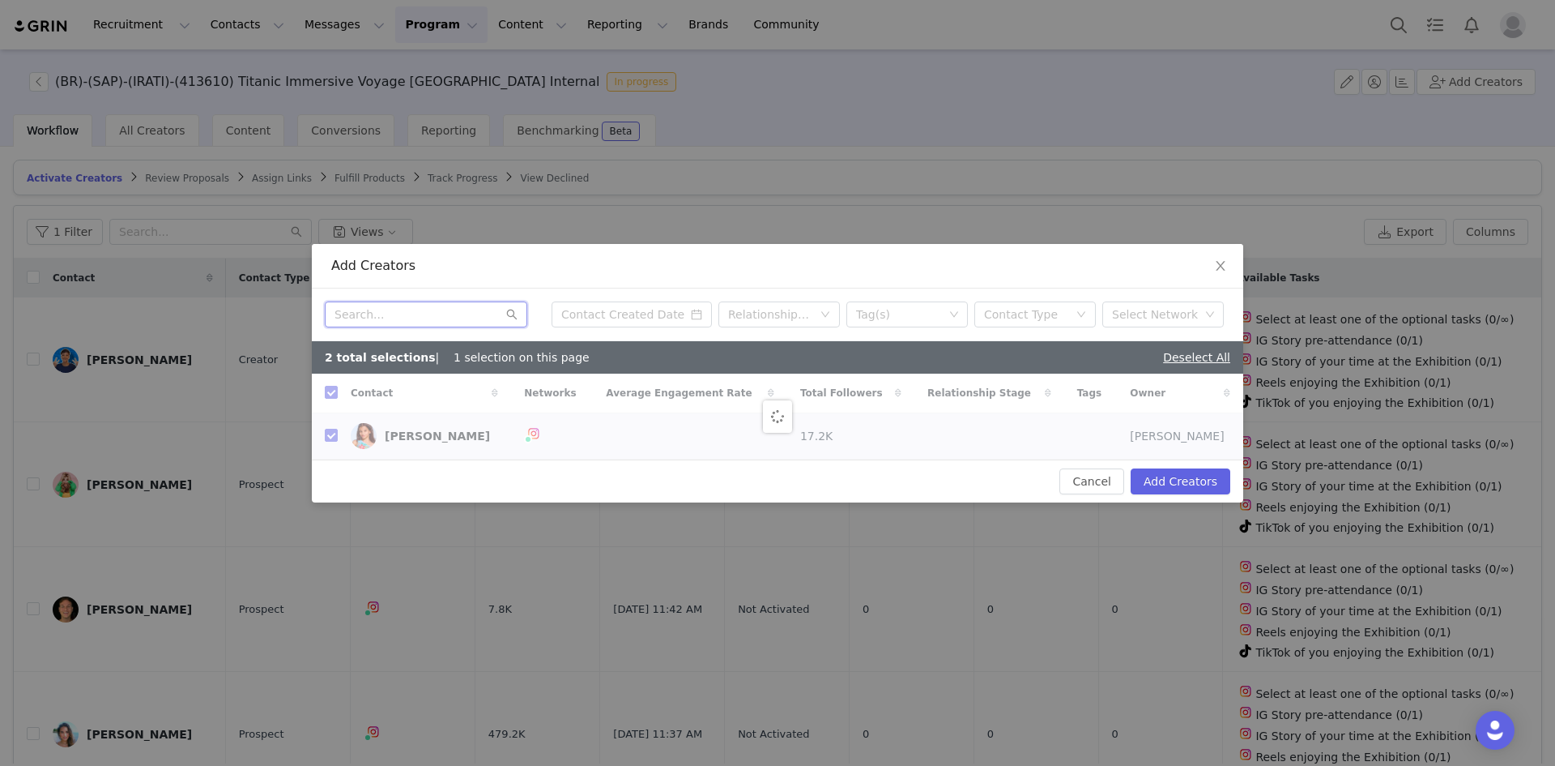
paste input "isatrips"
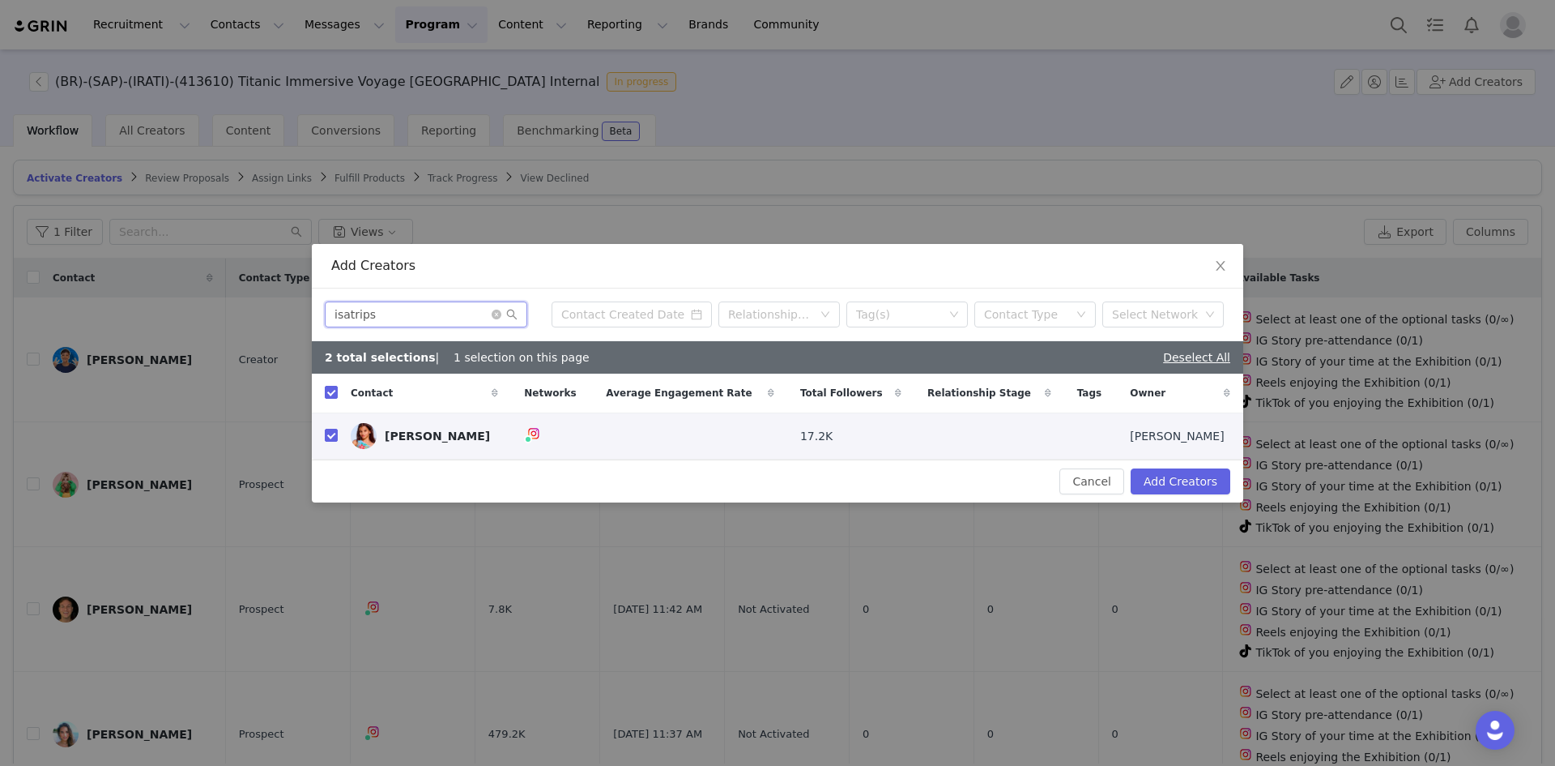
type input "isatrips"
checkbox input "false"
click at [329, 437] on input "checkbox" at bounding box center [331, 435] width 13 height 13
checkbox input "true"
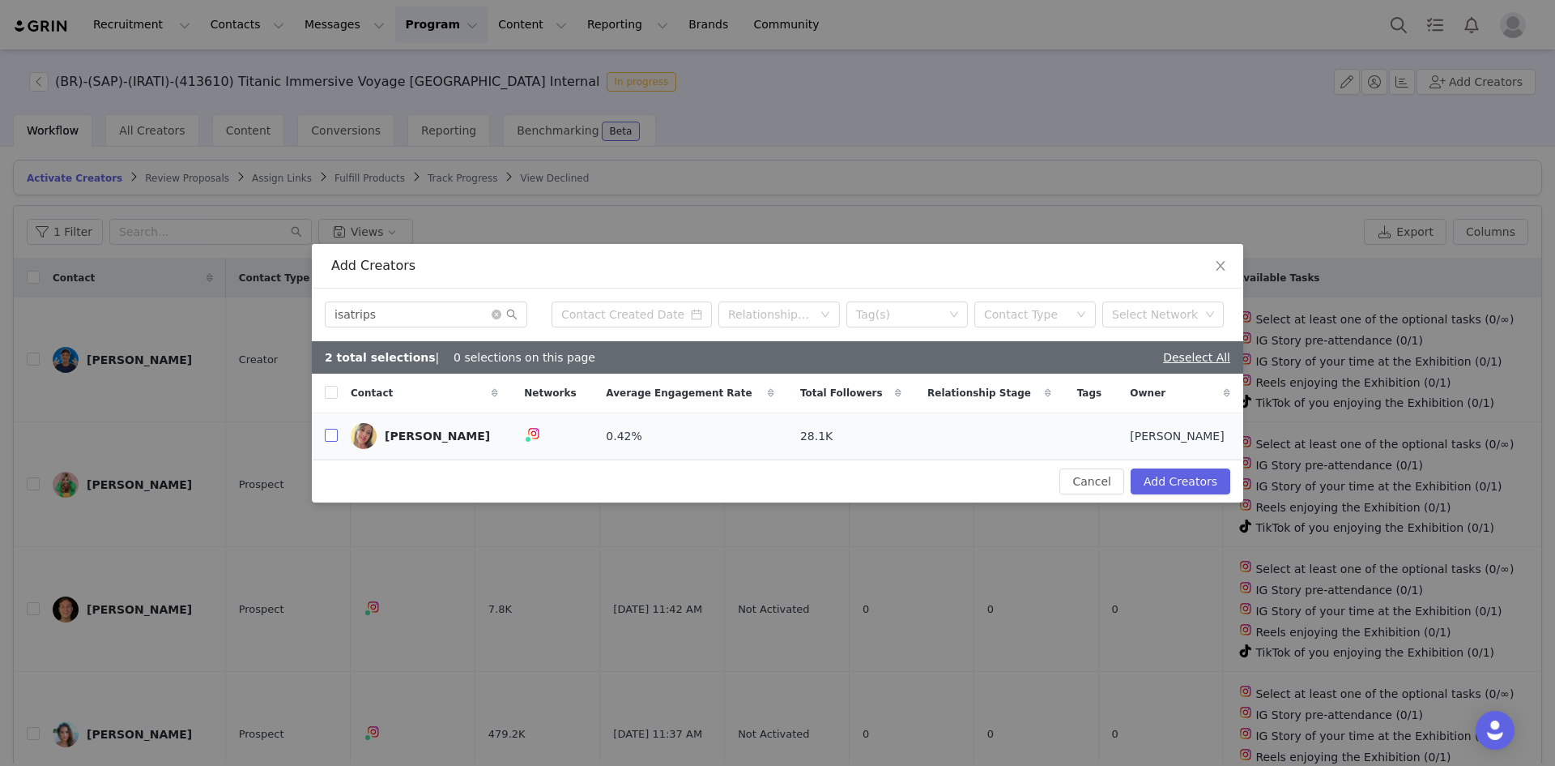
checkbox input "true"
click at [497, 314] on icon "icon: close-circle" at bounding box center [497, 314] width 10 height 10
click at [463, 314] on input "text" at bounding box center [426, 314] width 203 height 26
paste input "tchulim"
type input "tchulim"
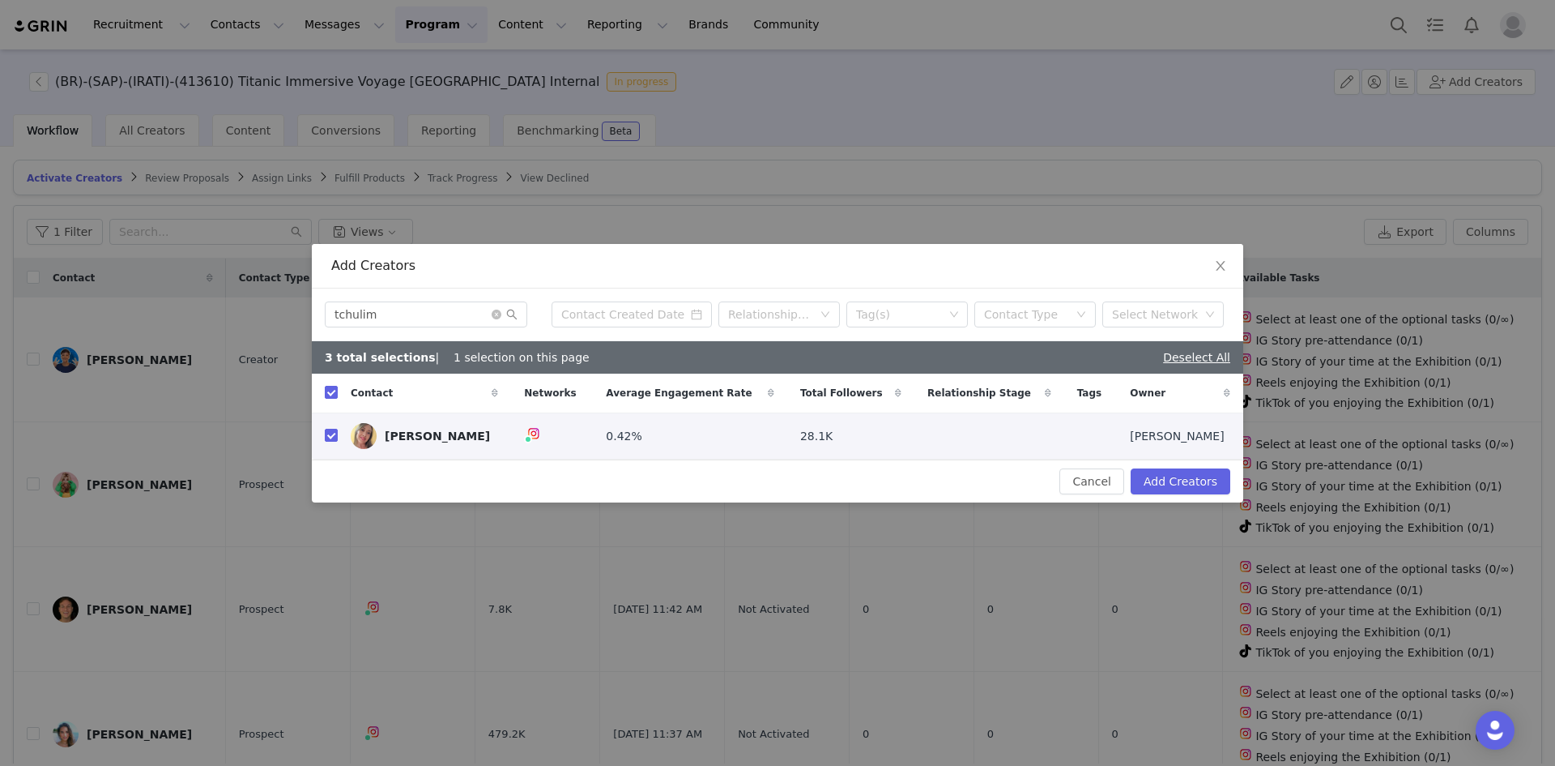
checkbox input "false"
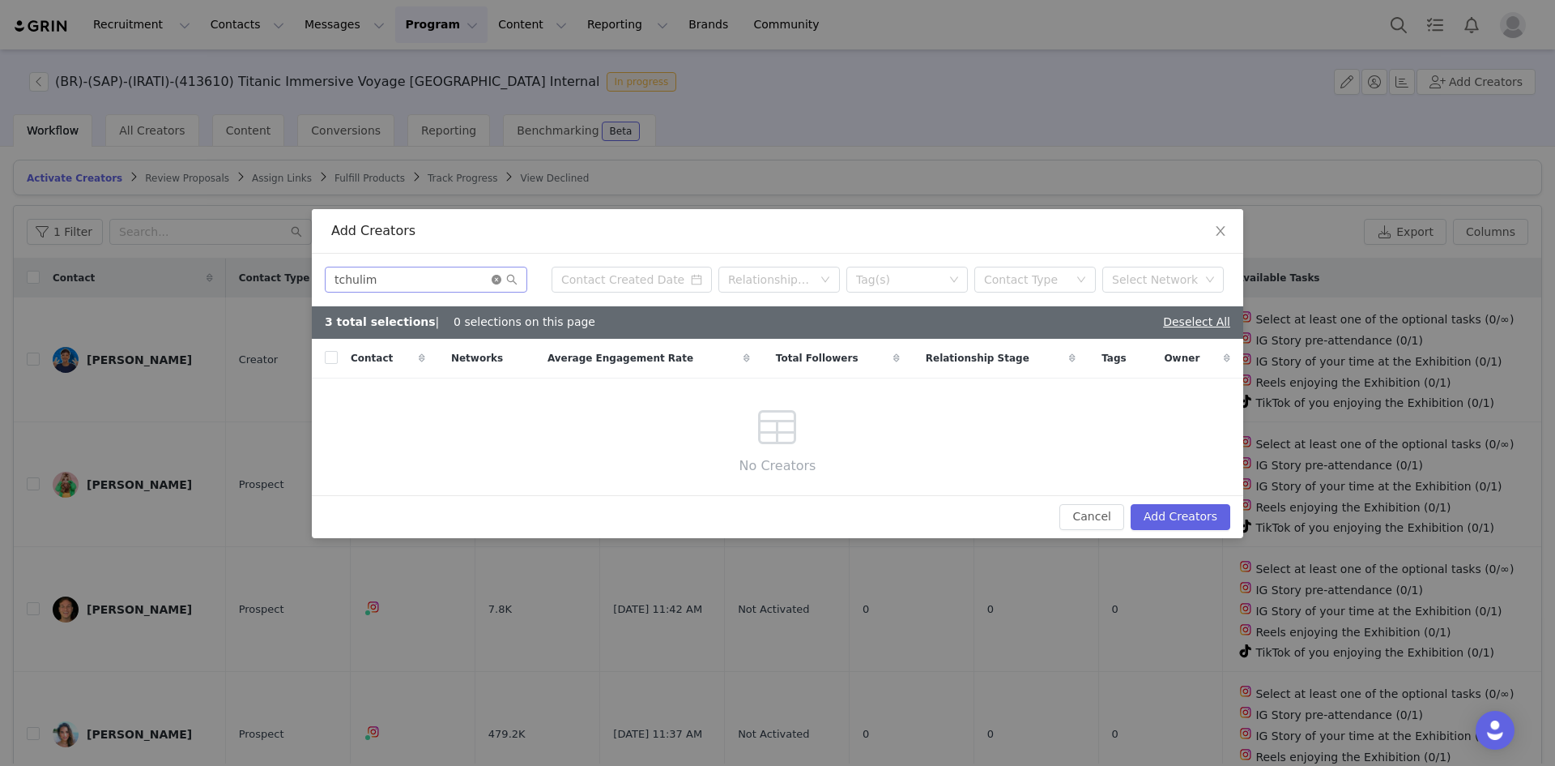
click at [494, 283] on icon "icon: close-circle" at bounding box center [497, 280] width 10 height 10
click at [485, 283] on input "text" at bounding box center [426, 280] width 203 height 26
paste input "yasmintozzi"
type input "yasmintozzi"
click at [496, 280] on icon "icon: close-circle" at bounding box center [497, 280] width 10 height 10
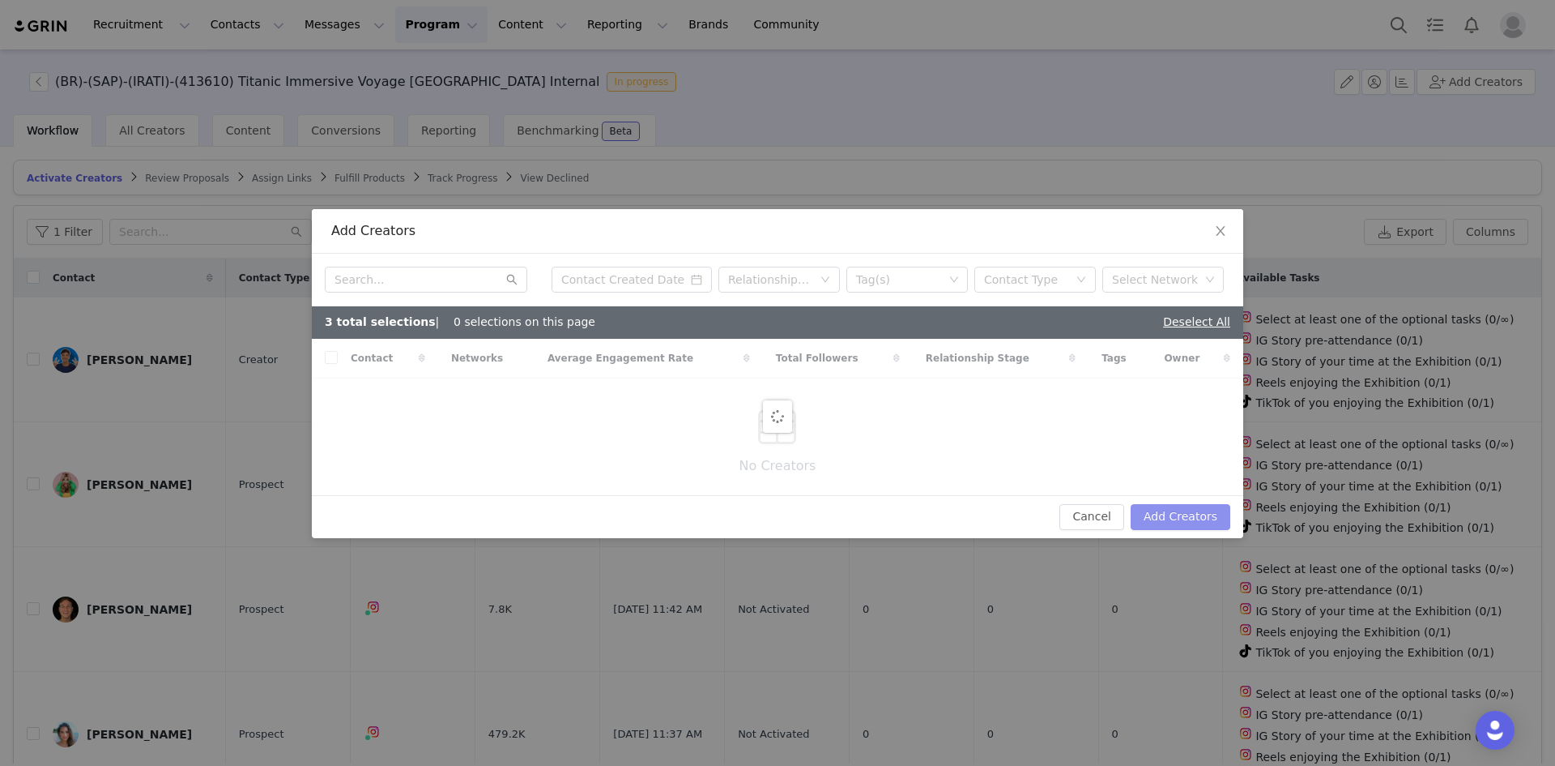
click at [1036, 519] on button "Add Creators" at bounding box center [1181, 517] width 100 height 26
